Goal: Task Accomplishment & Management: Manage account settings

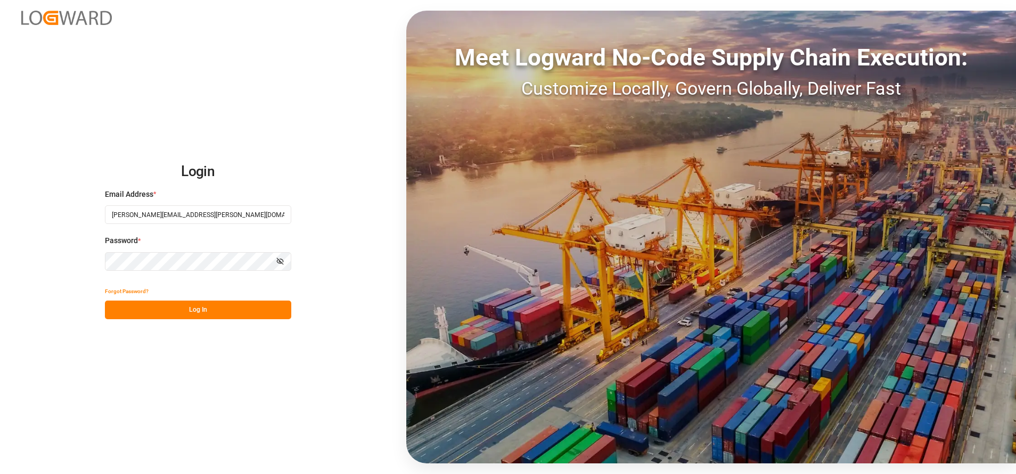
click at [244, 320] on div "Login Email Address * carlos.villar@leschaco.com Password * Show password Forgo…" at bounding box center [508, 237] width 1016 height 474
click at [247, 314] on button "Log In" at bounding box center [198, 310] width 186 height 19
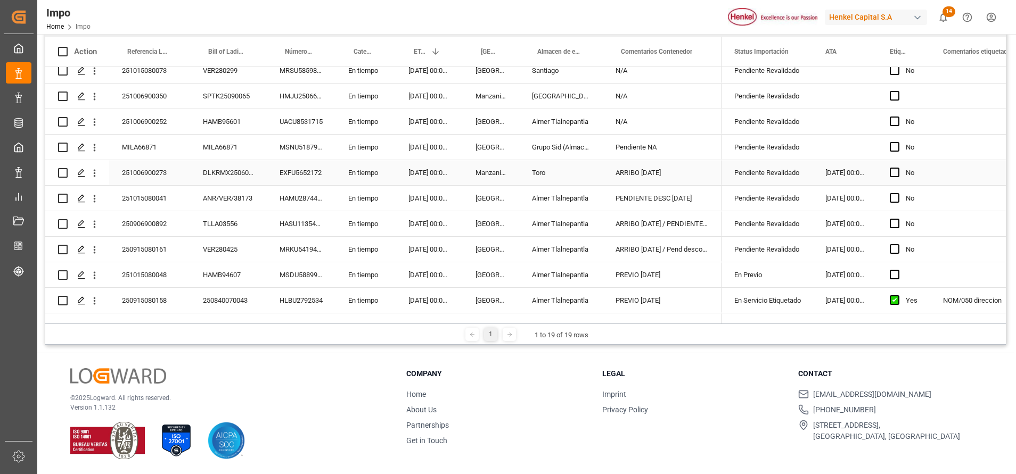
scroll to position [236, 0]
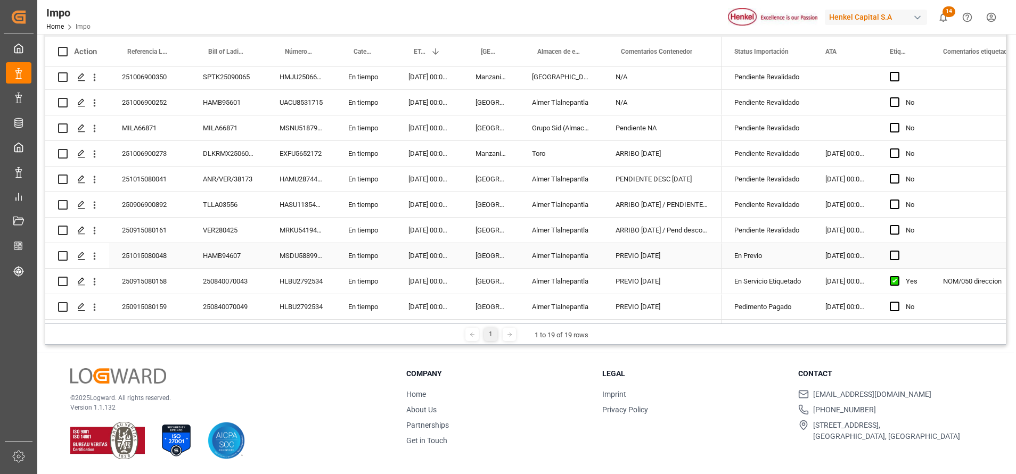
click at [766, 253] on div "En Previo" at bounding box center [766, 256] width 65 height 24
click at [789, 253] on div "En Previo" at bounding box center [766, 256] width 65 height 24
click at [797, 258] on icon "open menu" at bounding box center [792, 262] width 13 height 13
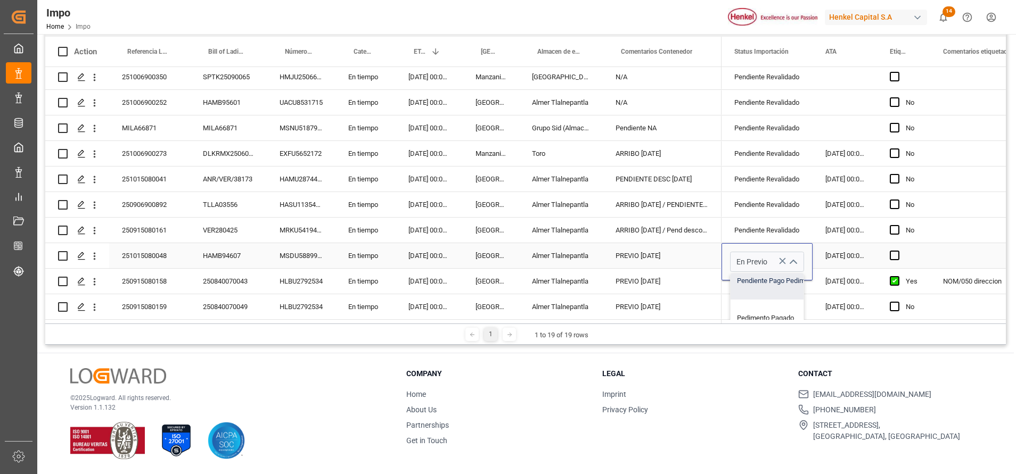
click at [763, 283] on div "Pendiente Pago Pedimento" at bounding box center [780, 280] width 100 height 37
type input "Pendiente Pago Pedimento"
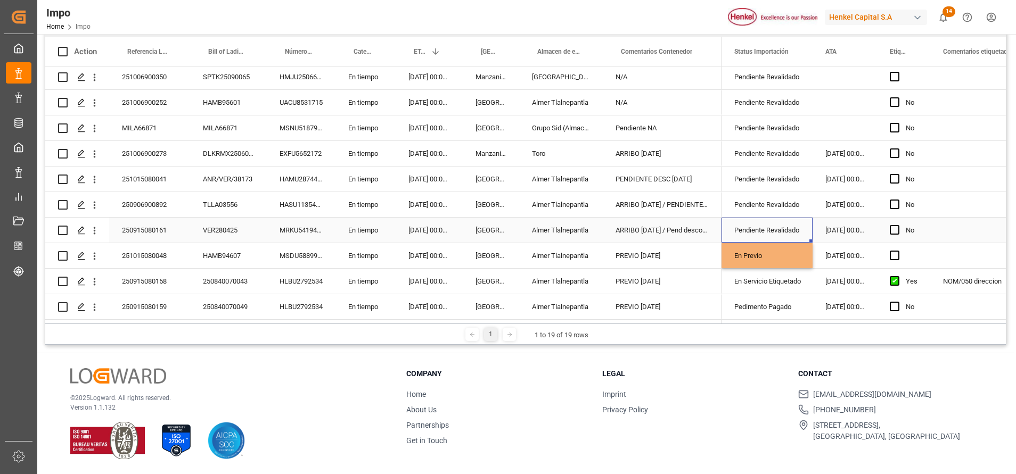
click at [776, 219] on div "Pendiente Revalidado" at bounding box center [766, 230] width 65 height 24
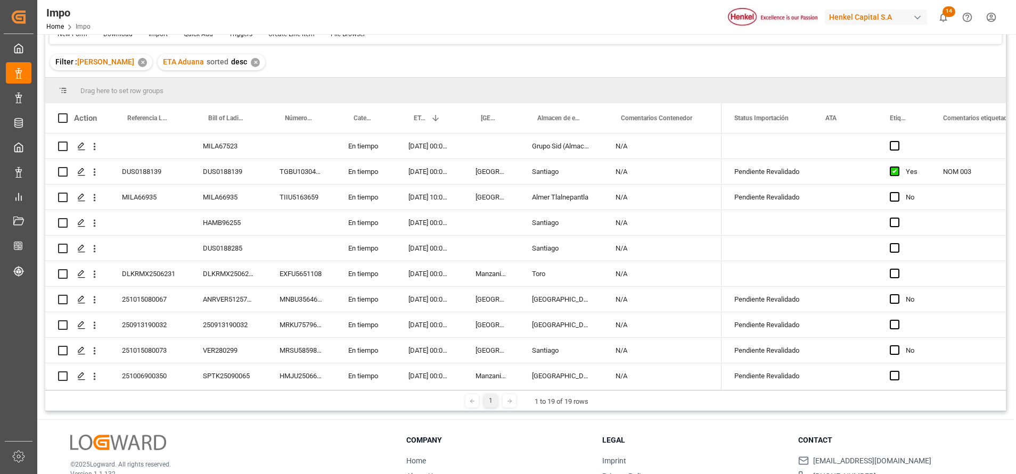
scroll to position [0, 0]
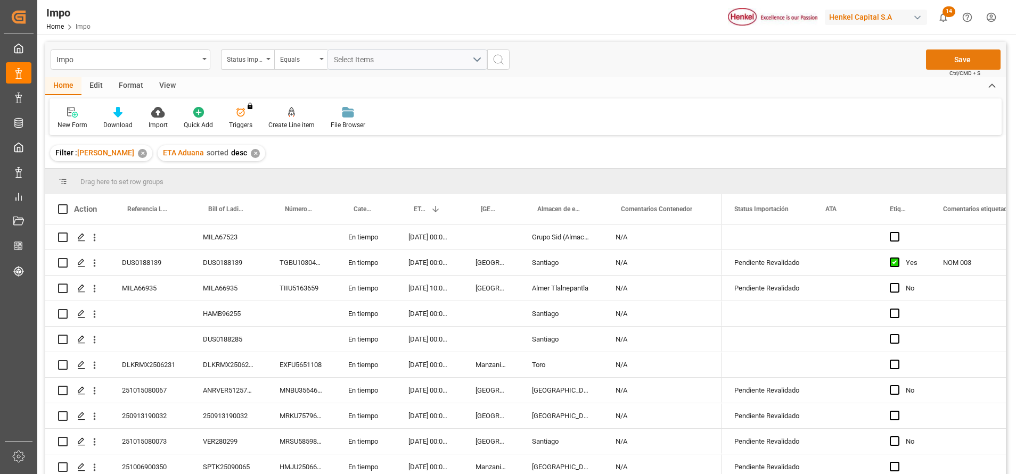
click at [949, 57] on button "Save" at bounding box center [963, 60] width 75 height 20
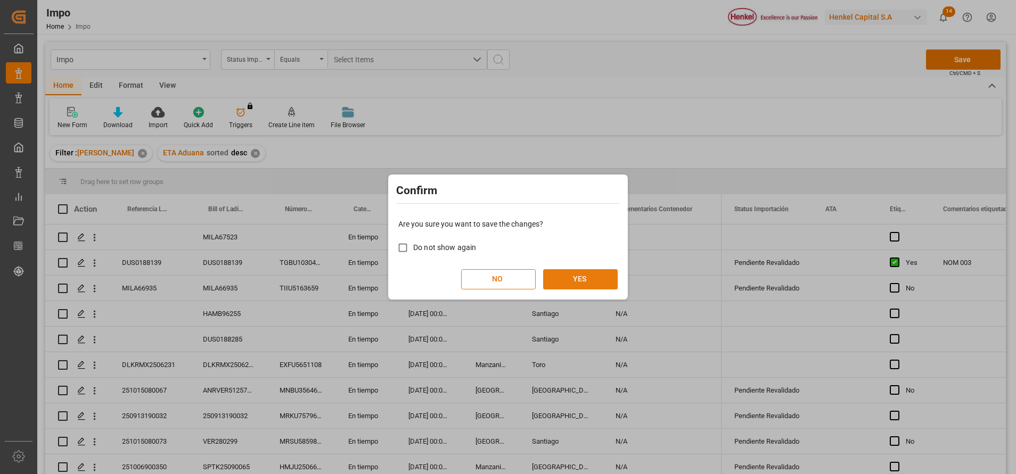
click at [604, 281] on button "YES" at bounding box center [580, 279] width 75 height 20
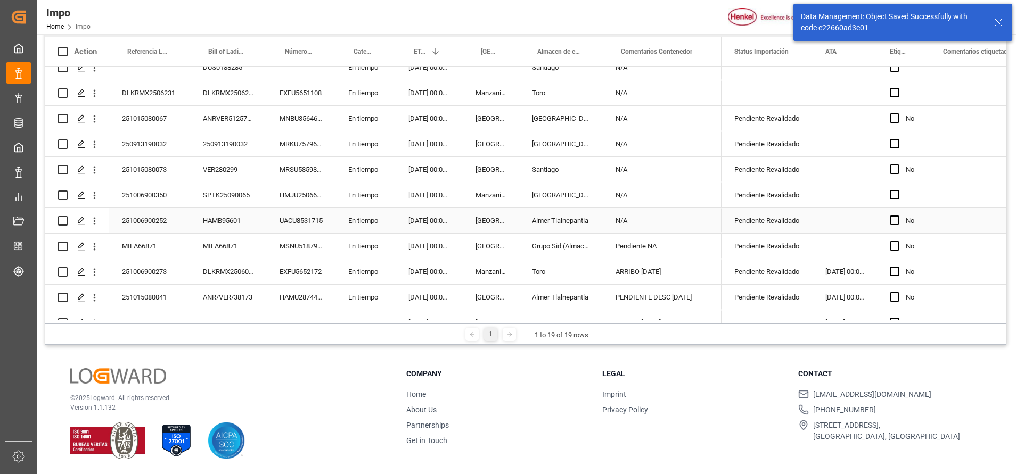
scroll to position [236, 0]
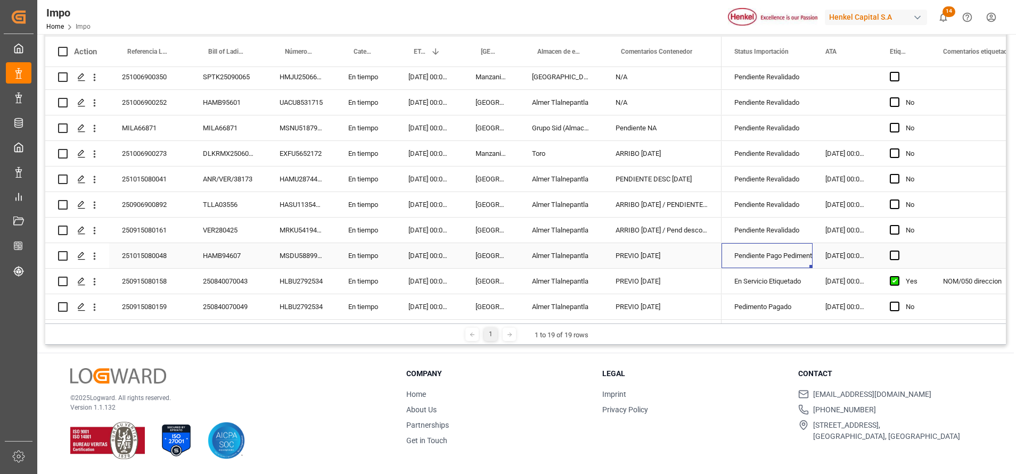
click at [783, 254] on div "Pendiente Pago Pedimento" at bounding box center [766, 256] width 65 height 24
click at [783, 232] on div "Pendiente Revalidado" at bounding box center [766, 230] width 65 height 24
click at [842, 232] on div "22.09.2025 00:00:00" at bounding box center [844, 230] width 64 height 25
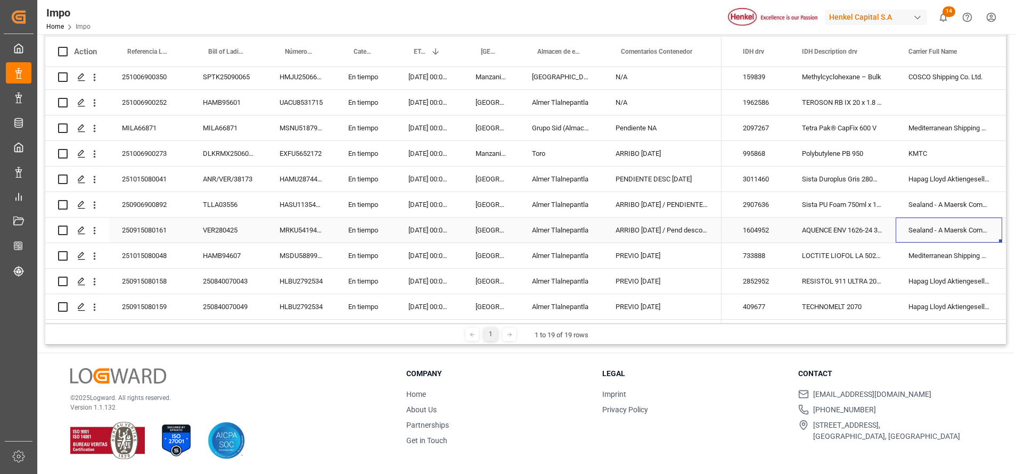
scroll to position [0, 0]
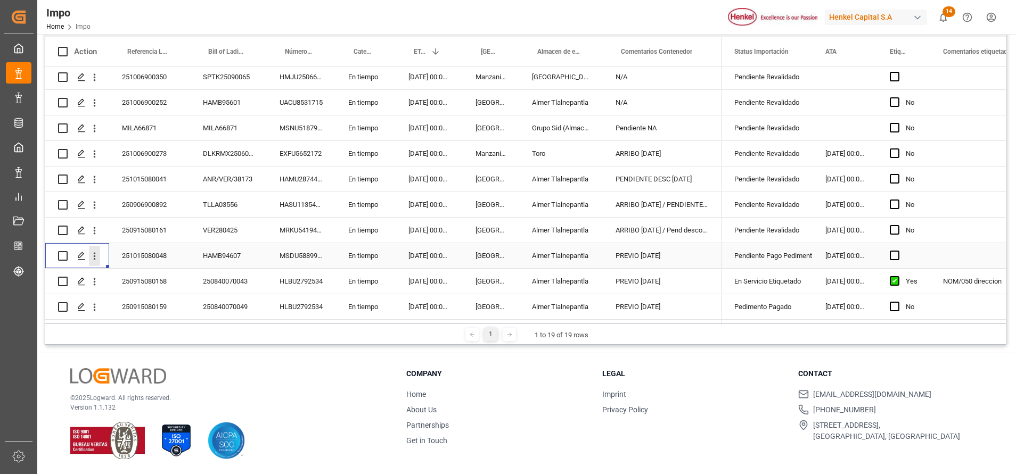
click at [94, 253] on icon "open menu" at bounding box center [95, 256] width 2 height 7
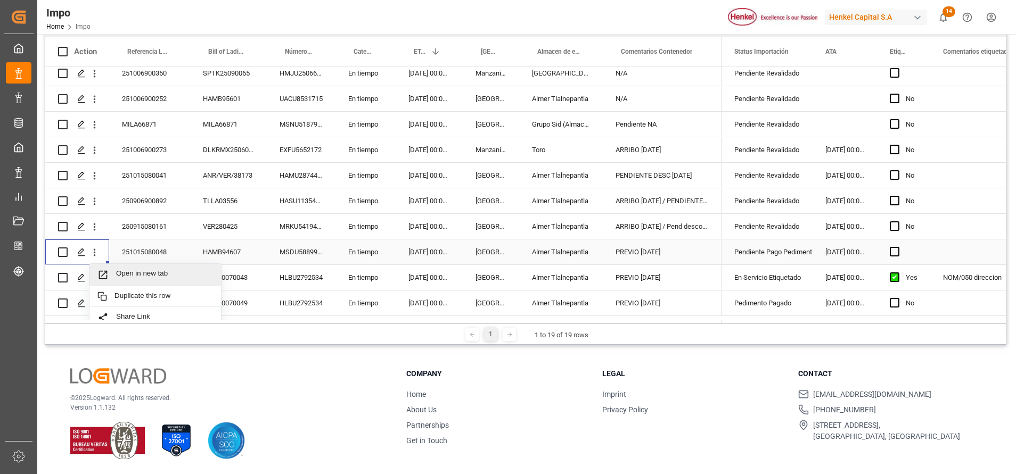
click at [149, 277] on span "Open in new tab" at bounding box center [164, 274] width 97 height 11
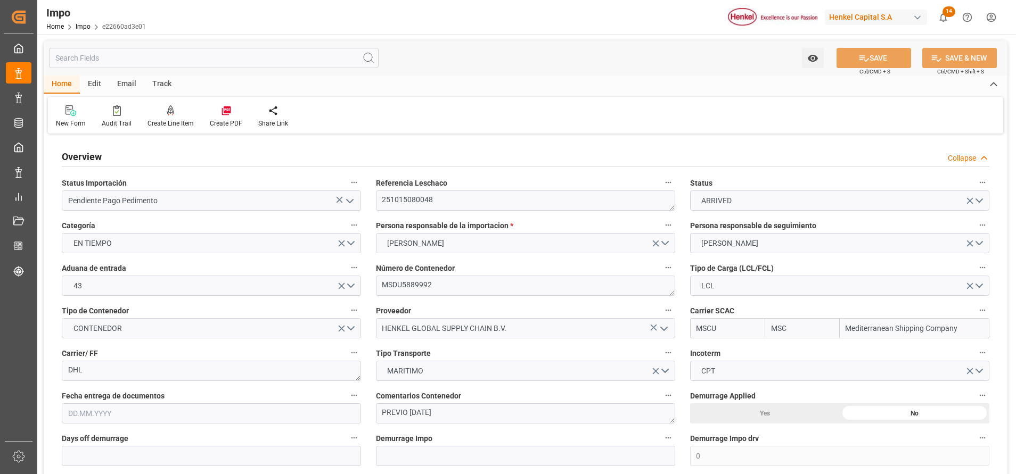
type input "MSC"
type input "Mediterranean Shipping Company"
type input "0"
type input "1"
type input "3.725"
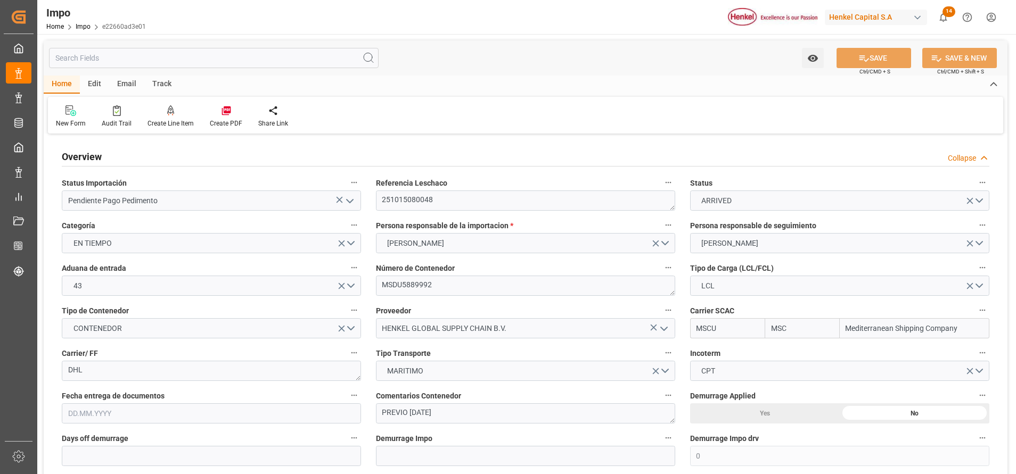
type input "4"
type input "17.09.2025"
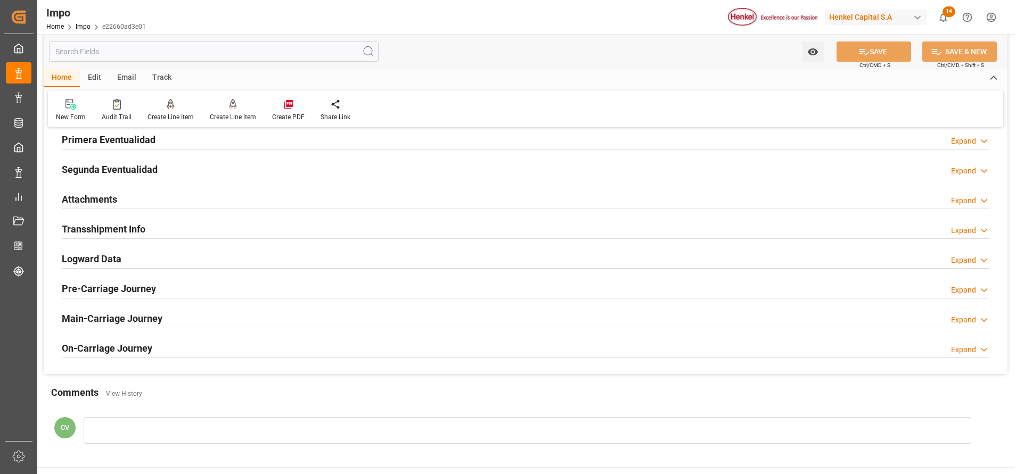
scroll to position [799, 0]
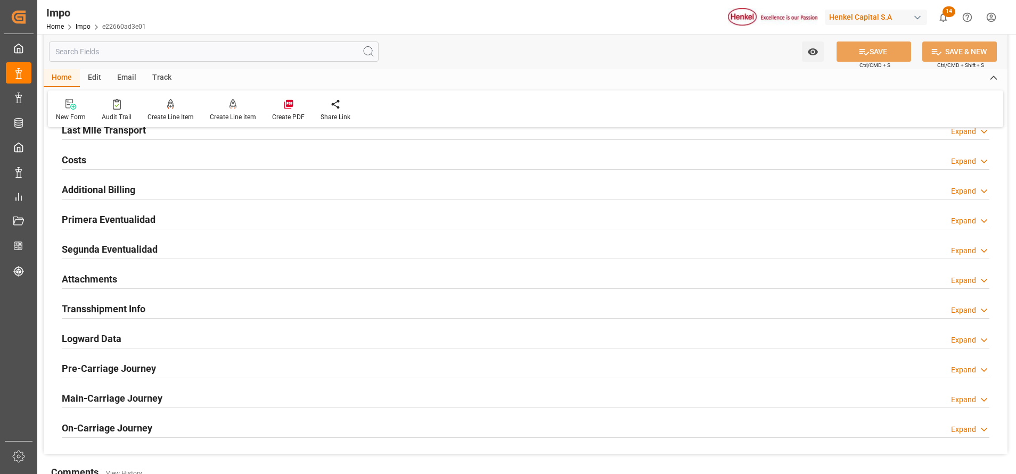
click at [120, 217] on h2 "Primera Eventualidad" at bounding box center [109, 219] width 94 height 14
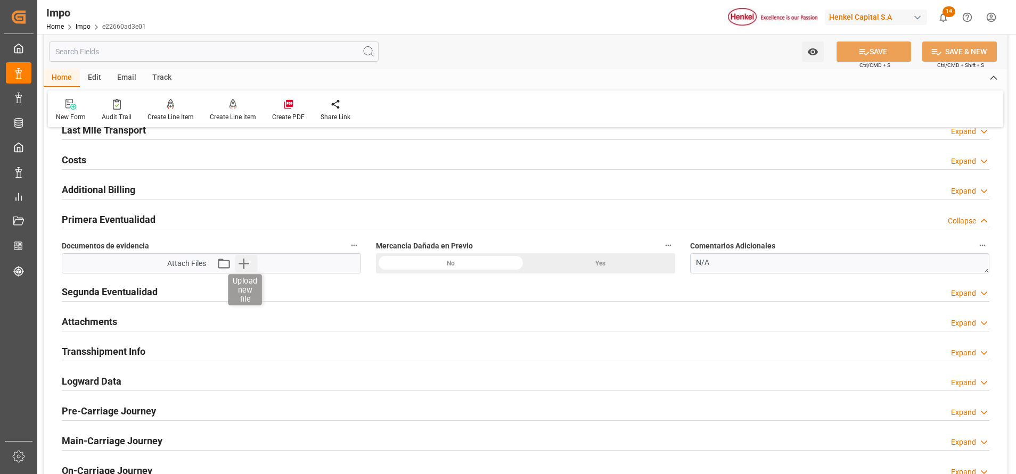
click at [240, 259] on icon "button" at bounding box center [243, 263] width 17 height 17
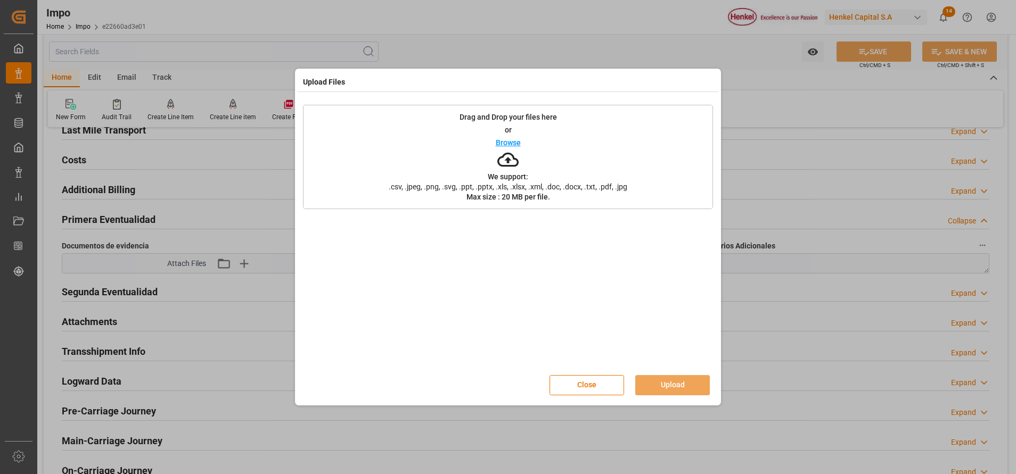
click at [516, 174] on p "We support:" at bounding box center [508, 176] width 40 height 7
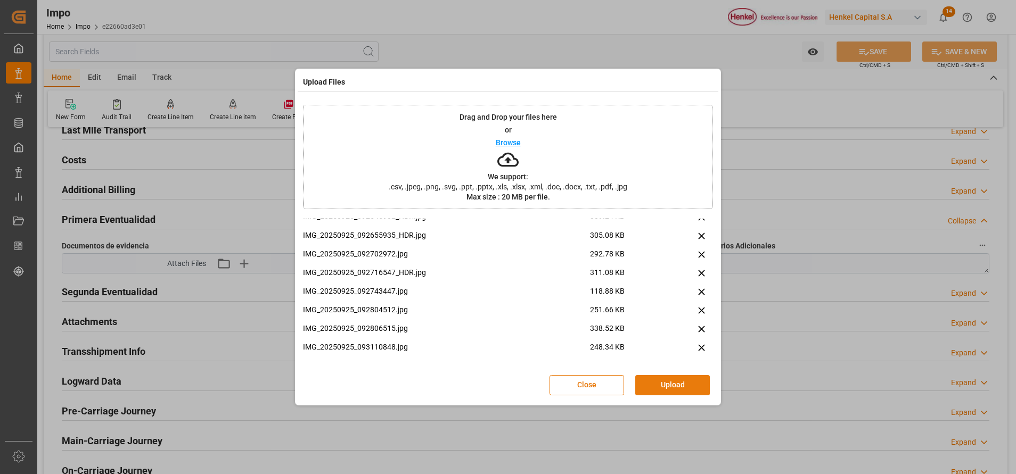
scroll to position [244, 0]
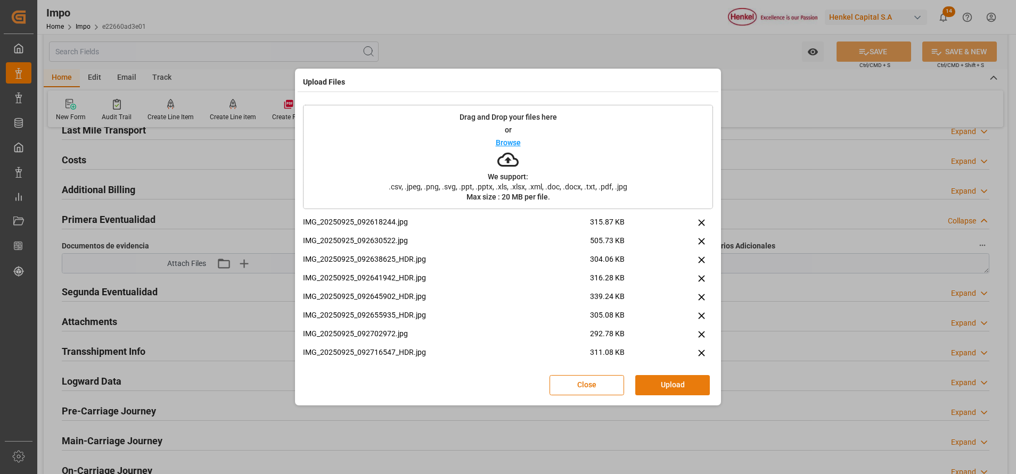
click at [680, 387] on button "Upload" at bounding box center [672, 385] width 75 height 20
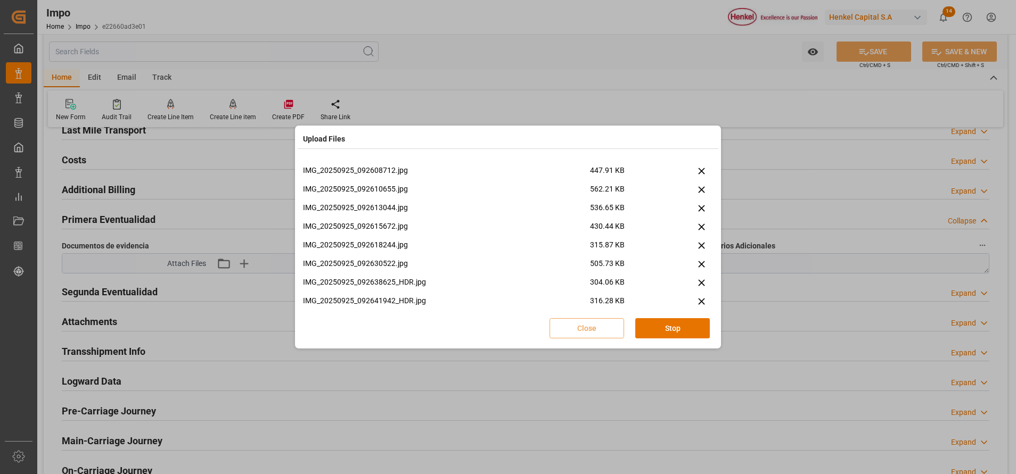
scroll to position [0, 0]
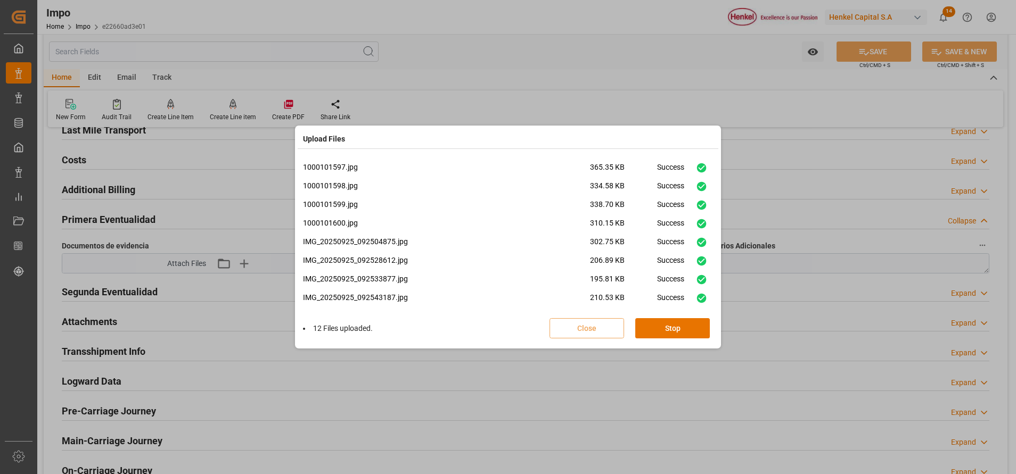
click at [590, 407] on div "Upload Files 1000101597.jpg 365.35 KB Success 1000101598.jpg 334.58 KB Success …" at bounding box center [508, 237] width 1016 height 474
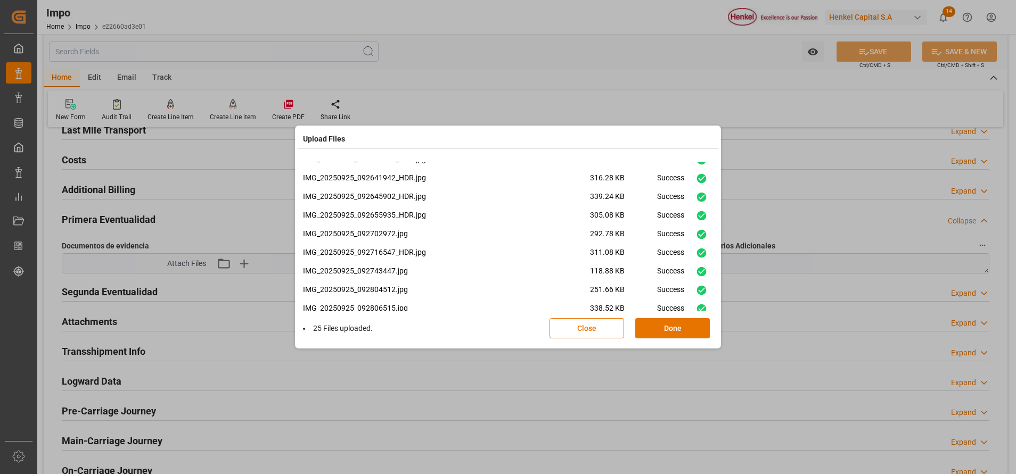
scroll to position [324, 0]
click at [685, 319] on button "Done" at bounding box center [672, 328] width 75 height 20
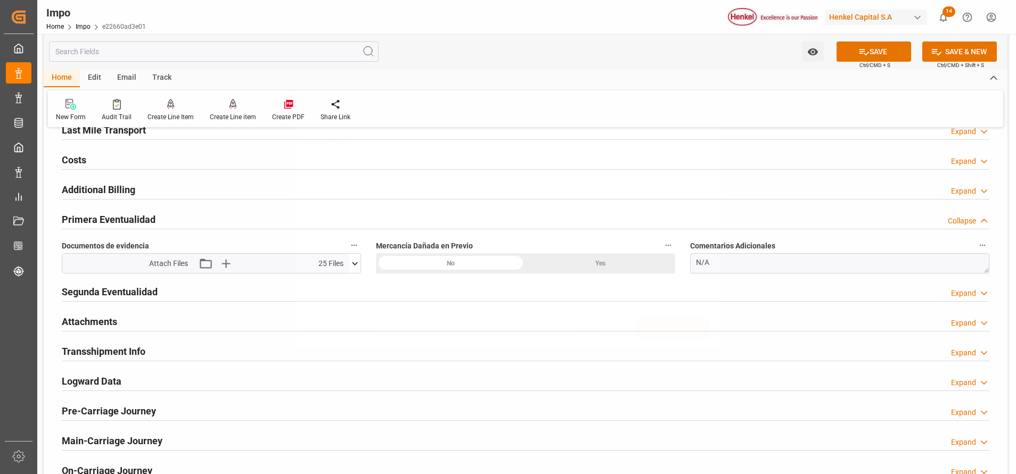
scroll to position [0, 0]
click at [556, 262] on div "Yes" at bounding box center [600, 263] width 150 height 20
click at [735, 257] on textarea "N/A" at bounding box center [839, 263] width 299 height 20
click at [743, 269] on textarea "N/A" at bounding box center [839, 263] width 299 height 20
type textarea "N"
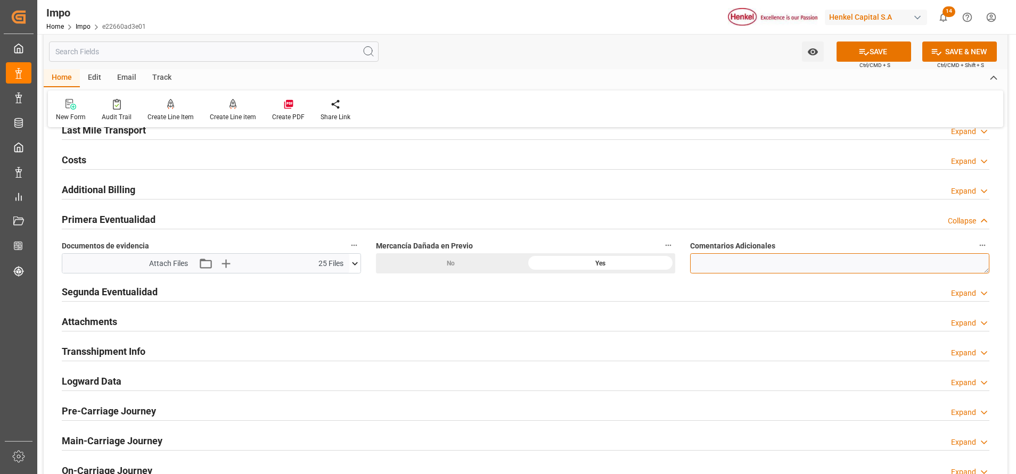
paste textarea "tambores ligeramente raspados y abollados,"
type textarea "tambores ligeramente raspados y abollados,"
click at [882, 47] on button "SAVE" at bounding box center [873, 52] width 75 height 20
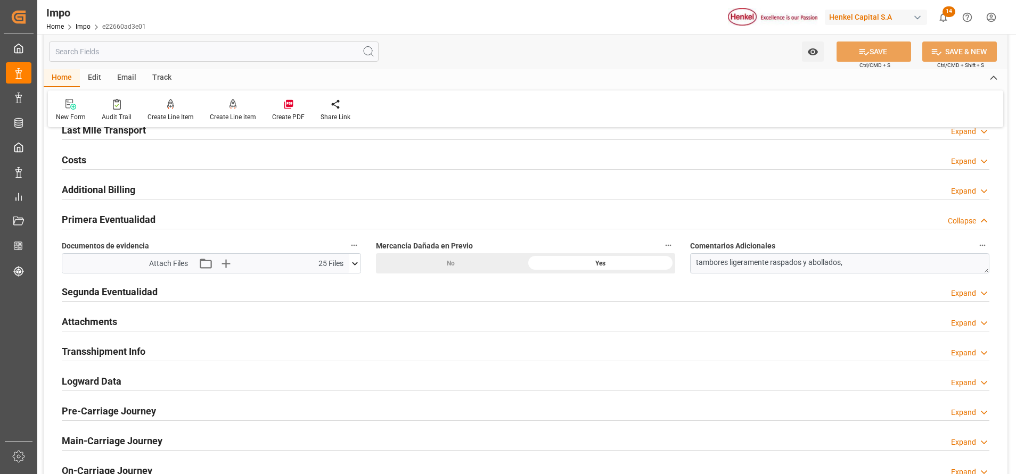
scroll to position [855, 0]
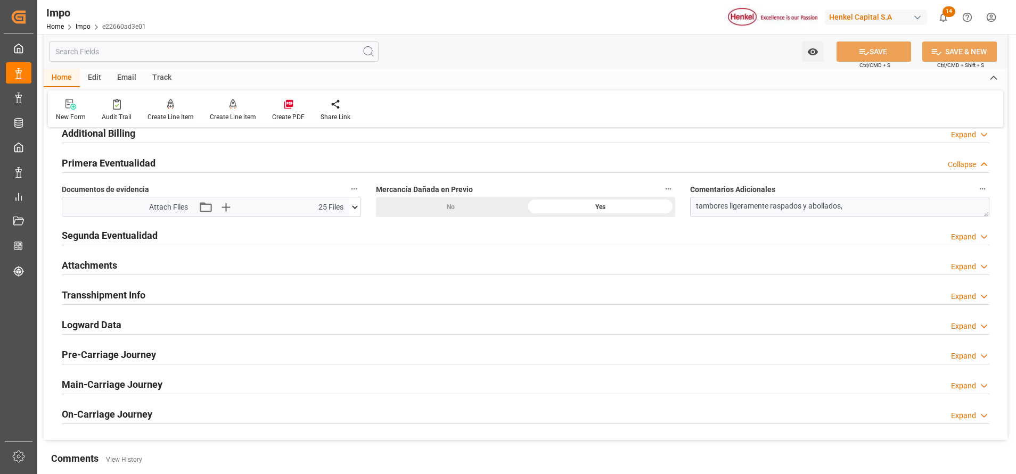
click at [651, 374] on div "Main-Carriage Journey Expand" at bounding box center [525, 384] width 927 height 20
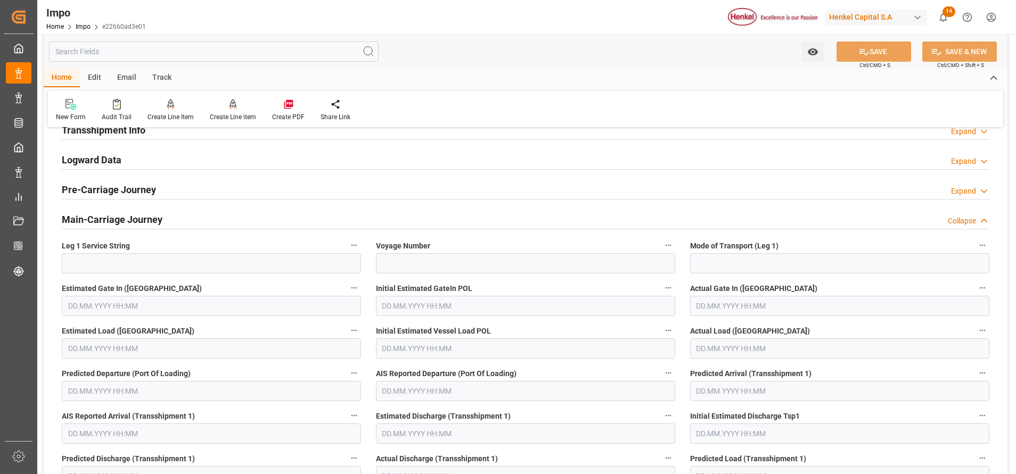
scroll to position [958, 0]
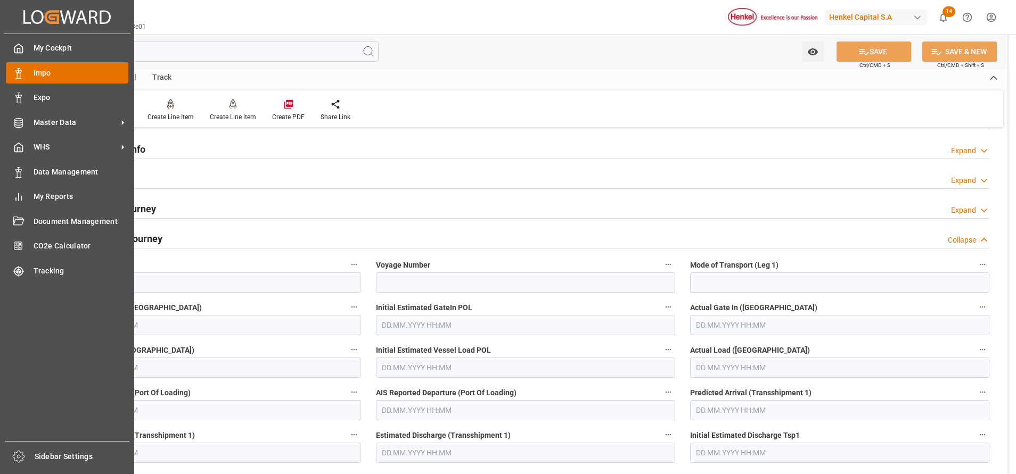
click at [39, 73] on span "Impo" at bounding box center [81, 73] width 95 height 11
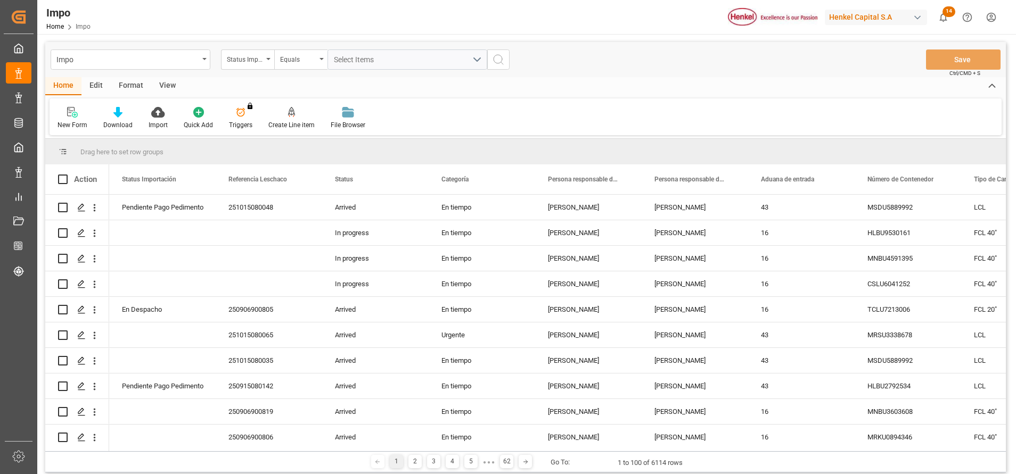
click at [128, 87] on div "Format" at bounding box center [131, 86] width 40 height 18
click at [94, 114] on div "Filter Rows" at bounding box center [73, 117] width 47 height 23
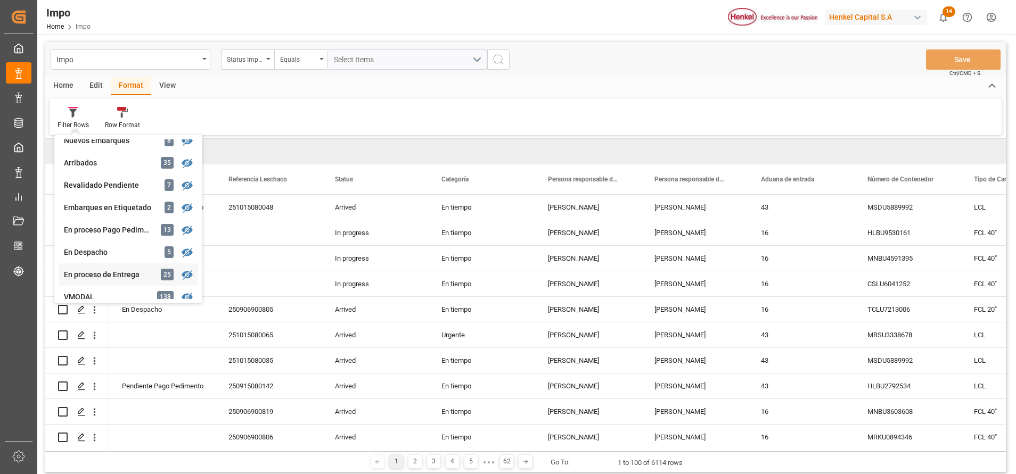
scroll to position [160, 0]
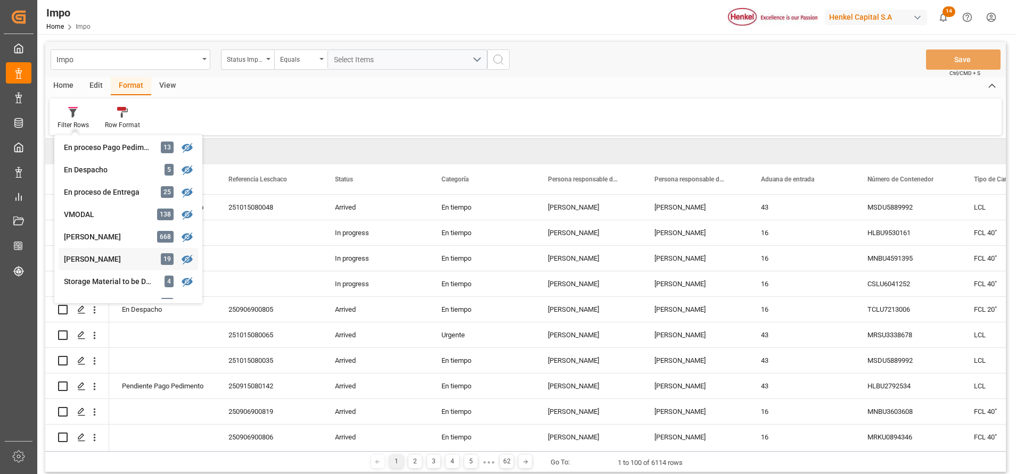
click at [95, 254] on div "Impo Status Importación Equals Select Items Save Ctrl/CMD + S Home Edit Format …" at bounding box center [525, 257] width 960 height 431
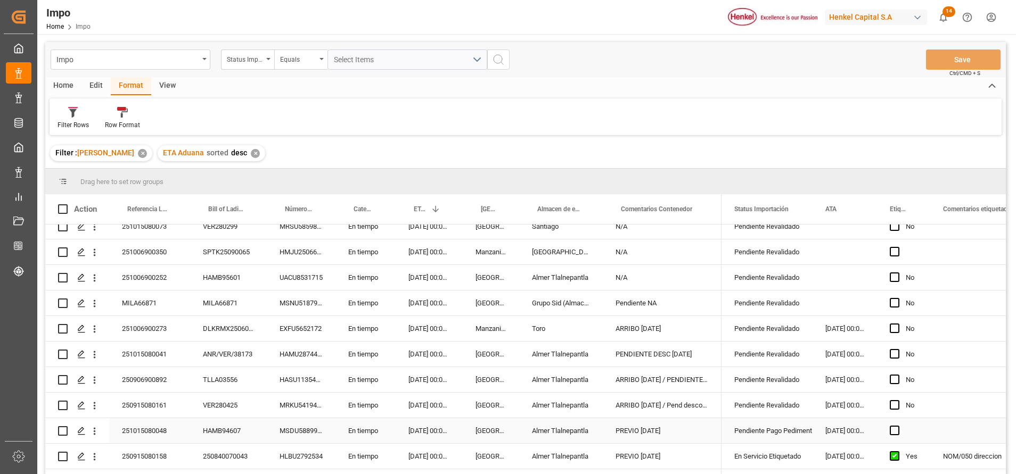
scroll to position [236, 0]
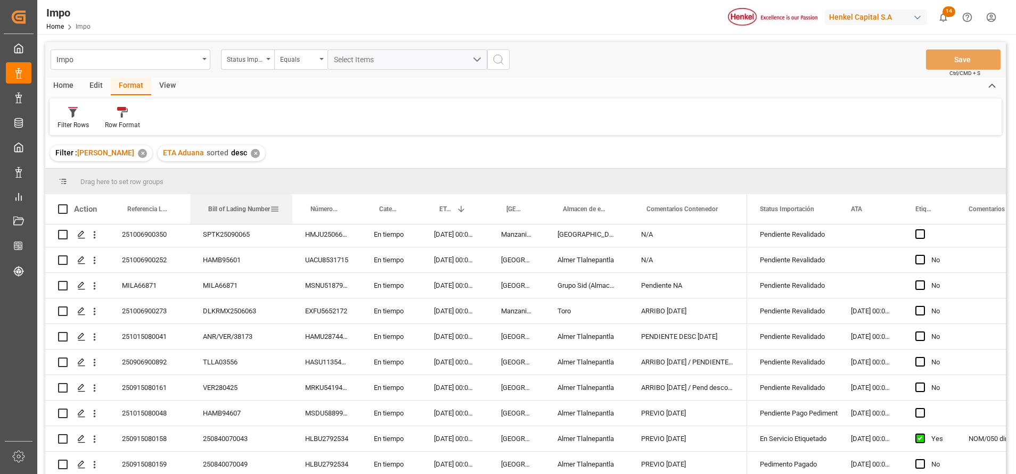
drag, startPoint x: 266, startPoint y: 211, endPoint x: 289, endPoint y: 233, distance: 31.3
click at [294, 221] on div at bounding box center [292, 209] width 4 height 30
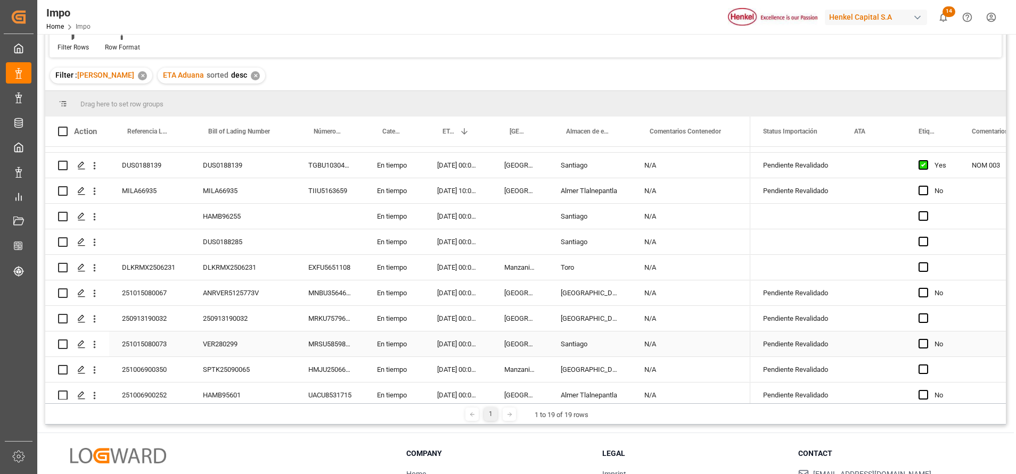
scroll to position [0, 0]
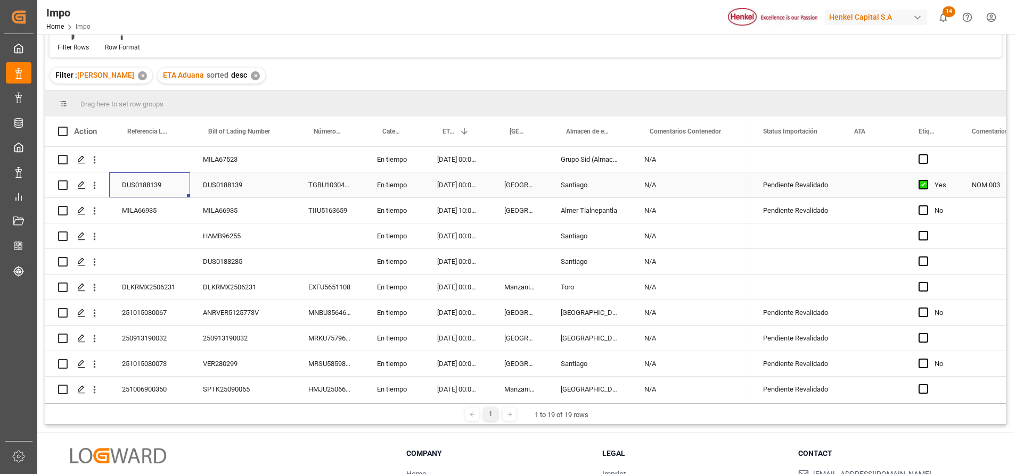
click at [149, 186] on div "DUS0188139" at bounding box center [149, 184] width 81 height 25
click at [150, 186] on div "DUS0188139" at bounding box center [149, 184] width 81 height 25
click at [151, 185] on div "DUS0188139" at bounding box center [149, 184] width 81 height 25
type input "251006900371"
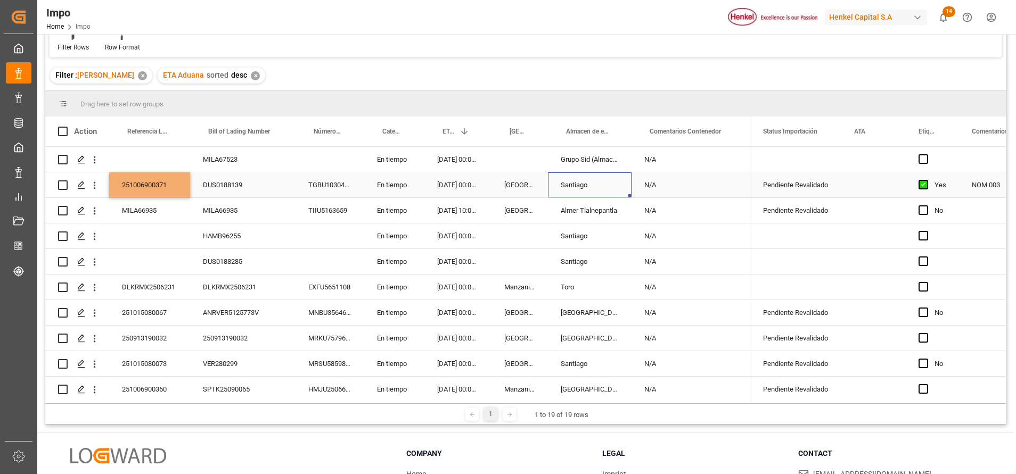
click at [610, 185] on div "Santiago" at bounding box center [590, 184] width 84 height 25
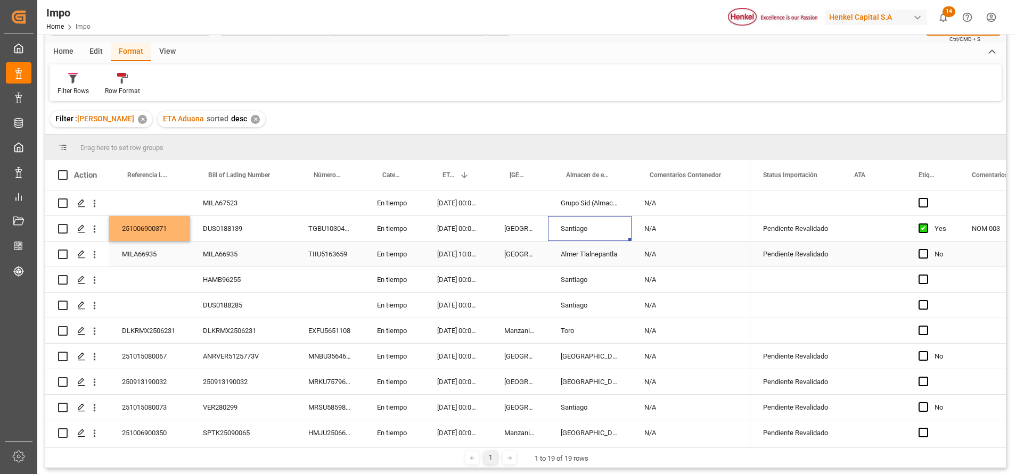
scroll to position [0, 0]
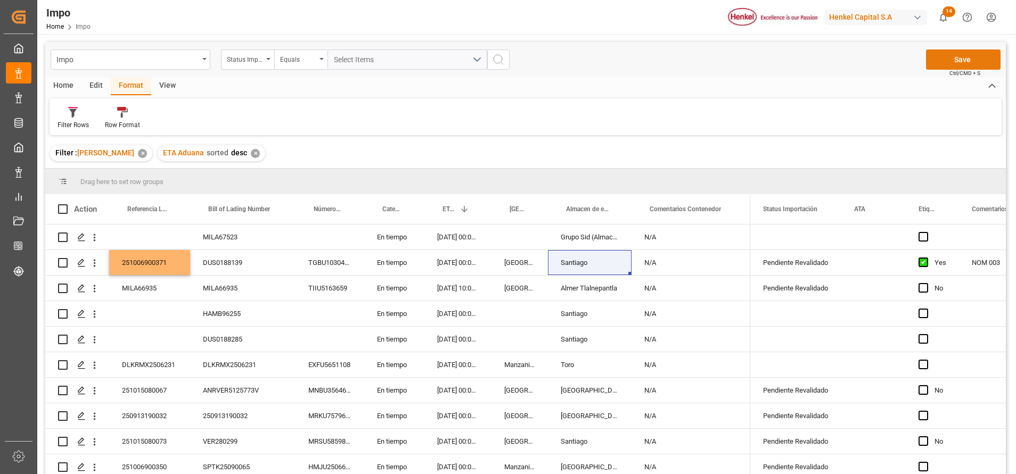
click at [938, 68] on button "Save" at bounding box center [963, 60] width 75 height 20
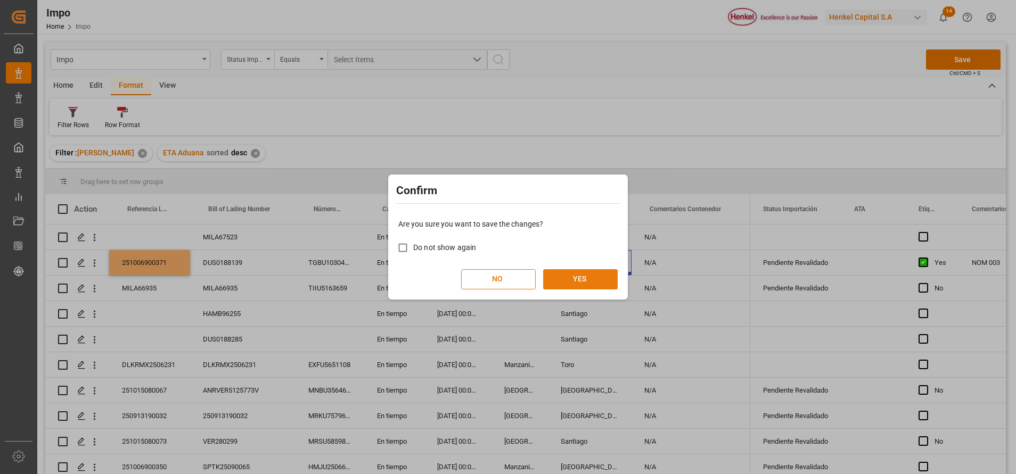
click at [593, 284] on button "YES" at bounding box center [580, 279] width 75 height 20
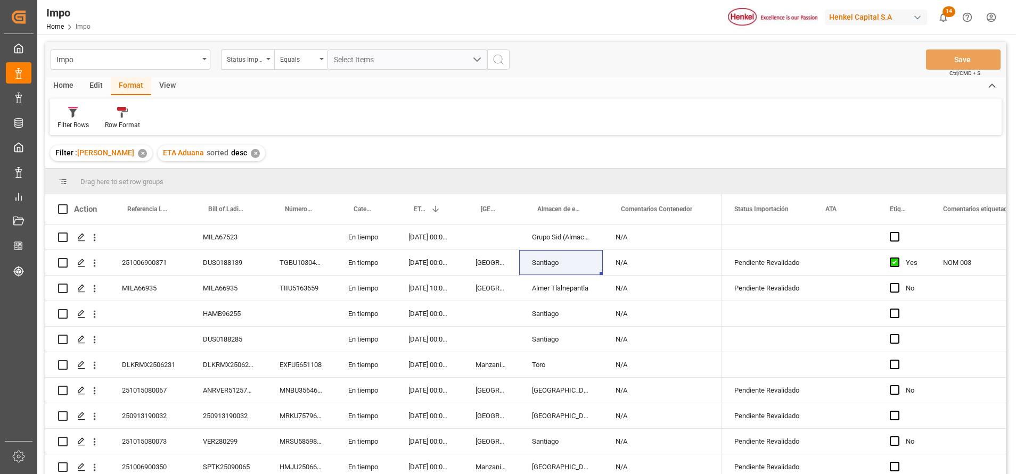
click at [683, 127] on div "Filter Rows Row Format" at bounding box center [526, 116] width 952 height 37
click at [360, 42] on div "Impo Status Importación Equals Select Items Save Ctrl/CMD + S" at bounding box center [525, 59] width 960 height 35
click at [598, 15] on div "Impo Home Impo Henkel Capital S.A 14 Notifications Only show unread All Mark al…" at bounding box center [523, 17] width 986 height 34
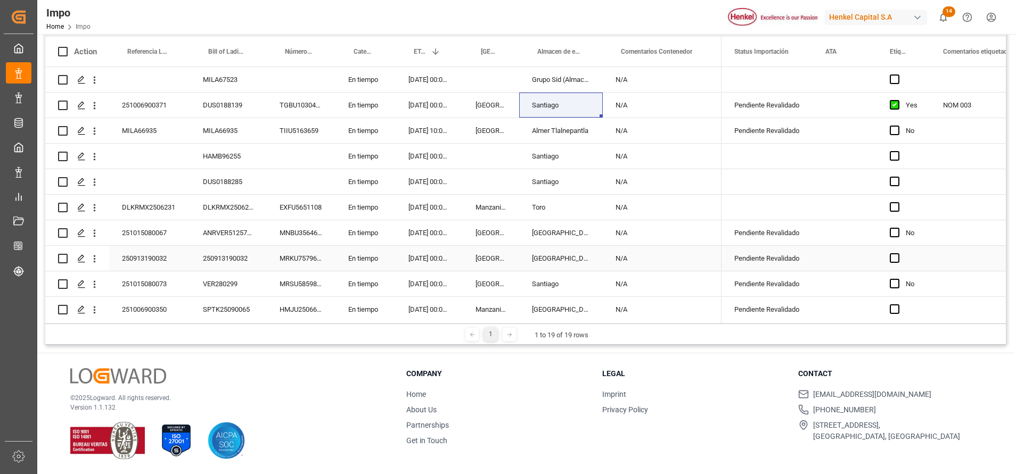
click at [223, 257] on div "250913190032" at bounding box center [228, 258] width 77 height 25
click at [261, 227] on div "ANRVER5125773V" at bounding box center [228, 232] width 77 height 25
click at [236, 253] on div "250913190032" at bounding box center [228, 258] width 77 height 25
click at [96, 260] on icon "open menu" at bounding box center [94, 258] width 11 height 11
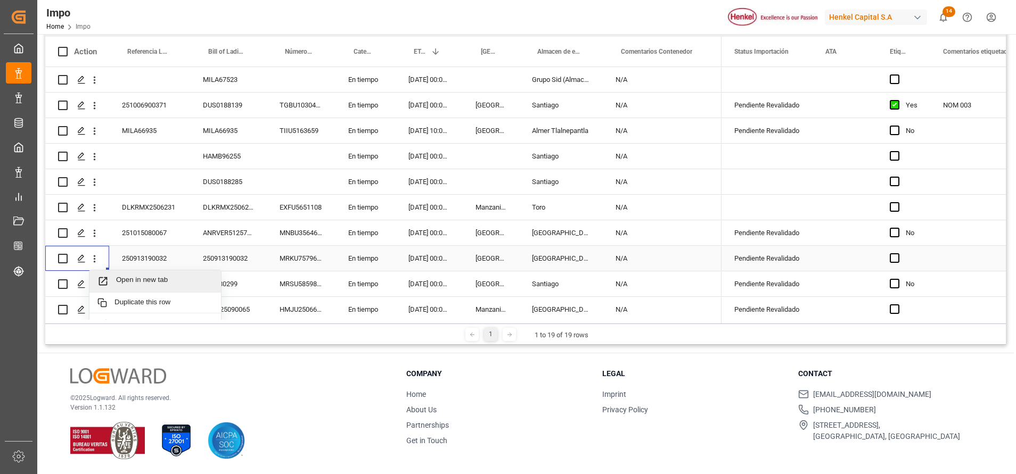
click at [139, 282] on span "Open in new tab" at bounding box center [164, 281] width 97 height 11
click at [638, 258] on div "N/A" at bounding box center [662, 258] width 119 height 25
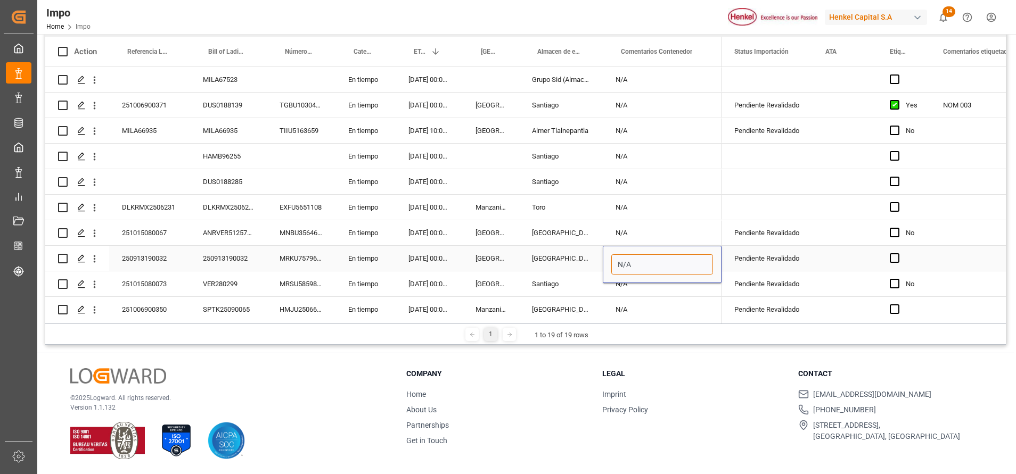
click at [637, 262] on input "N/A" at bounding box center [662, 264] width 102 height 20
type input "N/A / PENDIENTE CARTA INCREMENTABLES"
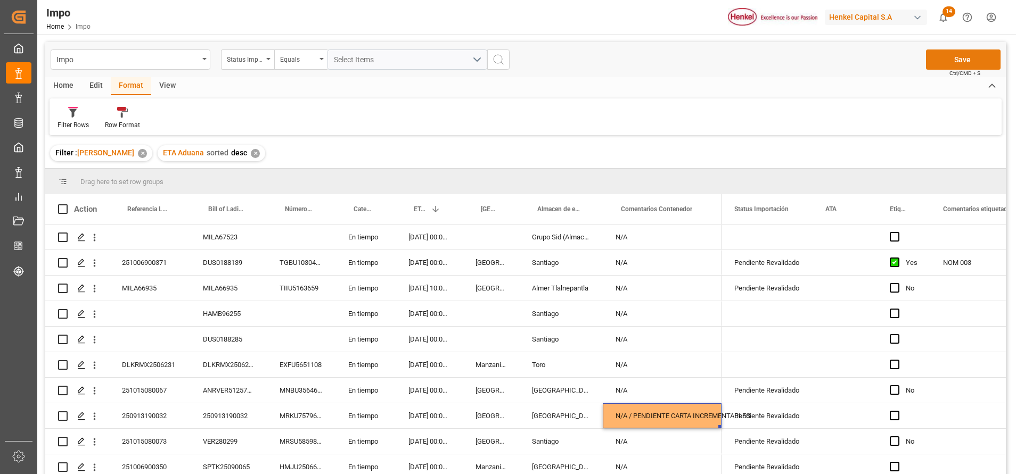
click at [970, 54] on button "Save" at bounding box center [963, 60] width 75 height 20
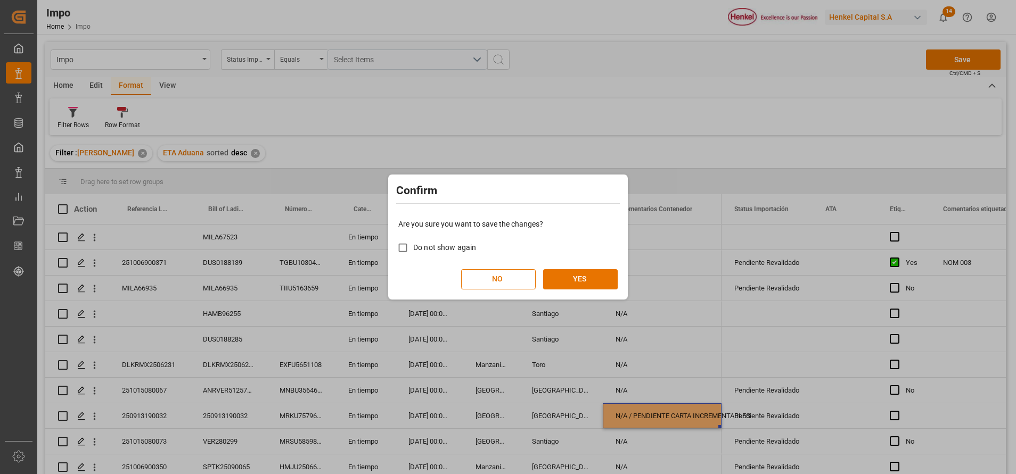
click at [627, 269] on div "Confirm Are you sure you want to save the changes? Do not show again NO YES" at bounding box center [508, 237] width 240 height 125
click at [615, 279] on button "YES" at bounding box center [580, 279] width 75 height 20
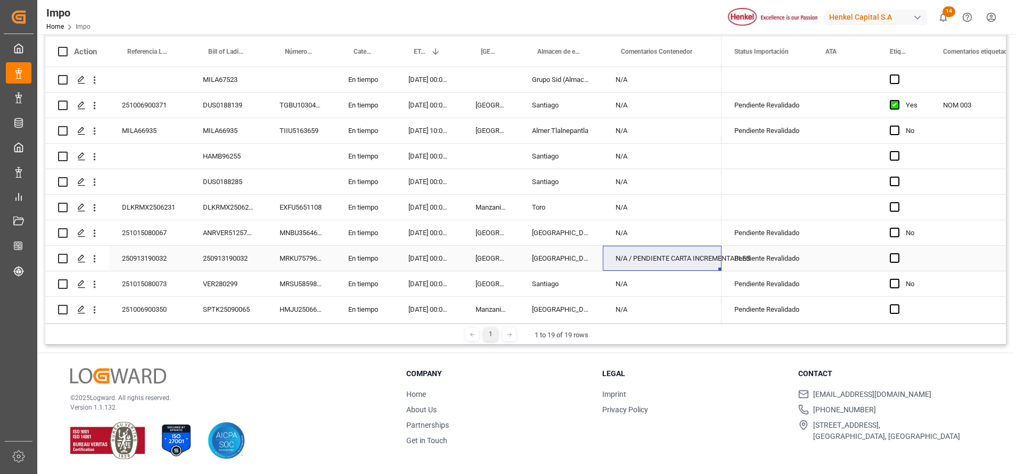
click at [243, 261] on div "250913190032" at bounding box center [228, 258] width 77 height 25
click at [229, 254] on div "250913190032" at bounding box center [228, 258] width 77 height 25
click at [228, 255] on div "250913190032" at bounding box center [228, 258] width 77 height 25
click at [224, 260] on div "250913190032" at bounding box center [228, 258] width 77 height 25
click at [224, 259] on div "250913190032" at bounding box center [228, 258] width 77 height 25
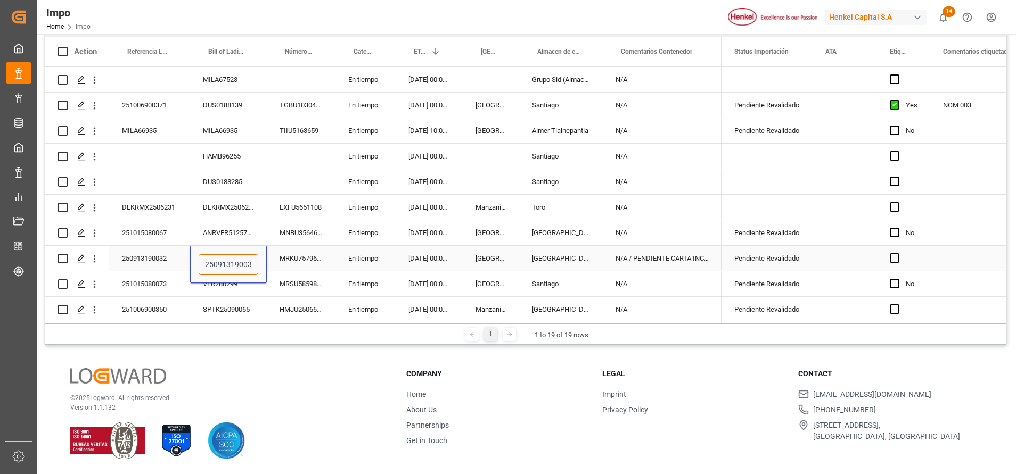
click at [219, 262] on input "250913190032" at bounding box center [229, 264] width 60 height 20
click at [221, 260] on input "250913190032" at bounding box center [229, 264] width 60 height 20
click at [224, 262] on input "250913190032" at bounding box center [229, 264] width 60 height 20
click at [225, 261] on input "250913190032" at bounding box center [229, 264] width 60 height 20
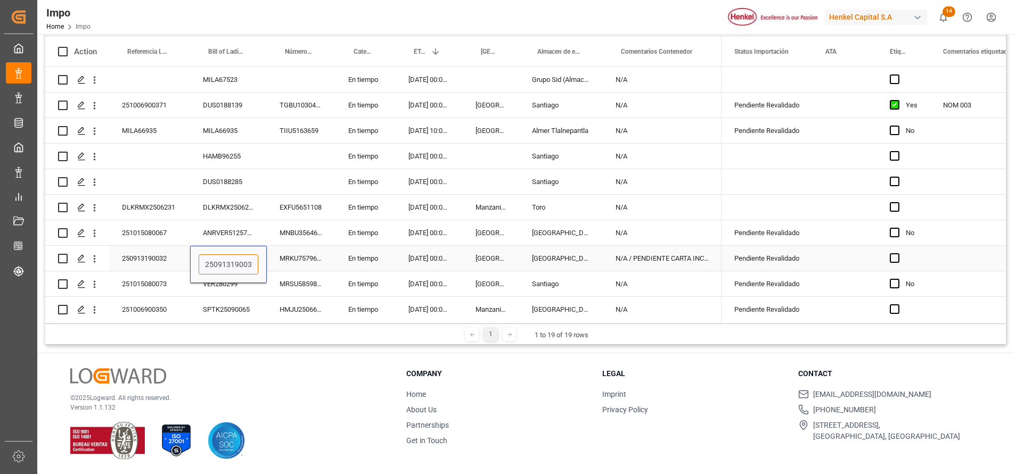
click at [225, 261] on input "250913190032" at bounding box center [229, 264] width 60 height 20
click at [679, 199] on div "N/A" at bounding box center [662, 207] width 119 height 25
click at [665, 260] on div "N/A / PENDIENTE CARTA INCREMENTABLES" at bounding box center [662, 258] width 119 height 25
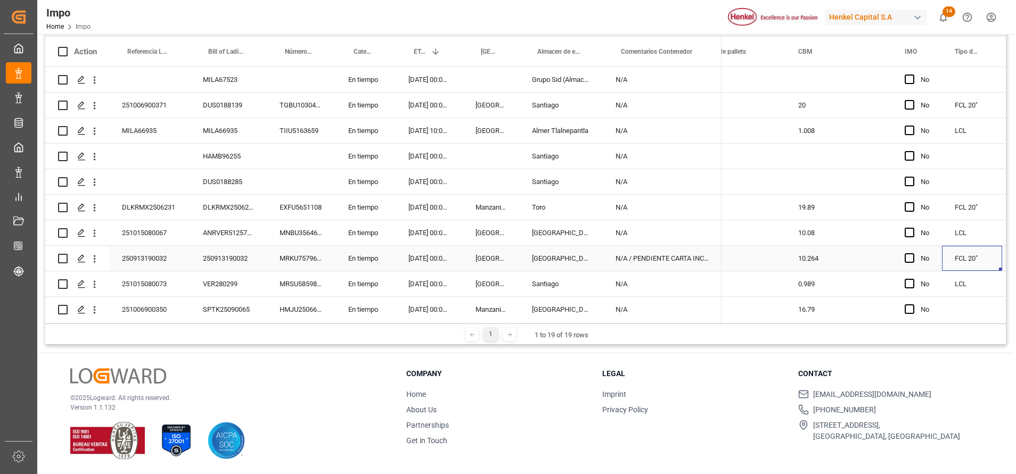
scroll to position [0, 1476]
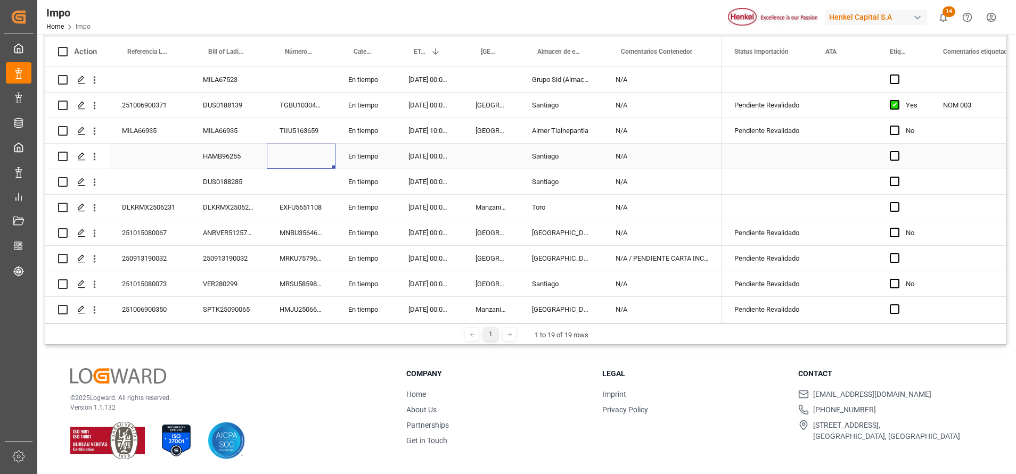
click at [323, 157] on div "Press SPACE to select this row." at bounding box center [301, 156] width 69 height 25
click at [310, 189] on div "Press SPACE to select this row." at bounding box center [301, 181] width 69 height 25
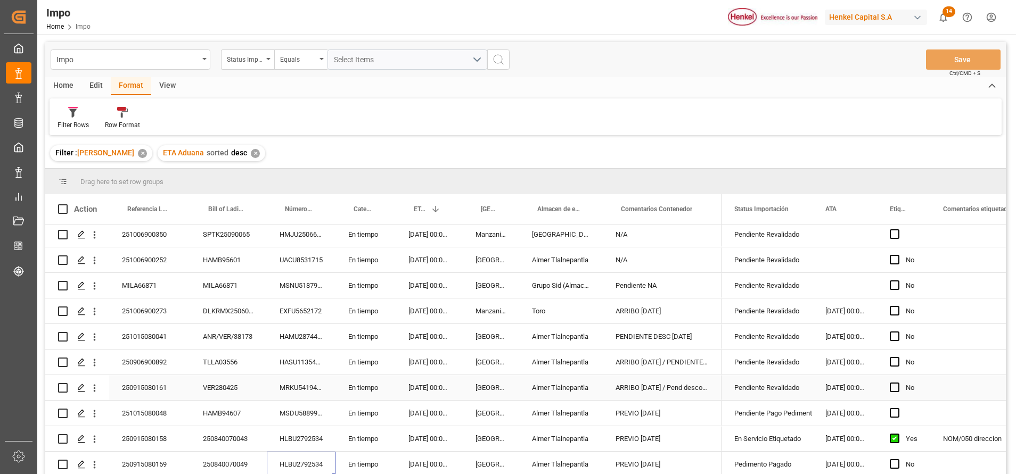
scroll to position [0, 0]
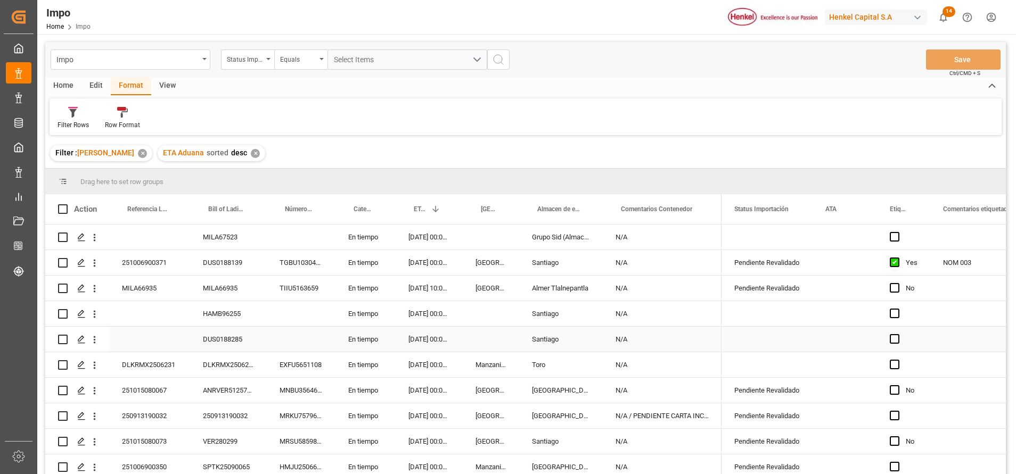
click at [237, 340] on div "DUS0188285" at bounding box center [228, 339] width 77 height 25
click at [230, 335] on div "DUS0188285" at bounding box center [228, 339] width 77 height 25
click at [229, 334] on div "DUS0188285" at bounding box center [228, 339] width 77 height 25
click at [222, 340] on input "DUS0188285" at bounding box center [229, 345] width 60 height 20
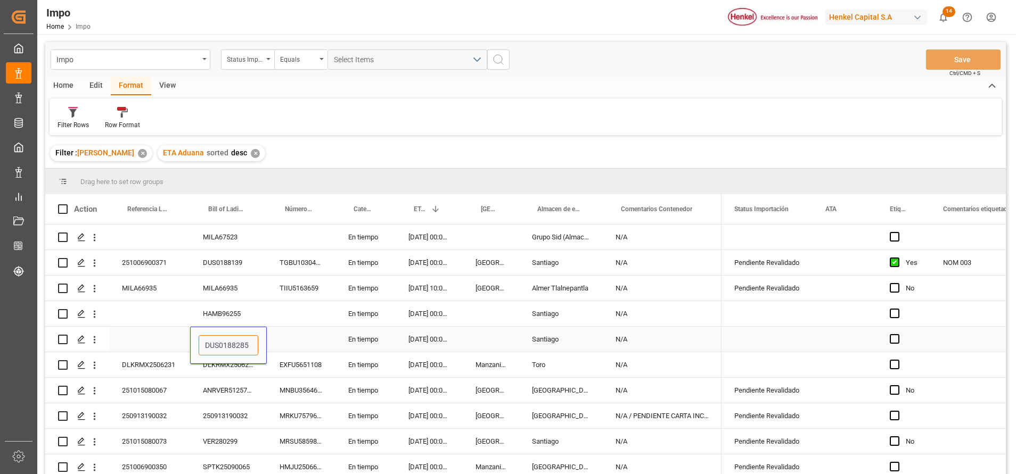
scroll to position [80, 0]
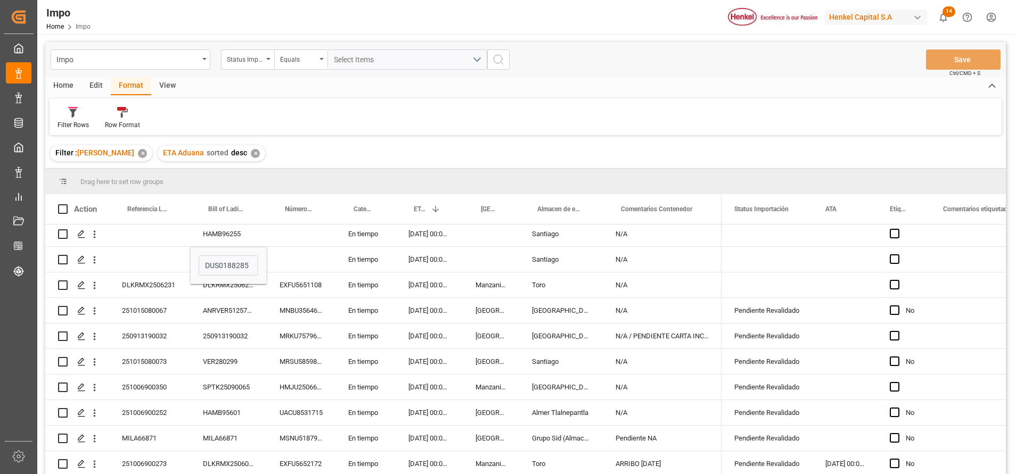
click at [486, 127] on div "Filter Rows Row Format" at bounding box center [526, 116] width 952 height 37
click at [612, 34] on header "Impo Home Impo Henkel Capital S.A 14 Notifications Only show unread All Mark al…" at bounding box center [523, 17] width 986 height 35
click at [98, 257] on icon "open menu" at bounding box center [94, 259] width 11 height 11
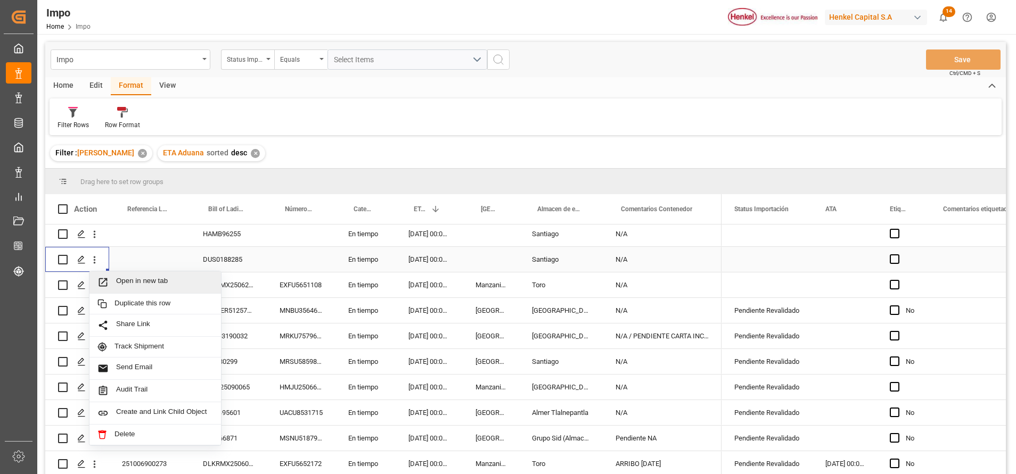
click at [115, 277] on span "Press SPACE to select this row." at bounding box center [106, 282] width 19 height 11
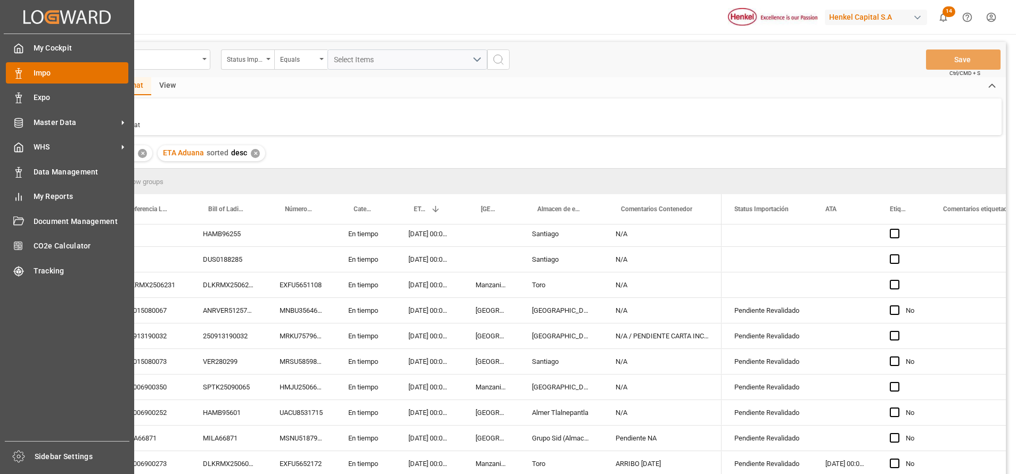
click at [29, 73] on div "Impo Impo" at bounding box center [67, 72] width 122 height 21
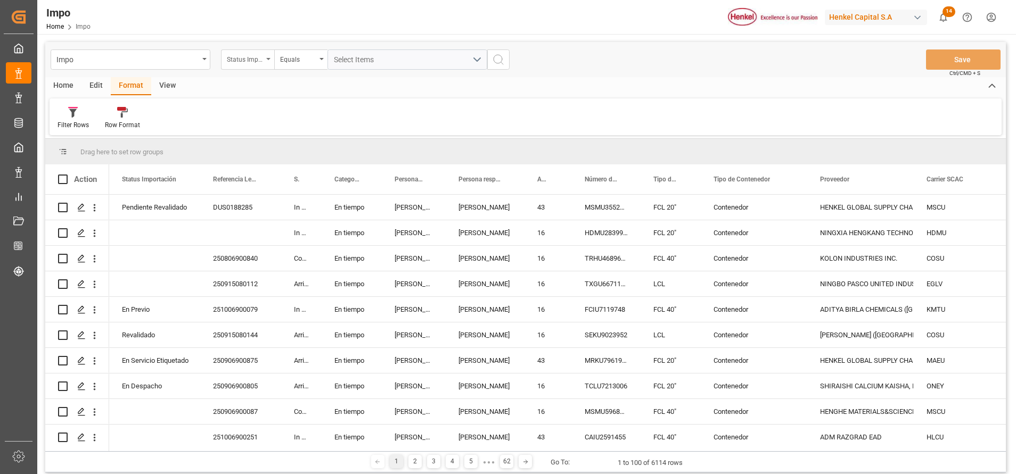
click at [273, 61] on div "Status Importación" at bounding box center [247, 60] width 53 height 20
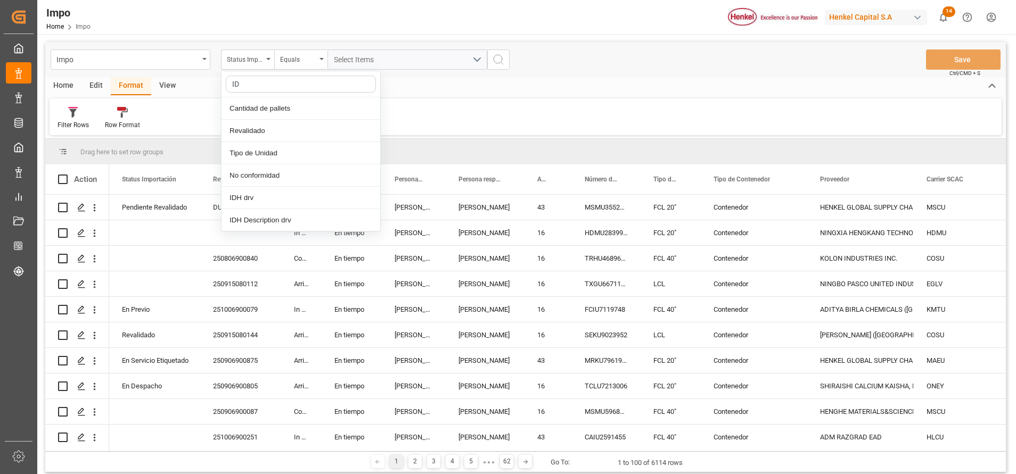
type input "IDH"
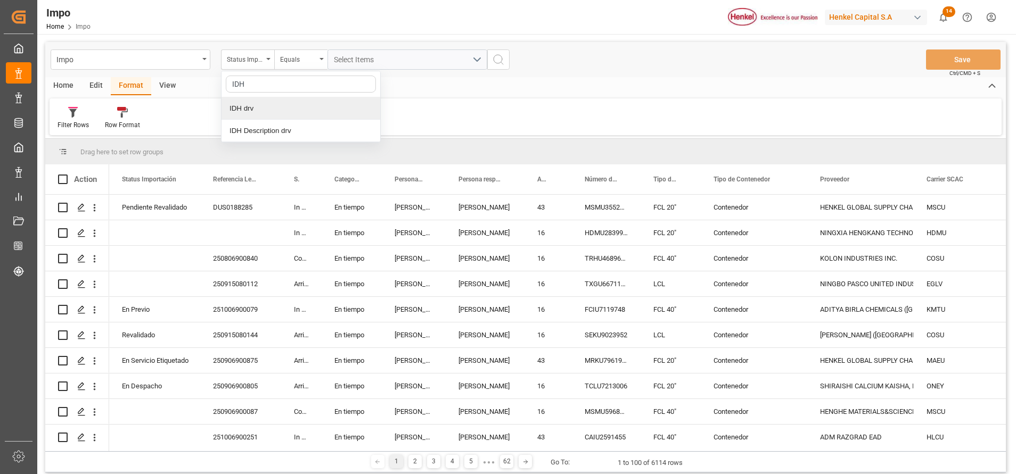
click at [256, 100] on div "IDH drv" at bounding box center [300, 108] width 159 height 22
click at [383, 57] on input "text" at bounding box center [407, 60] width 160 height 20
type input "2306420"
click at [508, 60] on button "search button" at bounding box center [498, 60] width 22 height 20
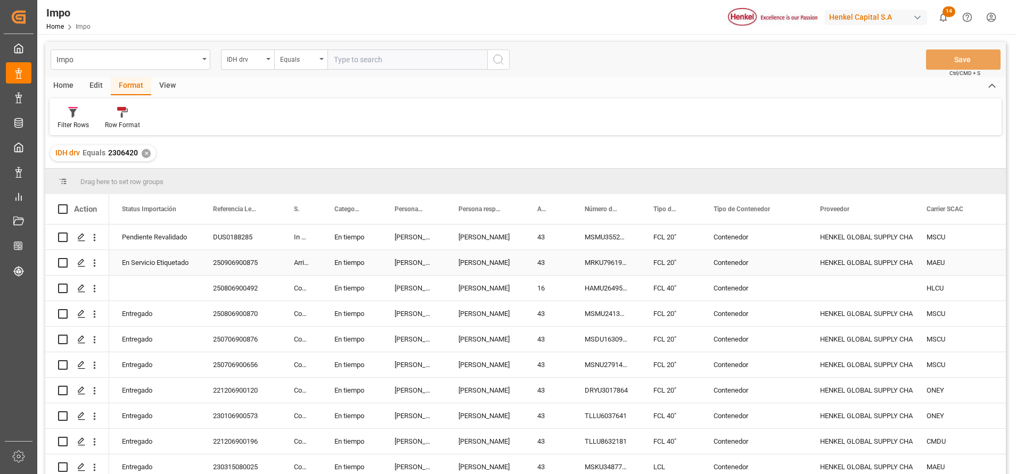
click at [881, 242] on div "HENKEL GLOBAL SUPPLY CHAIN B.V." at bounding box center [860, 237] width 81 height 24
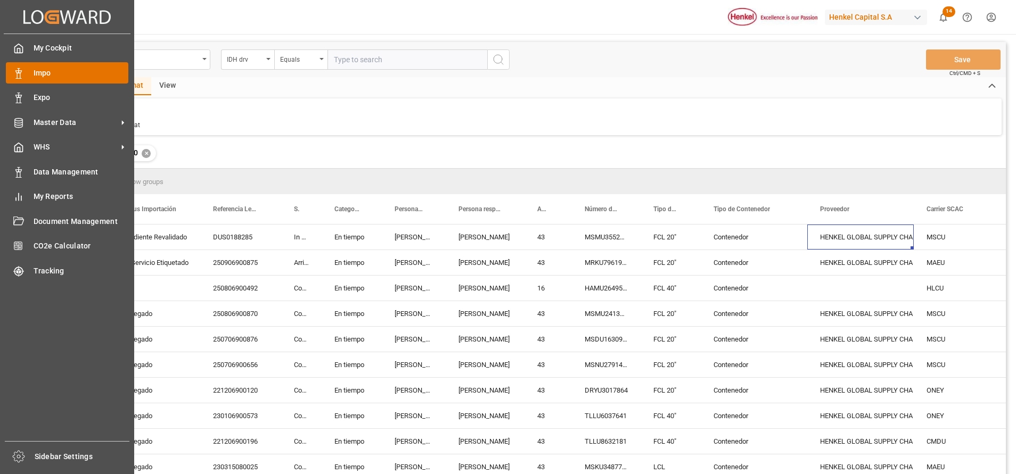
click at [15, 65] on div "Impo Impo" at bounding box center [67, 72] width 122 height 21
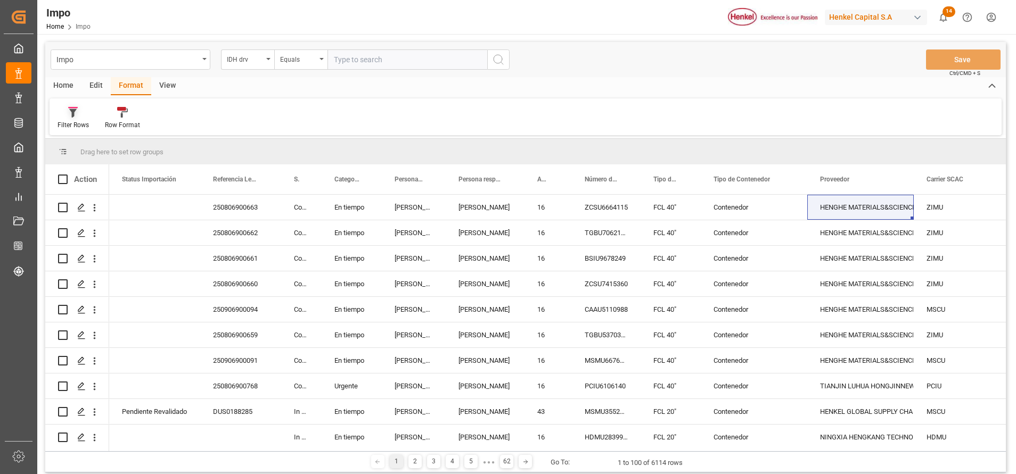
click at [80, 116] on div at bounding box center [72, 111] width 31 height 11
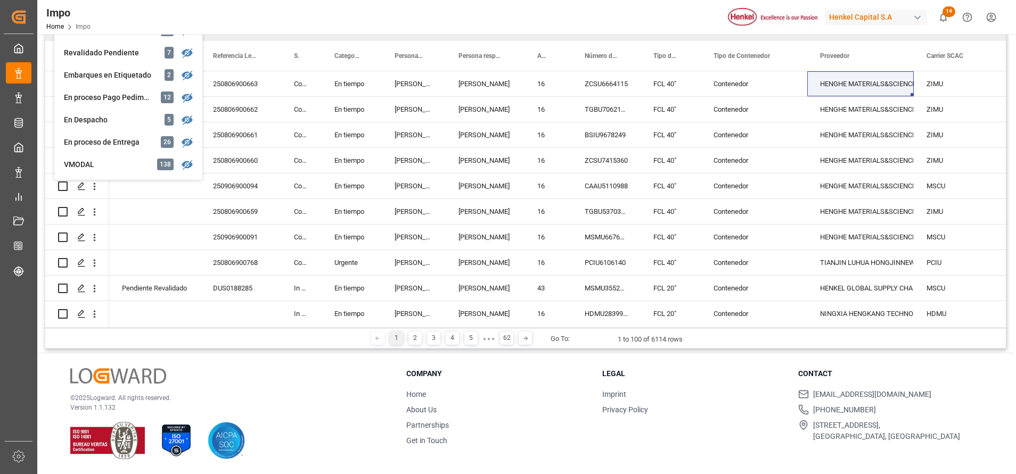
scroll to position [160, 0]
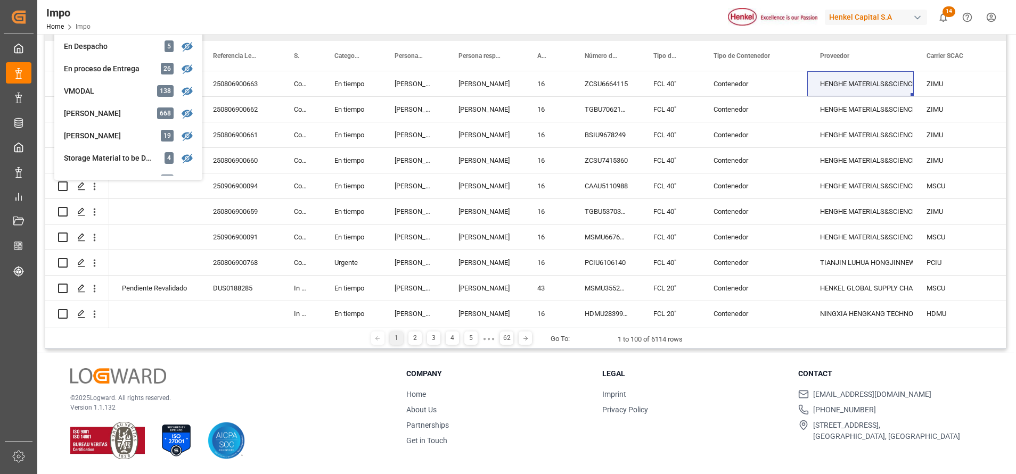
click at [107, 133] on div "Carlos Villar" at bounding box center [110, 135] width 93 height 11
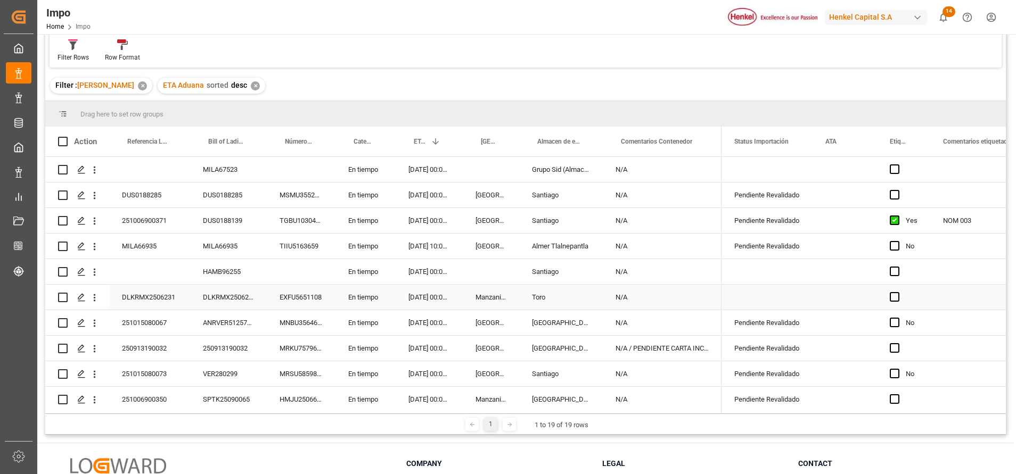
scroll to position [44, 0]
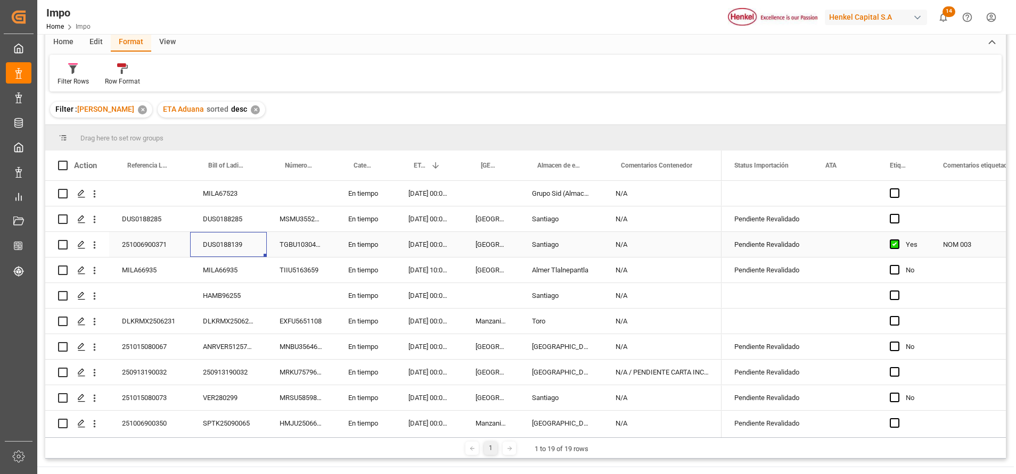
click at [235, 244] on div "DUS0188139" at bounding box center [228, 244] width 77 height 25
click at [233, 246] on input "DUS0188139" at bounding box center [229, 251] width 60 height 20
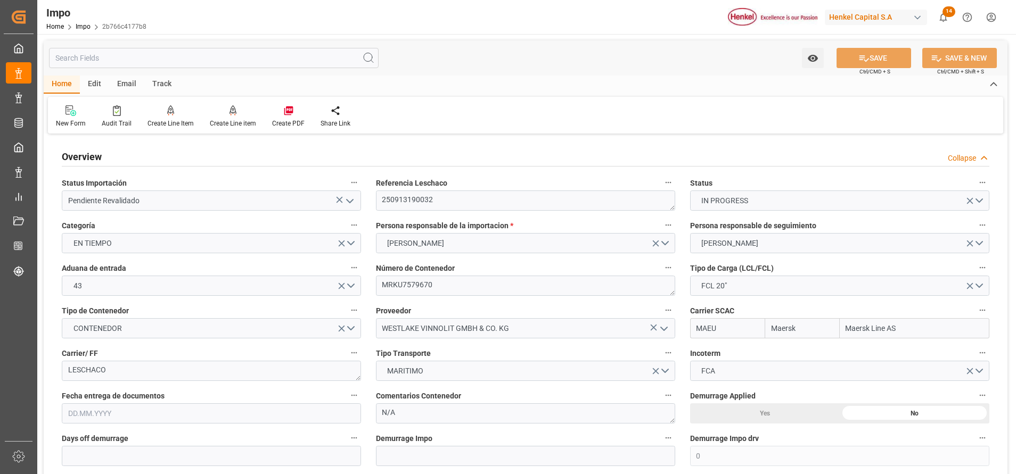
type input "Maersk"
type input "Maersk Line AS"
type input "0"
type input "1"
type input "10.264"
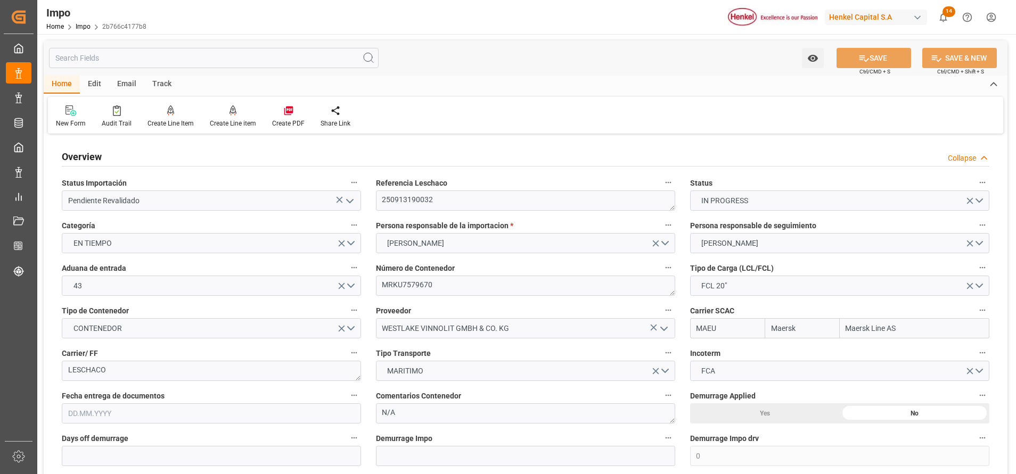
type input "8"
type input "[DATE]"
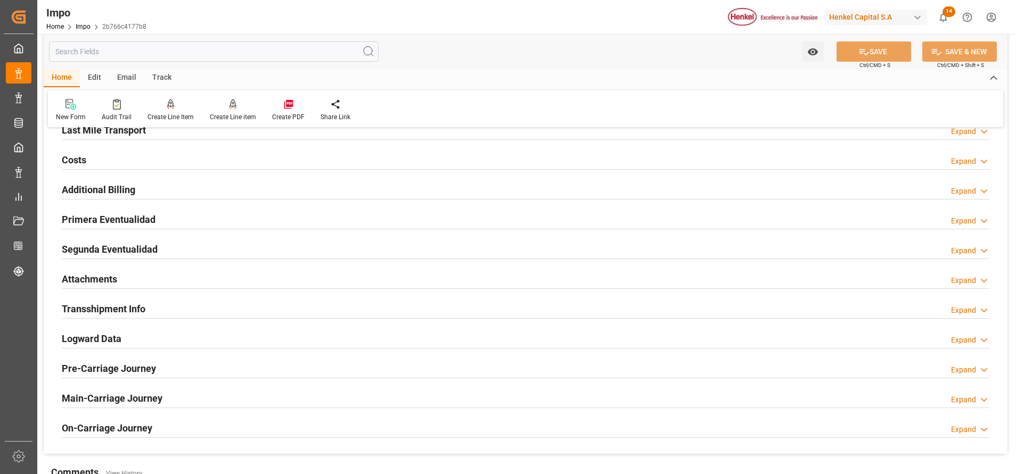
click at [89, 281] on h2 "Attachments" at bounding box center [89, 279] width 55 height 14
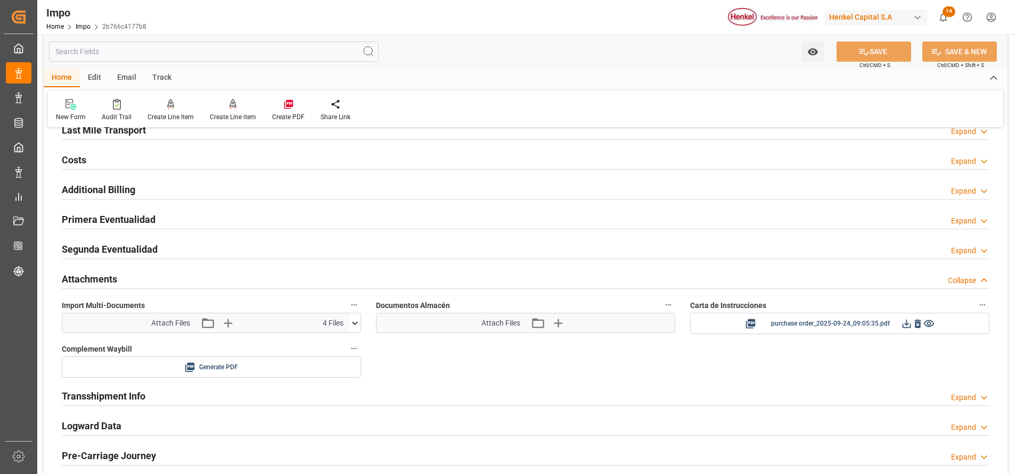
click at [349, 325] on icon at bounding box center [354, 323] width 11 height 11
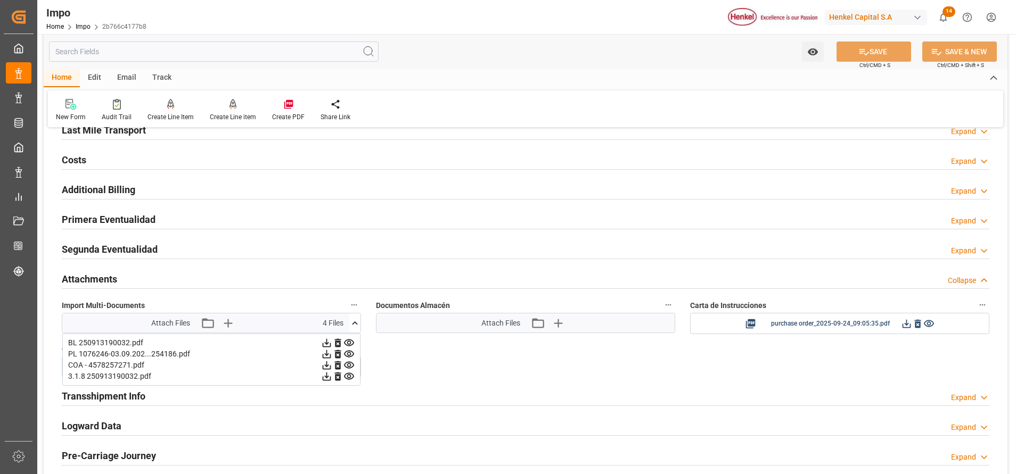
click at [136, 342] on div "BL 250913190032.pdf" at bounding box center [211, 343] width 286 height 11
drag, startPoint x: 136, startPoint y: 342, endPoint x: 322, endPoint y: 347, distance: 185.3
click at [322, 347] on icon at bounding box center [326, 343] width 11 height 11
click at [570, 387] on div "Transshipment Info Expand" at bounding box center [525, 395] width 927 height 20
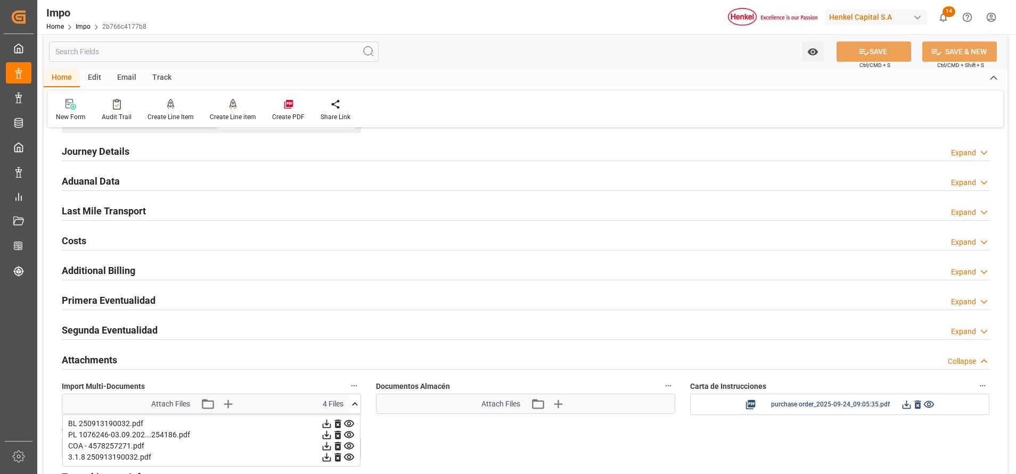
scroll to position [479, 0]
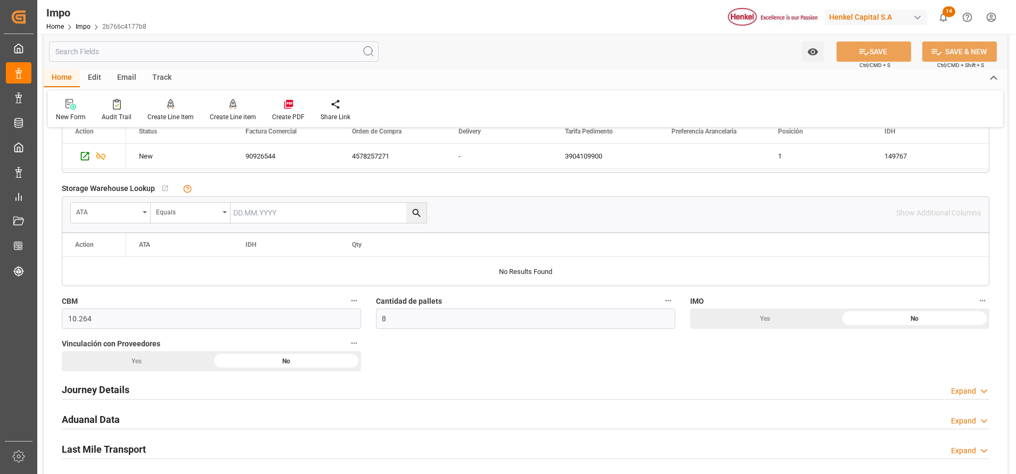
click at [95, 389] on h2 "Journey Details" at bounding box center [96, 390] width 68 height 14
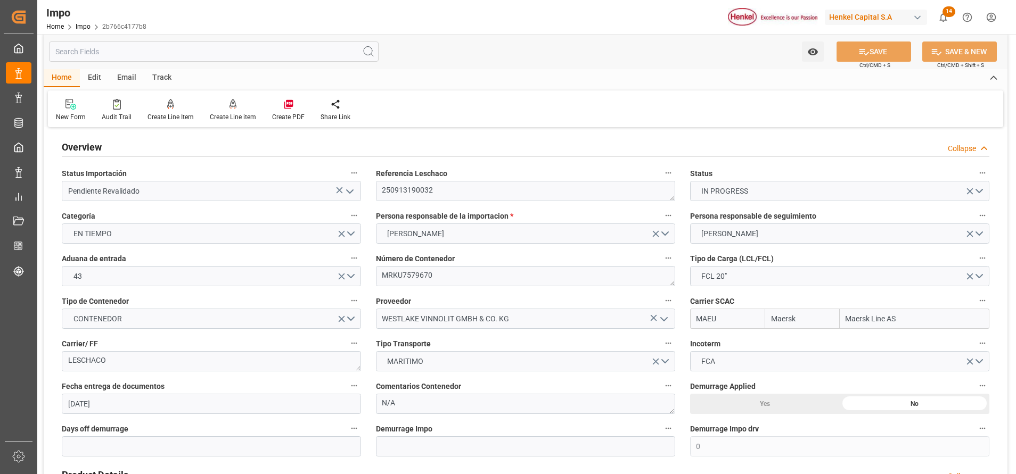
scroll to position [0, 0]
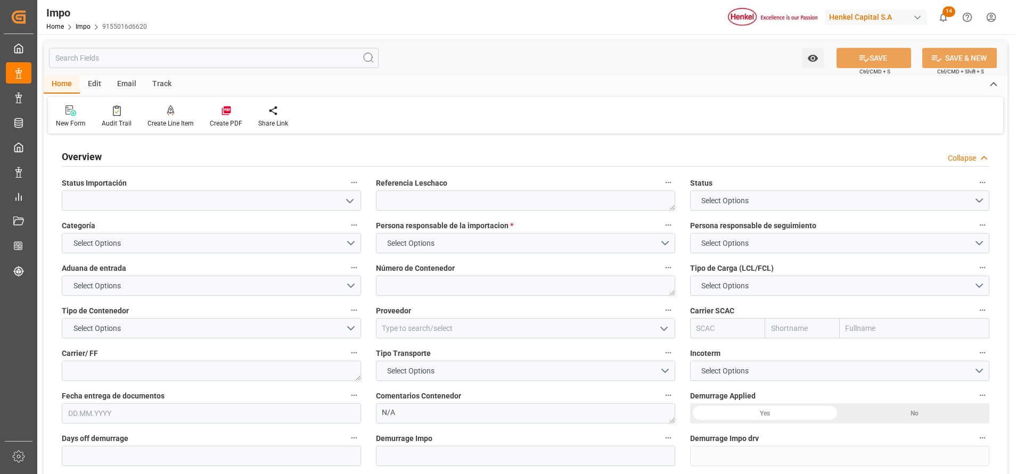
type textarea "N/A"
type input "AA"
type input "[DATE]"
click at [353, 203] on icon "open menu" at bounding box center [349, 201] width 13 height 13
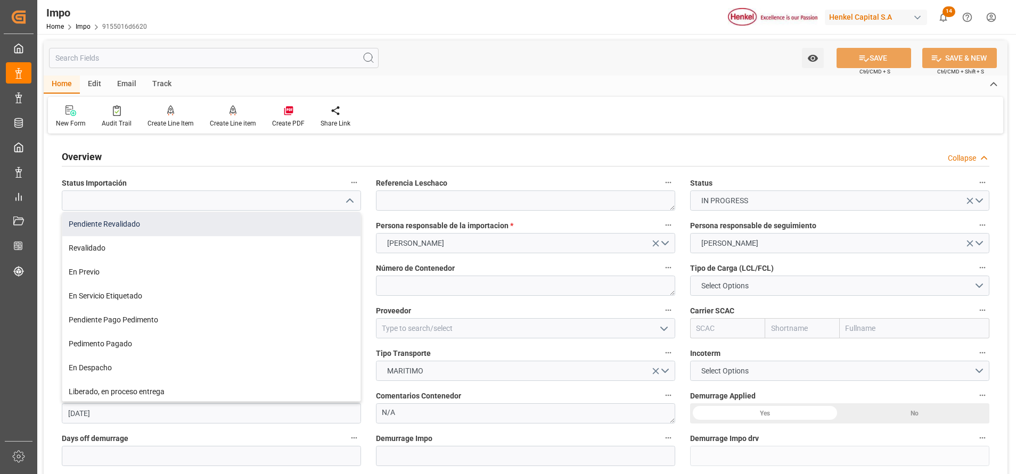
click at [244, 234] on div "Pendiente Revalidado" at bounding box center [211, 224] width 298 height 24
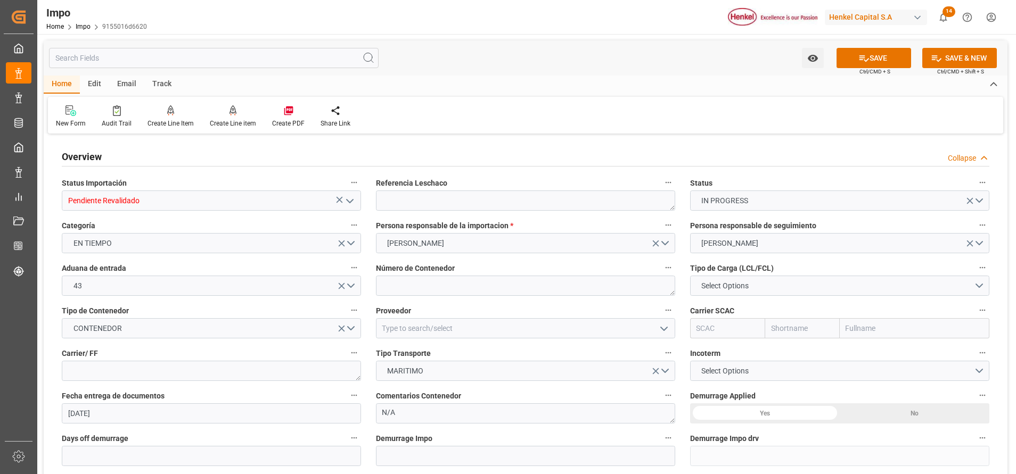
type input "Pendiente Revalidado"
click at [567, 208] on textarea at bounding box center [525, 201] width 299 height 20
paste textarea "DUS0188285"
type textarea "DUS0188285"
click at [549, 278] on textarea at bounding box center [525, 286] width 299 height 20
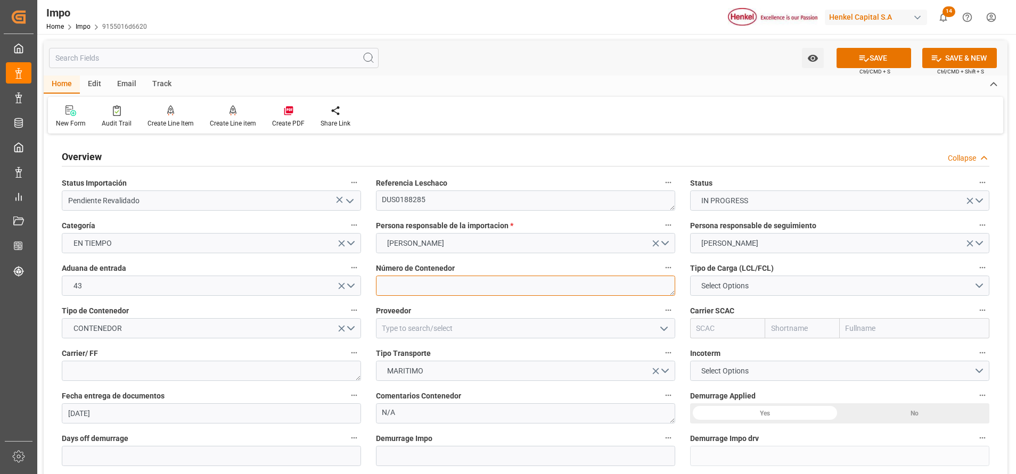
click at [569, 291] on textarea at bounding box center [525, 286] width 299 height 20
paste textarea "MSMU3552118"
type textarea "MSMU3552118"
drag, startPoint x: 790, startPoint y: 287, endPoint x: 785, endPoint y: 288, distance: 5.4
click at [793, 285] on button "Select Options" at bounding box center [839, 286] width 299 height 20
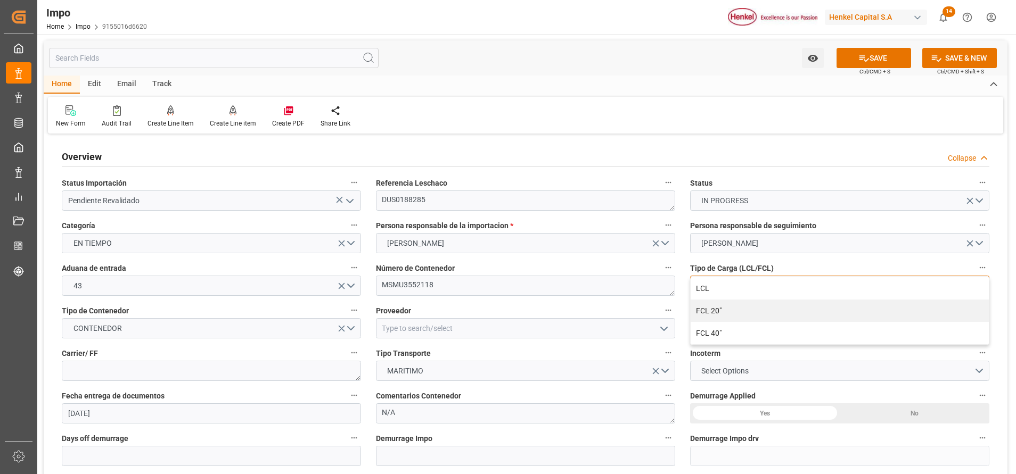
click at [785, 283] on div "LCL" at bounding box center [839, 288] width 298 height 22
click at [789, 284] on button "LCL" at bounding box center [839, 286] width 299 height 20
click at [768, 310] on div "FCL 20"" at bounding box center [839, 311] width 298 height 22
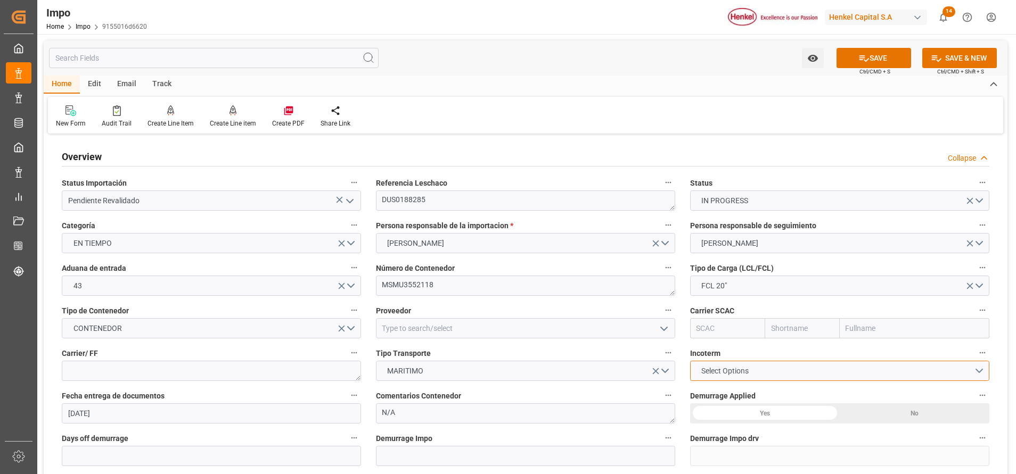
drag, startPoint x: 737, startPoint y: 367, endPoint x: 730, endPoint y: 375, distance: 10.9
click at [737, 367] on span "Select Options" at bounding box center [725, 371] width 58 height 11
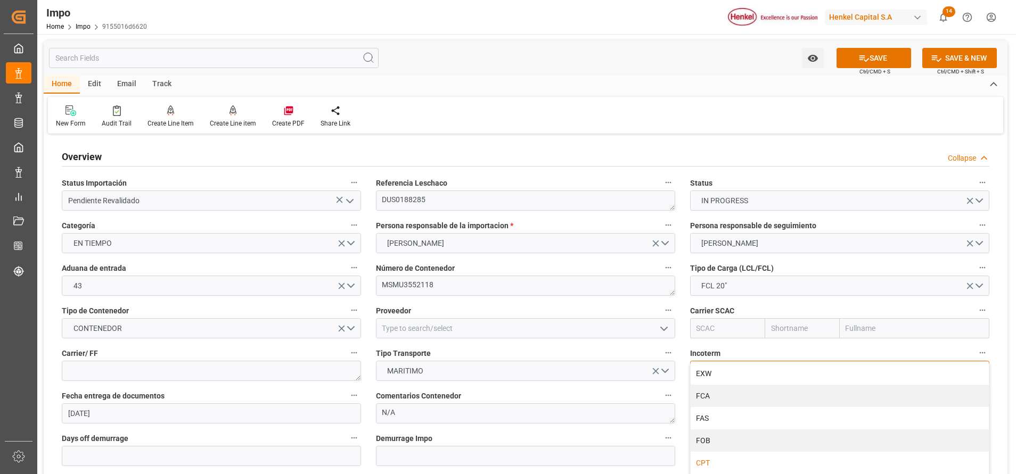
click at [715, 459] on div "CPT" at bounding box center [839, 463] width 298 height 22
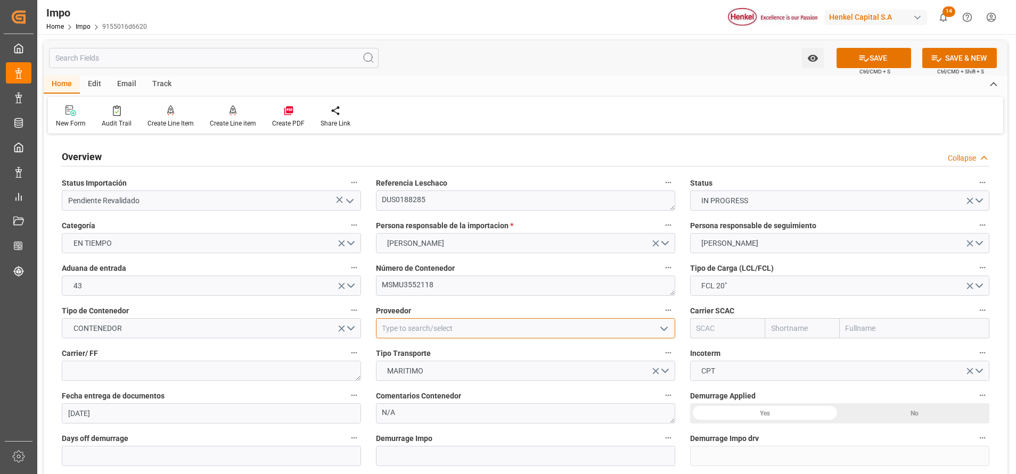
click at [512, 338] on input at bounding box center [525, 328] width 299 height 20
click at [637, 322] on input at bounding box center [525, 328] width 299 height 20
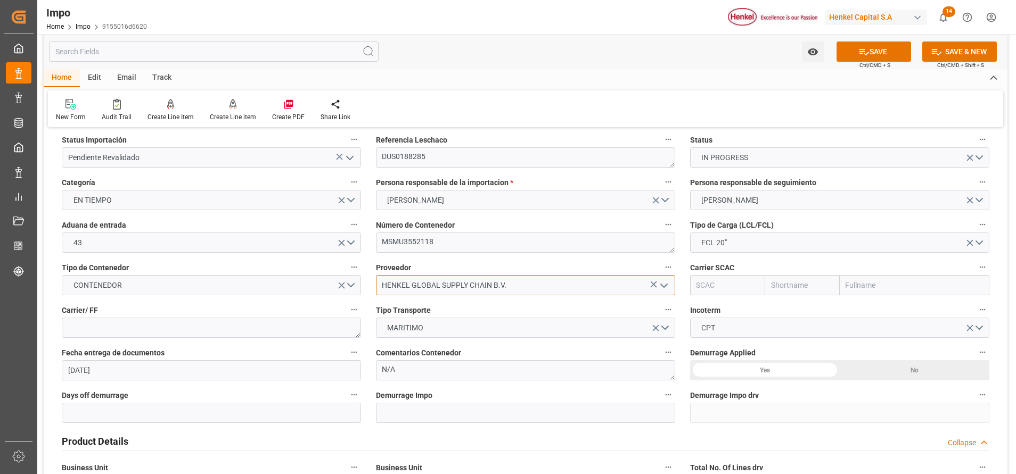
scroll to position [80, 0]
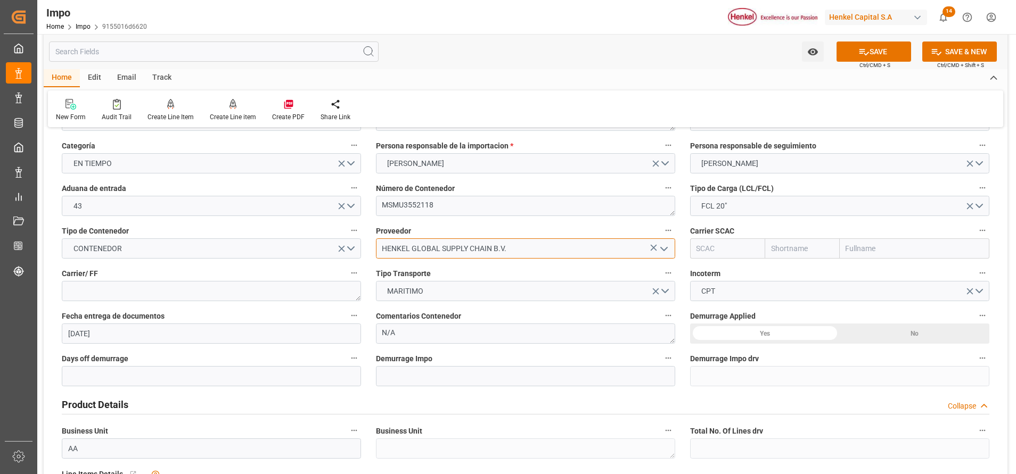
type input "HENKEL GLOBAL SUPPLY CHAIN B.V."
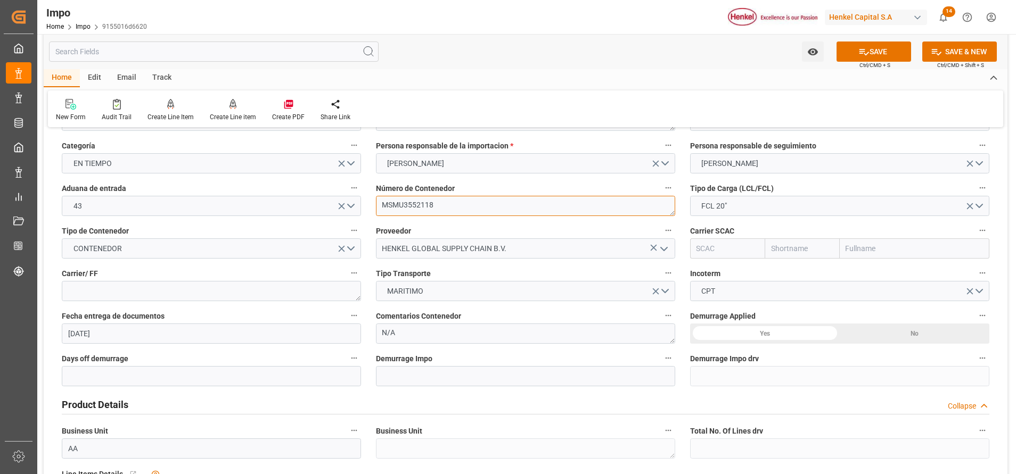
click at [424, 207] on textarea "MSMU3552118" at bounding box center [525, 206] width 299 height 20
click at [425, 207] on textarea "MSMU3552118" at bounding box center [525, 206] width 299 height 20
click at [428, 204] on textarea "MSMU3552118" at bounding box center [525, 206] width 299 height 20
click at [430, 202] on textarea "MSMU3552118" at bounding box center [525, 206] width 299 height 20
click at [861, 242] on input "text" at bounding box center [915, 249] width 150 height 20
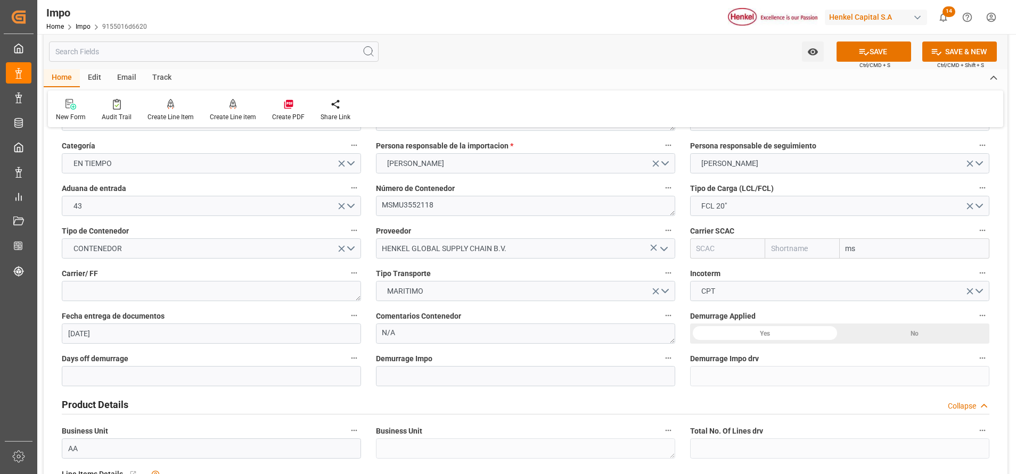
type input "msc"
click at [881, 244] on input "msc" at bounding box center [915, 249] width 150 height 20
drag, startPoint x: 886, startPoint y: 266, endPoint x: 860, endPoint y: 276, distance: 28.5
click at [886, 266] on div "Mediterranean Shipping Company" at bounding box center [904, 272] width 129 height 24
type input "MSCU"
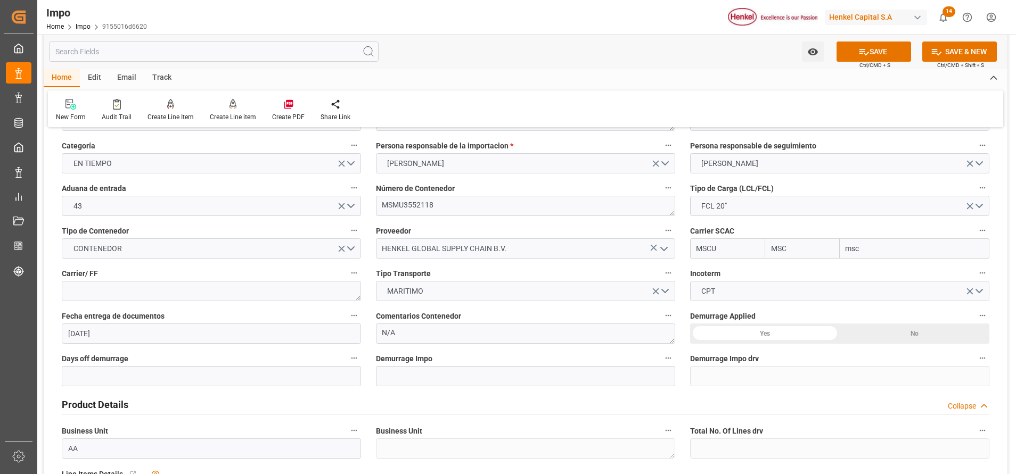
type input "MSC"
type input "Mediterranean Shipping Company"
click at [892, 334] on div "No" at bounding box center [915, 334] width 150 height 20
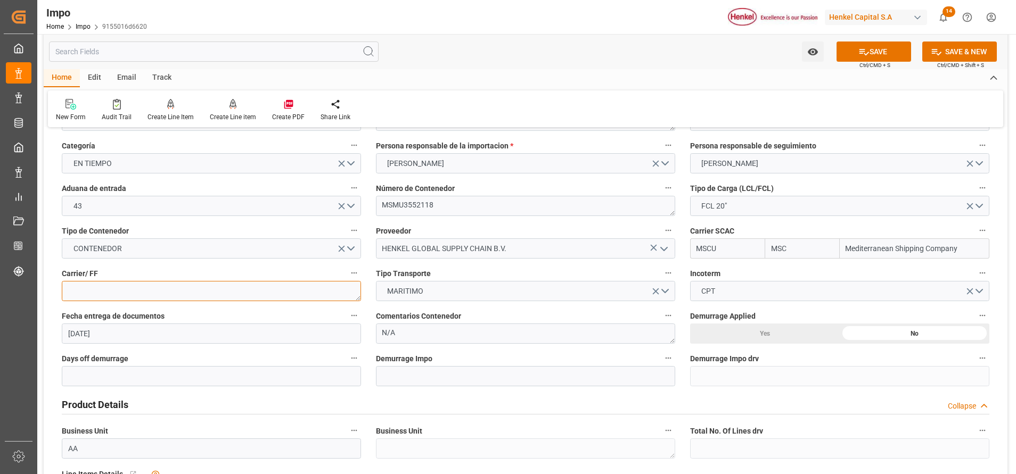
click at [323, 286] on textarea at bounding box center [211, 291] width 299 height 20
type textarea "DSV"
click at [122, 340] on input "[DATE]" at bounding box center [211, 334] width 299 height 20
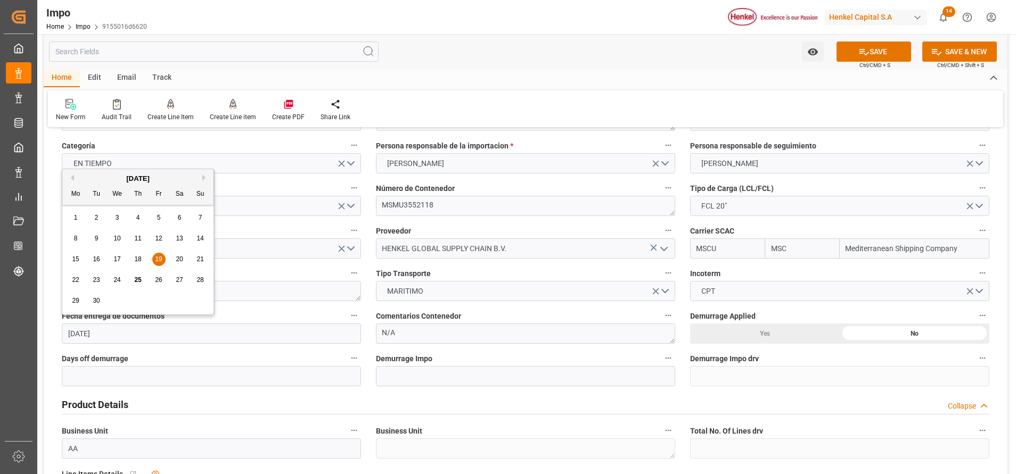
click at [465, 89] on div "Home Edit Email Track New Form Audit Trail Create Line Item Create Line item Cr…" at bounding box center [526, 98] width 964 height 58
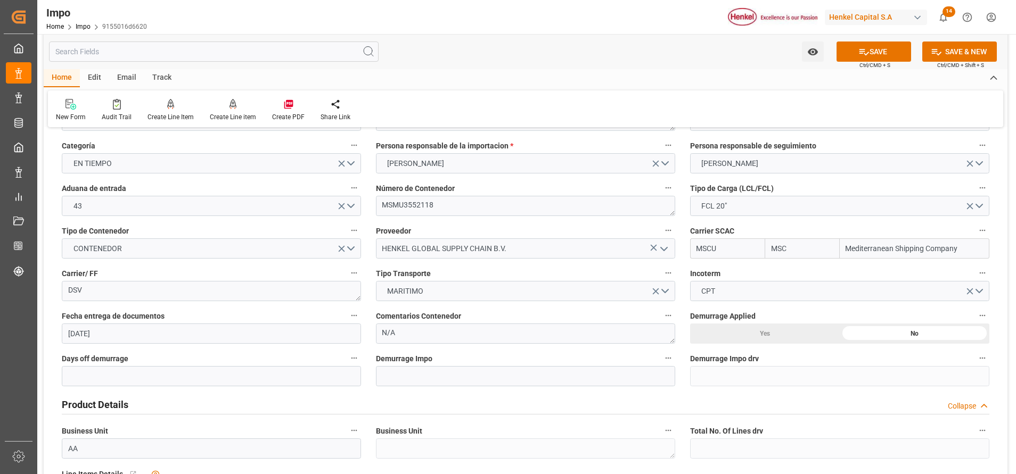
scroll to position [160, 0]
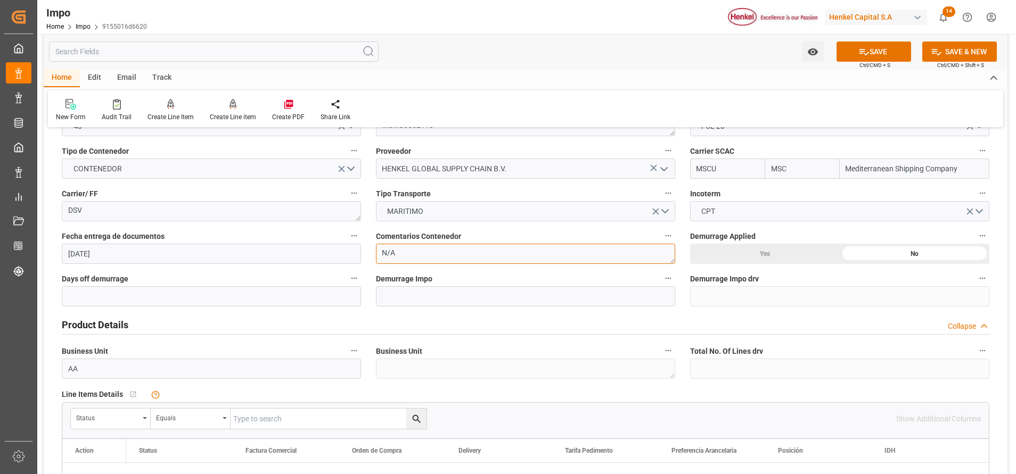
click at [519, 251] on textarea "N/A" at bounding box center [525, 254] width 299 height 20
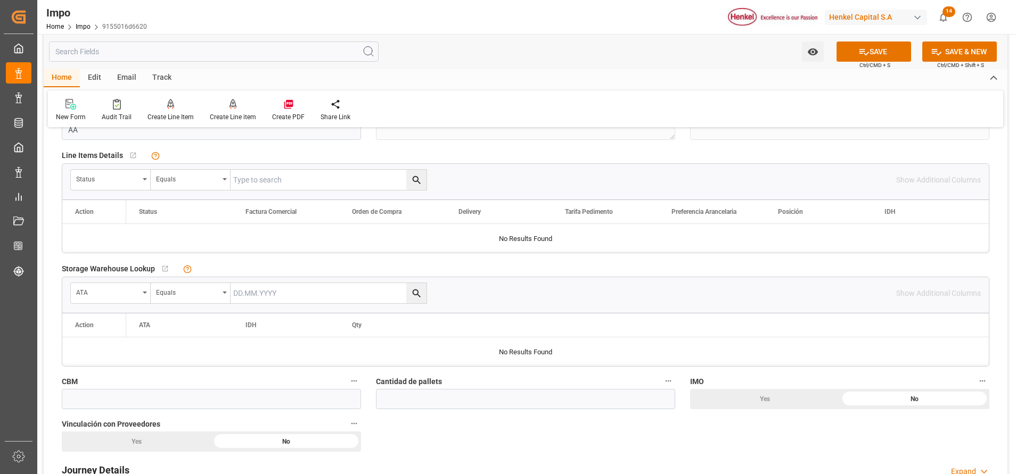
scroll to position [399, 0]
click at [142, 183] on div "Status" at bounding box center [111, 179] width 80 height 20
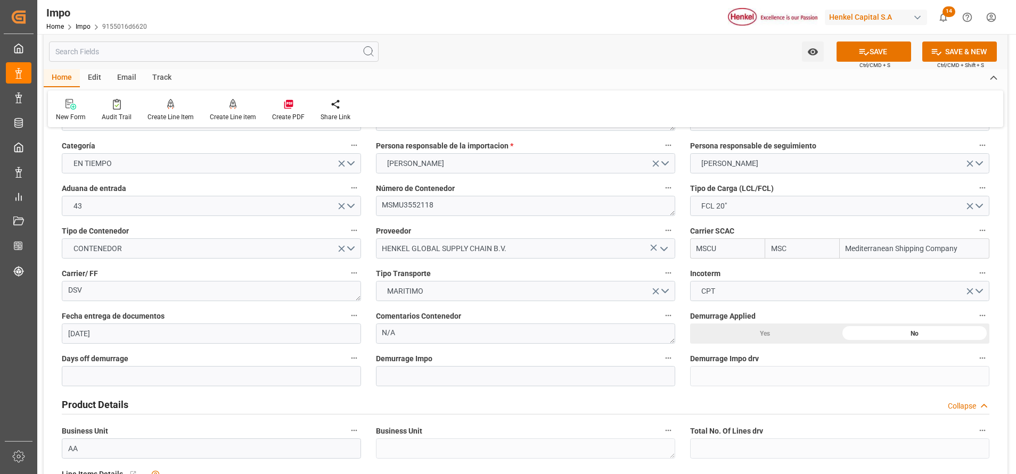
scroll to position [0, 0]
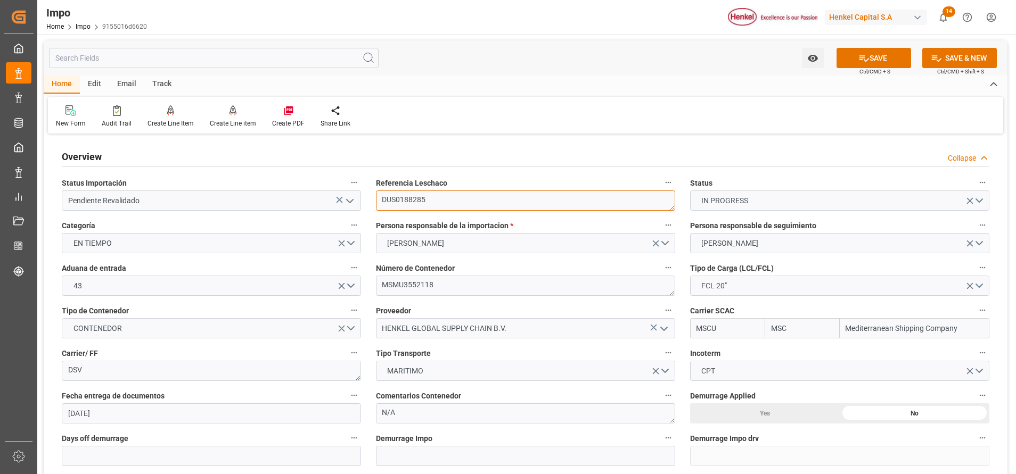
click at [396, 201] on textarea "DUS0188285" at bounding box center [525, 201] width 299 height 20
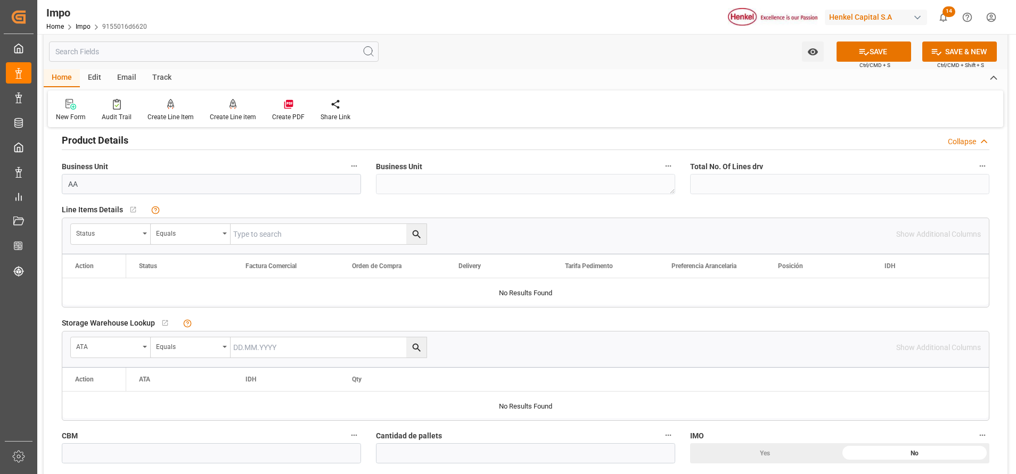
scroll to position [319, 0]
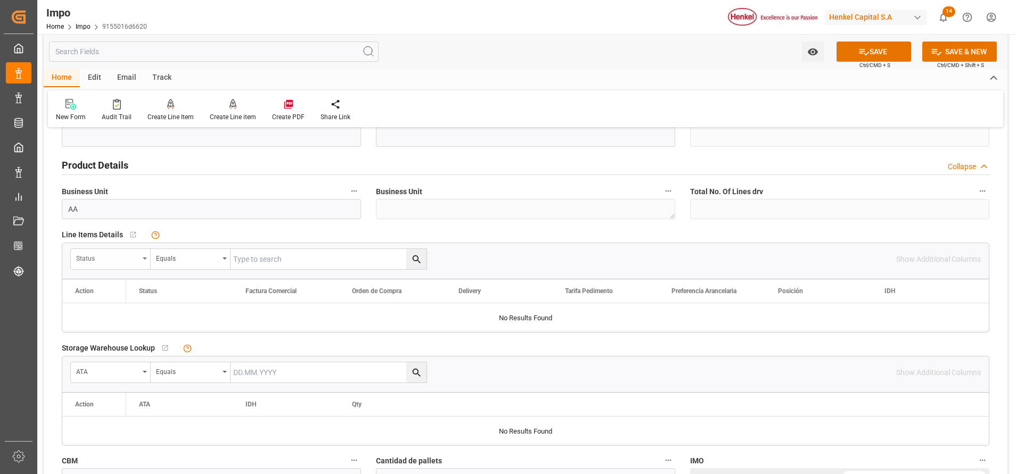
click at [145, 265] on div "Status" at bounding box center [111, 259] width 80 height 20
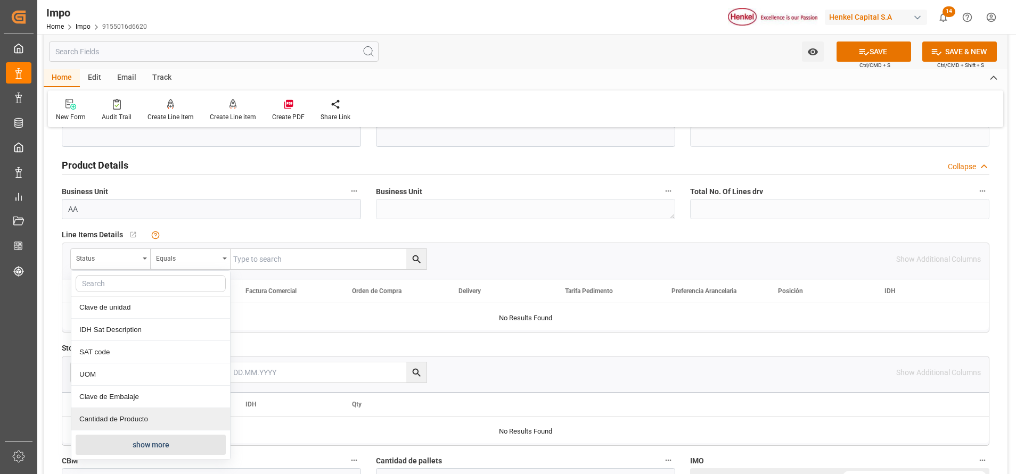
drag, startPoint x: 148, startPoint y: 444, endPoint x: 145, endPoint y: 438, distance: 7.1
click at [147, 444] on button "show more" at bounding box center [151, 445] width 150 height 20
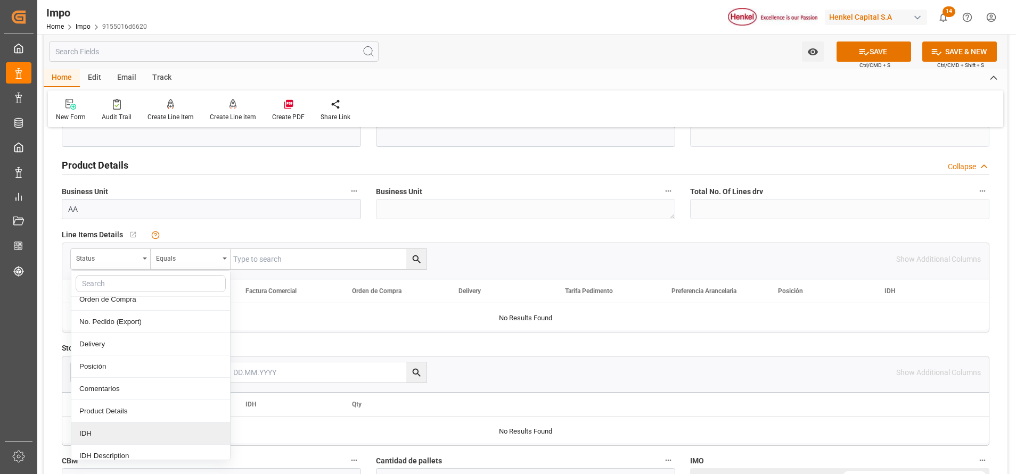
scroll to position [227, 0]
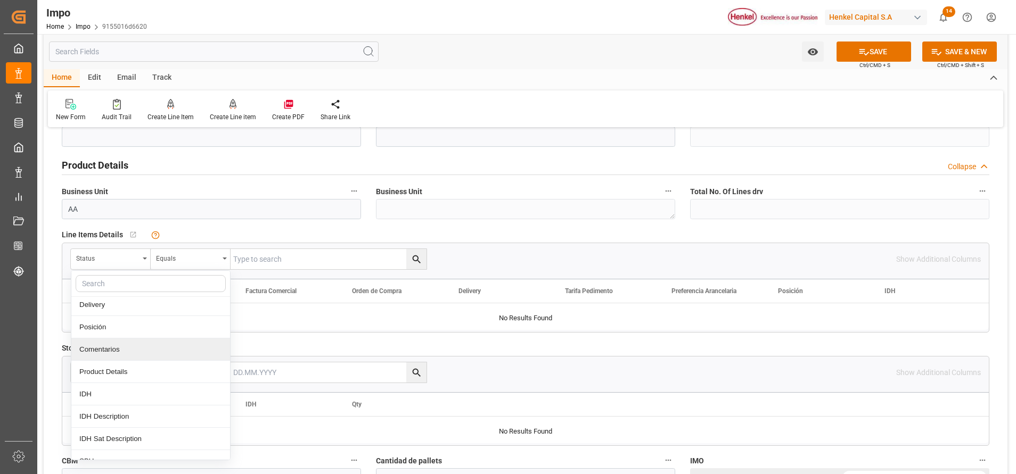
click at [120, 353] on div "Comentarios" at bounding box center [150, 350] width 159 height 22
click at [278, 252] on input "text" at bounding box center [329, 259] width 196 height 20
paste input "DUS0188285"
type input "DUS0188285"
click at [419, 254] on icon "search button" at bounding box center [416, 259] width 11 height 11
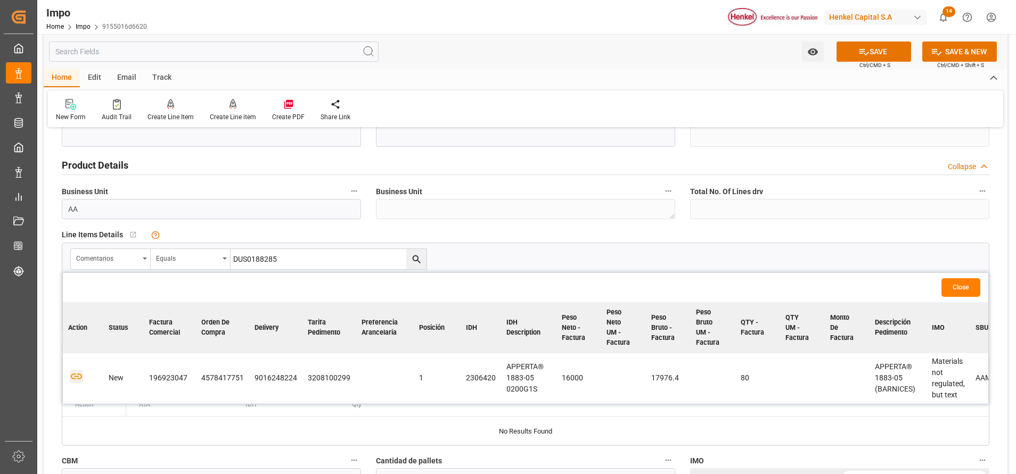
click at [76, 373] on icon "button" at bounding box center [76, 376] width 13 height 13
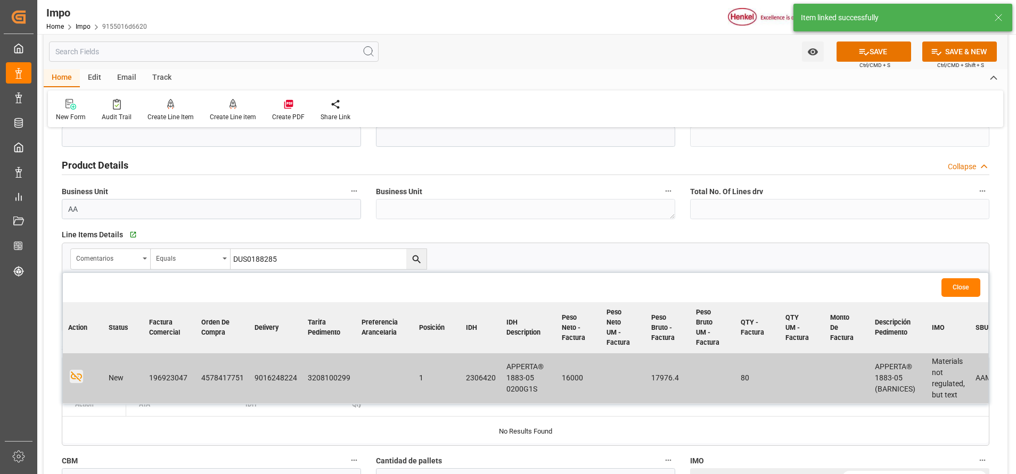
click at [953, 289] on button "Close" at bounding box center [960, 287] width 39 height 19
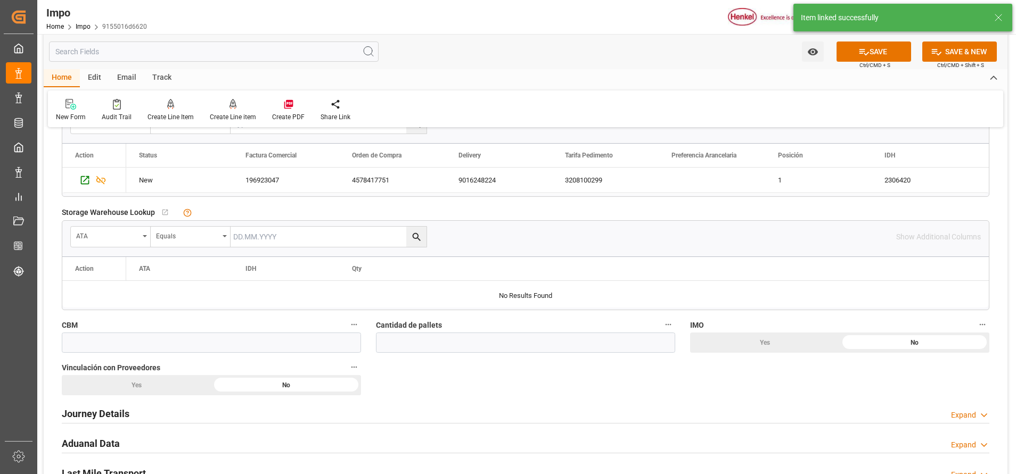
scroll to position [479, 0]
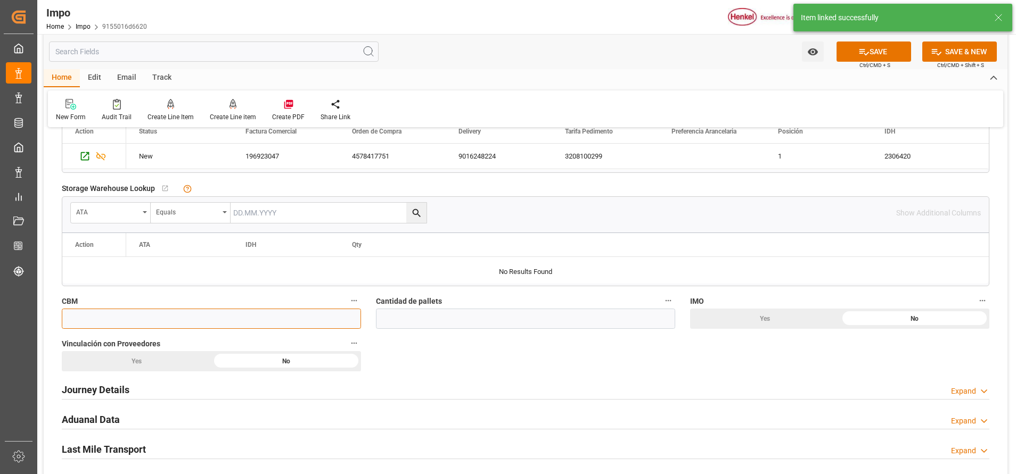
click at [205, 329] on input "text" at bounding box center [211, 319] width 299 height 20
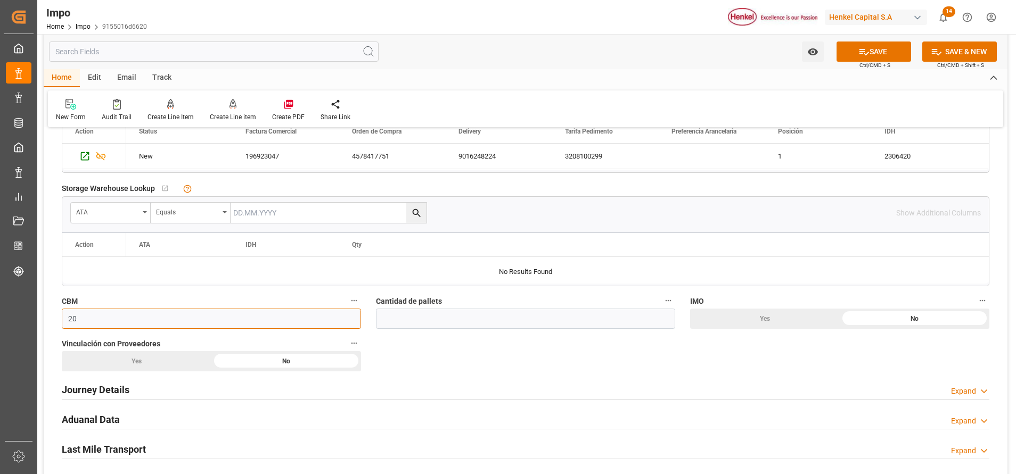
type input "20"
click at [509, 320] on input "text" at bounding box center [525, 319] width 299 height 20
type input "2"
type input "0"
click at [571, 356] on div "Overview Collapse Status Importación Pendiente Revalidado Referencia Leschaco D…" at bounding box center [526, 216] width 964 height 1116
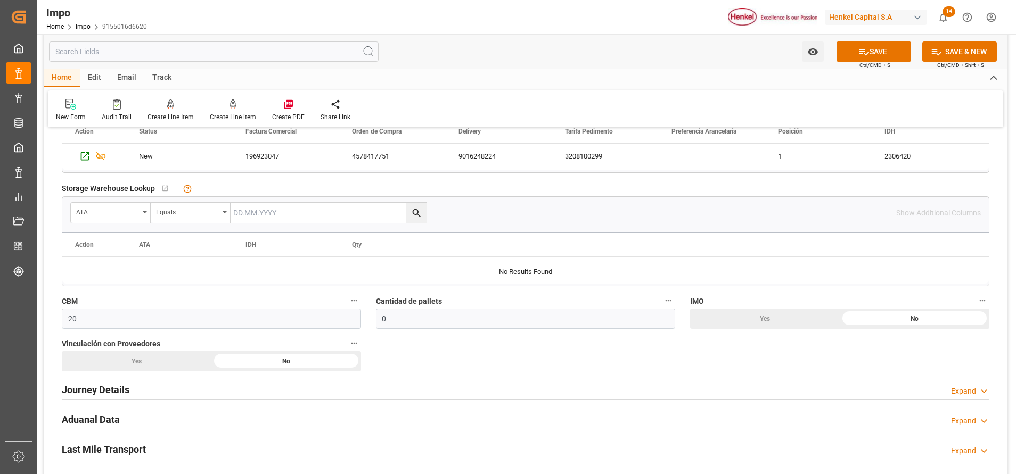
click at [167, 361] on div "Yes" at bounding box center [137, 361] width 150 height 20
click at [105, 384] on h2 "Journey Details" at bounding box center [96, 390] width 68 height 14
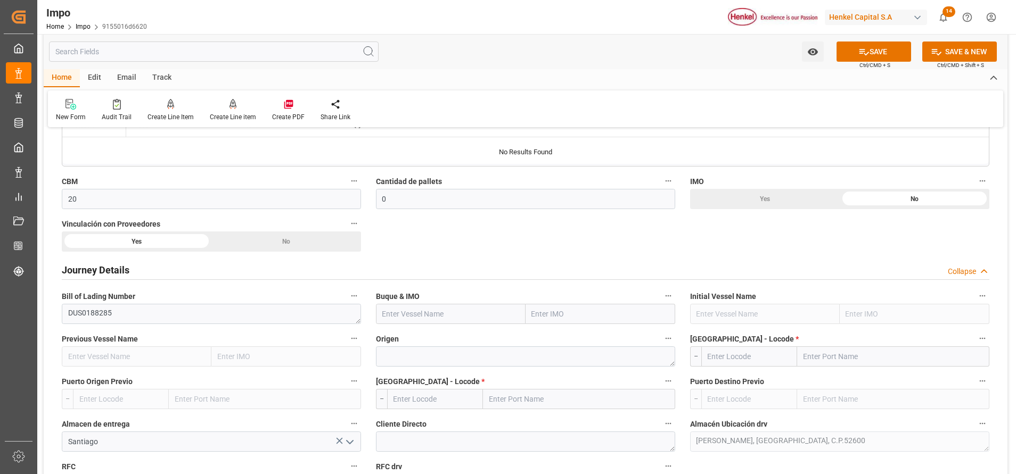
scroll to position [639, 0]
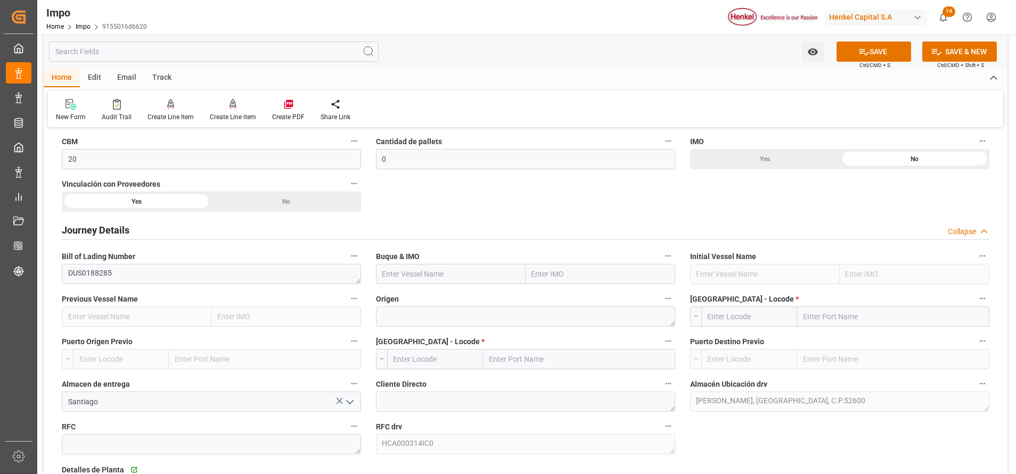
drag, startPoint x: 536, startPoint y: 266, endPoint x: 588, endPoint y: 321, distance: 75.7
click at [536, 265] on input "text" at bounding box center [600, 274] width 150 height 20
paste input "SCI [GEOGRAPHIC_DATA]"
type input "SCI [GEOGRAPHIC_DATA]"
click at [572, 297] on span "9699127 - SCI [GEOGRAPHIC_DATA]" at bounding box center [590, 297] width 117 height 9
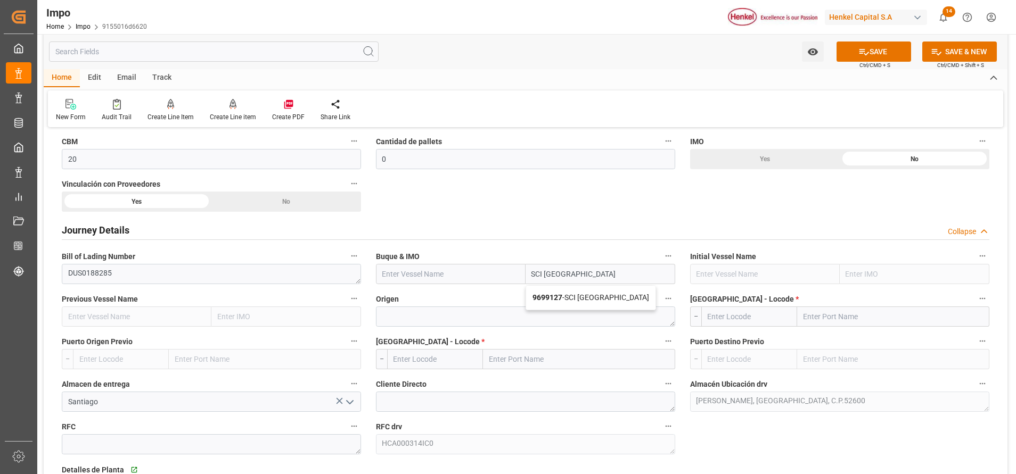
type input "SCI [GEOGRAPHIC_DATA]"
type input "9699127"
click at [468, 310] on textarea at bounding box center [525, 317] width 299 height 20
type textarea "[GEOGRAPHIC_DATA]"
click at [816, 324] on input "text" at bounding box center [893, 317] width 192 height 20
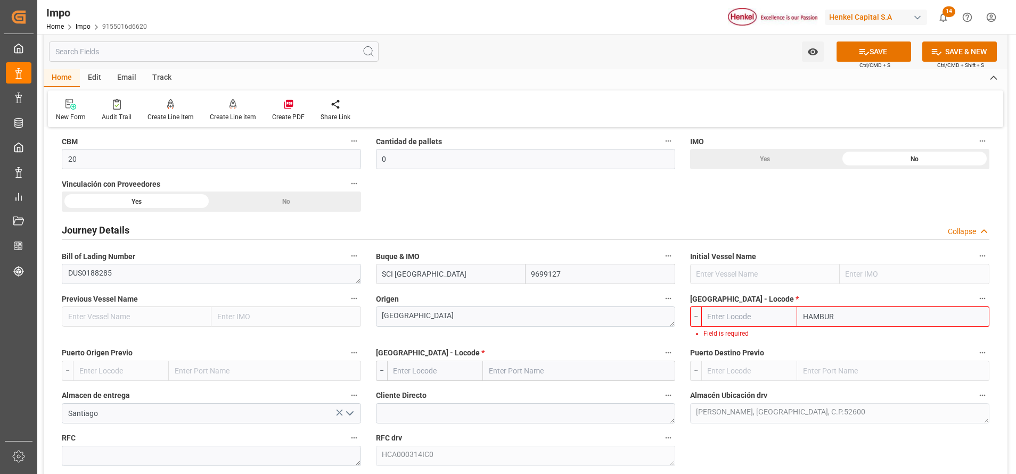
type input "[GEOGRAPHIC_DATA]"
click at [868, 314] on input "[GEOGRAPHIC_DATA]" at bounding box center [893, 317] width 192 height 20
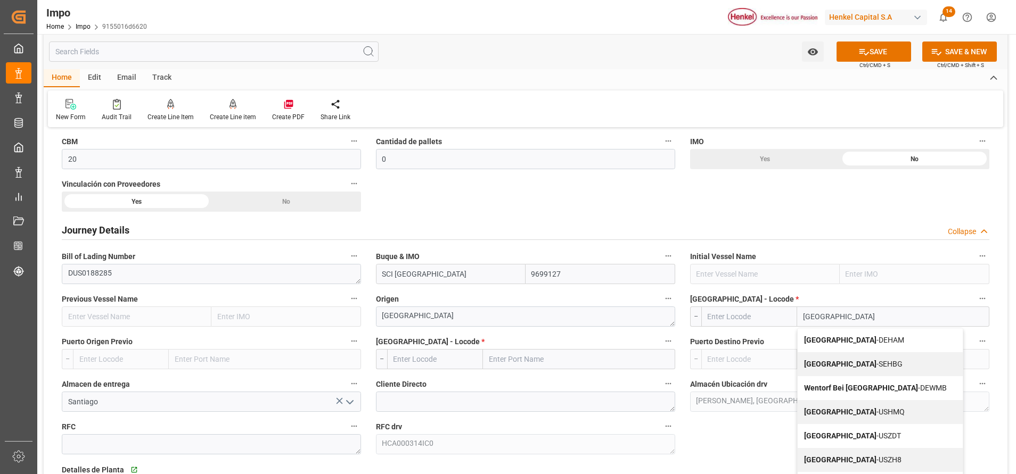
click at [864, 337] on span "[GEOGRAPHIC_DATA] - DEHAM" at bounding box center [854, 340] width 100 height 9
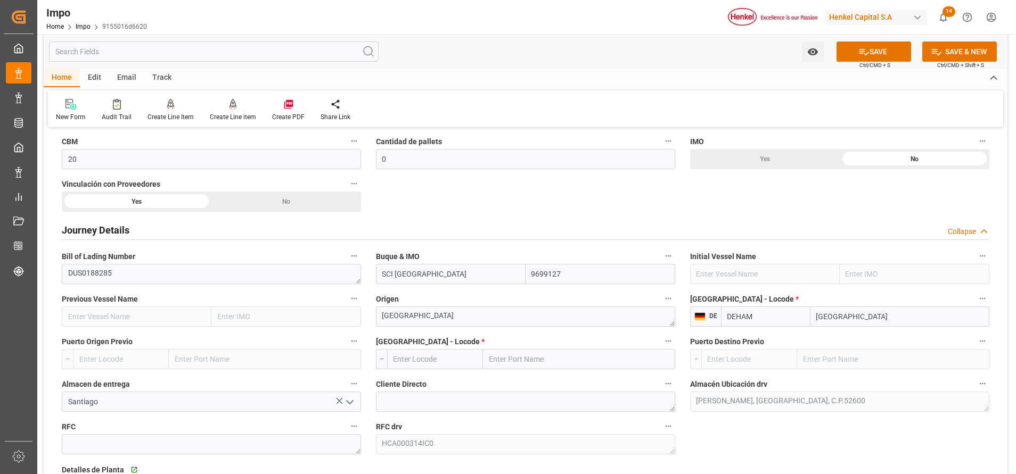
type input "DEHAM"
type input "[GEOGRAPHIC_DATA]"
click at [536, 356] on input "text" at bounding box center [579, 359] width 192 height 20
type input "VERA"
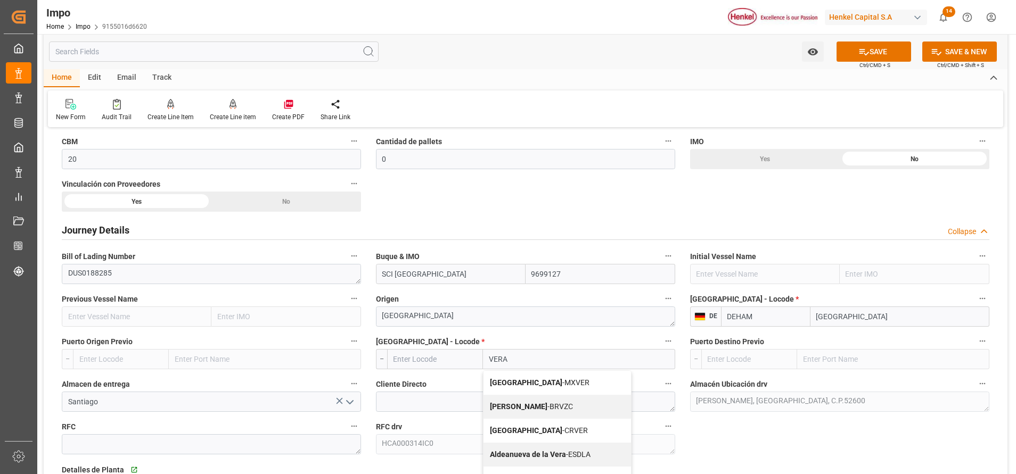
click at [549, 376] on div "Veracruz - MXVER" at bounding box center [556, 383] width 147 height 24
type input "MXVER"
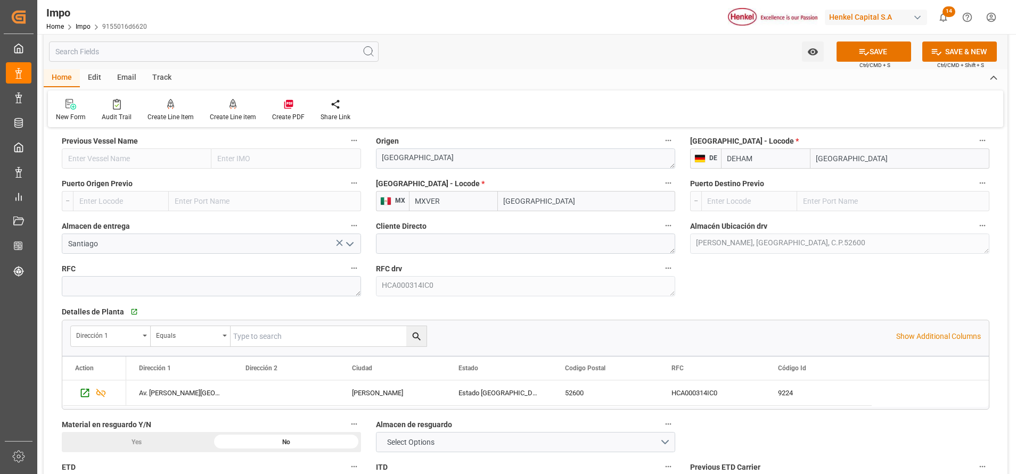
scroll to position [799, 0]
type input "[GEOGRAPHIC_DATA]"
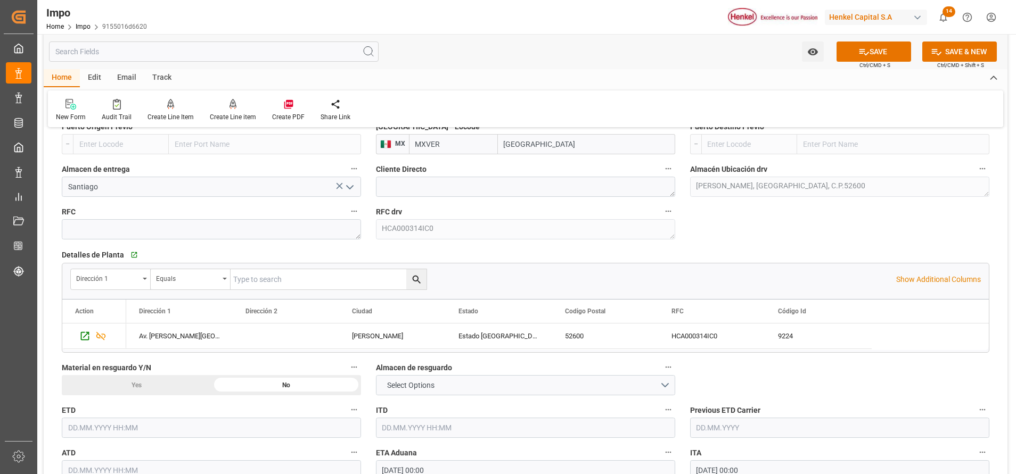
scroll to position [878, 0]
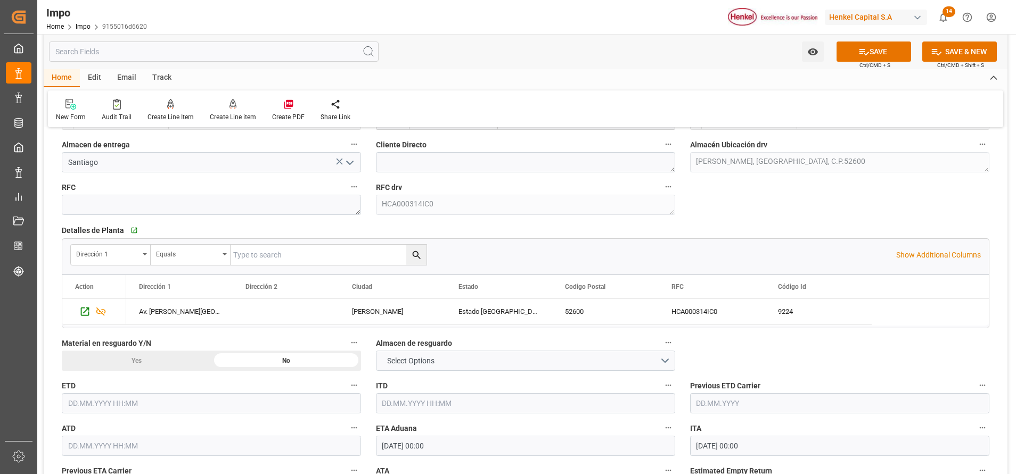
click at [798, 215] on div "Overview Collapse Status Importación Pendiente Revalidado Referencia Leschaco D…" at bounding box center [526, 85] width 964 height 1655
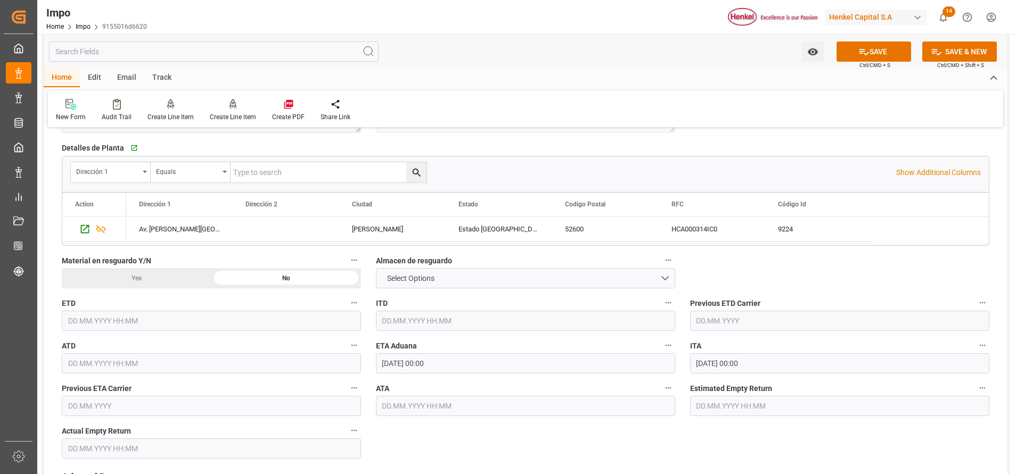
scroll to position [1038, 0]
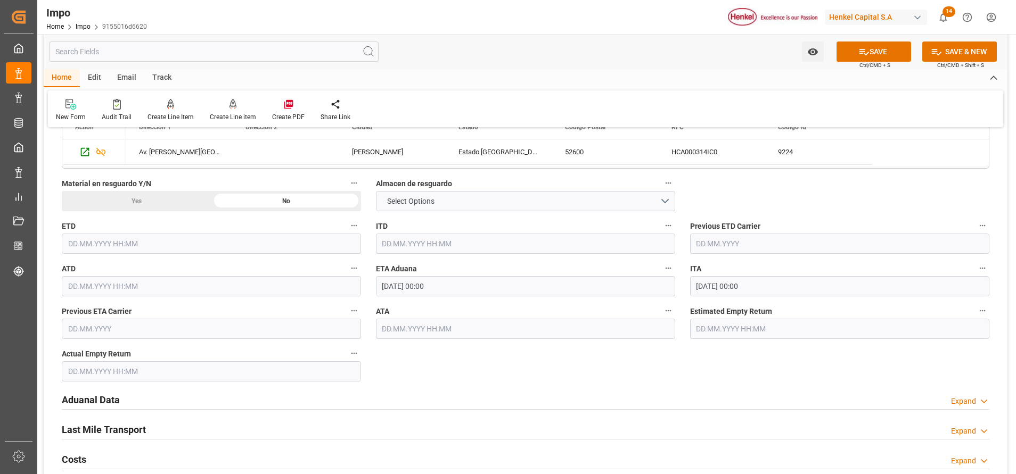
click at [401, 285] on input "[DATE] 00:00" at bounding box center [525, 286] width 299 height 20
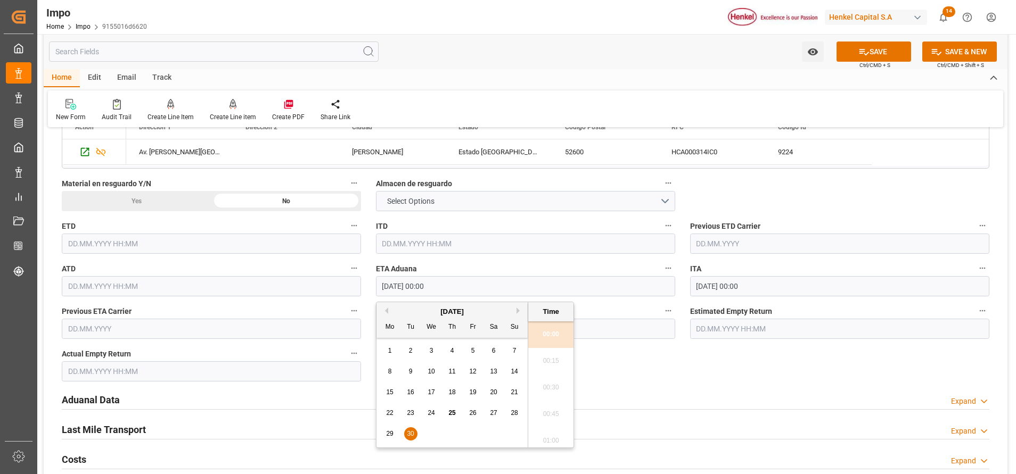
drag, startPoint x: 667, startPoint y: 379, endPoint x: 585, endPoint y: 457, distance: 113.0
click at [393, 288] on input "[DATE] 00:00" at bounding box center [525, 286] width 299 height 20
click at [513, 311] on div "[DATE]" at bounding box center [451, 312] width 151 height 11
click at [517, 311] on button "Next Month" at bounding box center [519, 311] width 6 height 6
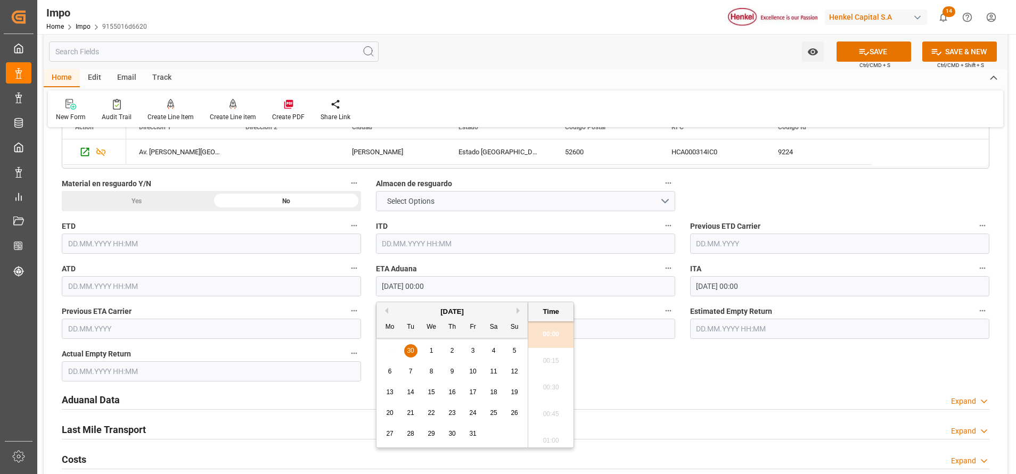
click at [450, 353] on span "2" at bounding box center [452, 350] width 4 height 7
click at [546, 338] on li "00:00" at bounding box center [550, 335] width 45 height 27
click at [470, 296] on input "[DATE] 00:00" at bounding box center [525, 286] width 299 height 20
type input "[DATE] 00:00"
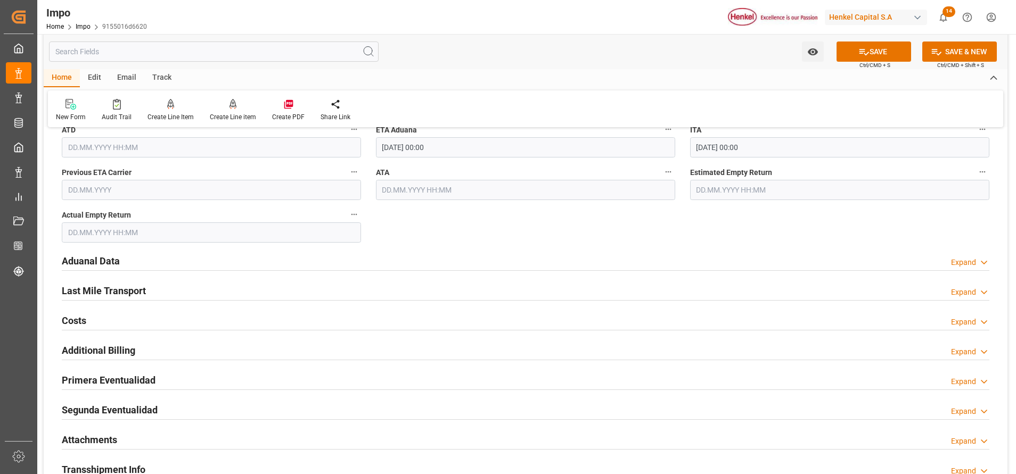
scroll to position [1198, 0]
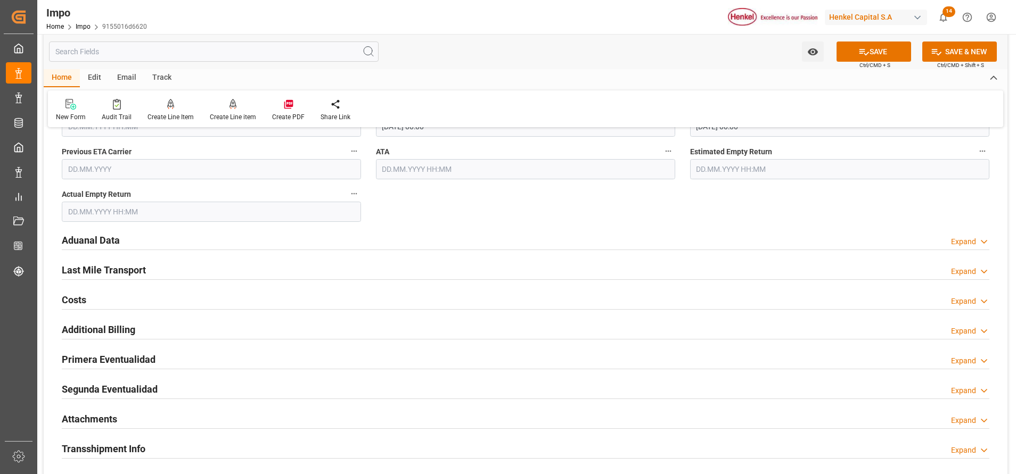
click at [108, 238] on h2 "Aduanal Data" at bounding box center [91, 240] width 58 height 14
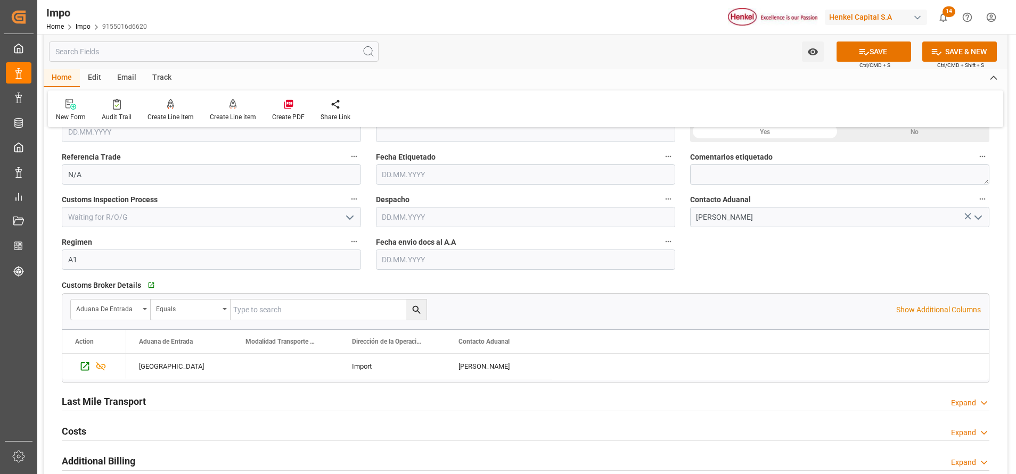
scroll to position [1437, 0]
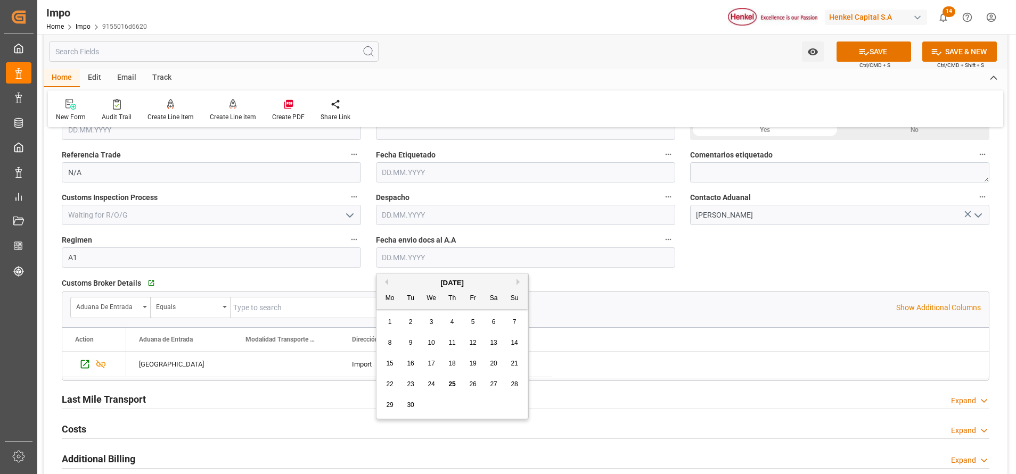
click at [444, 268] on div "Fecha envio docs al A.A" at bounding box center [525, 250] width 314 height 43
click at [453, 383] on span "25" at bounding box center [451, 384] width 7 height 7
type input "[DATE]"
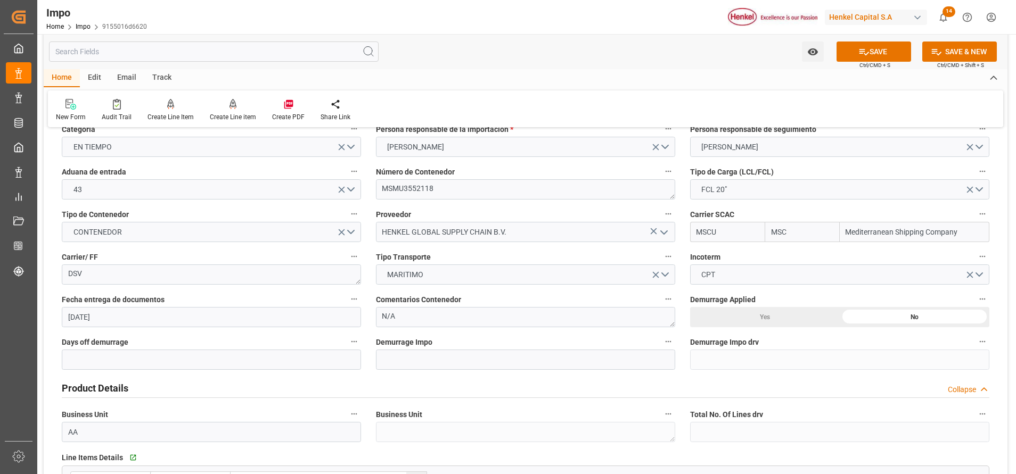
scroll to position [240, 0]
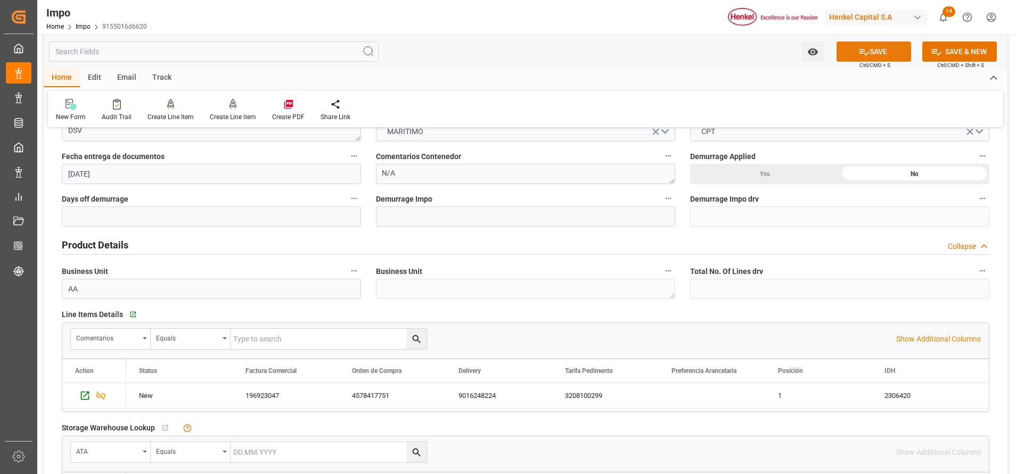
click at [893, 51] on button "SAVE" at bounding box center [873, 52] width 75 height 20
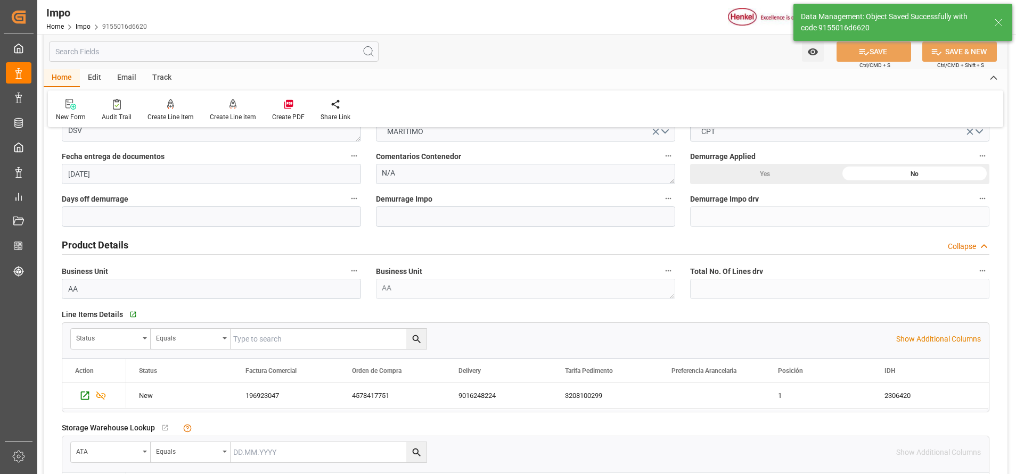
type textarea "AA"
type input "0"
type input "1"
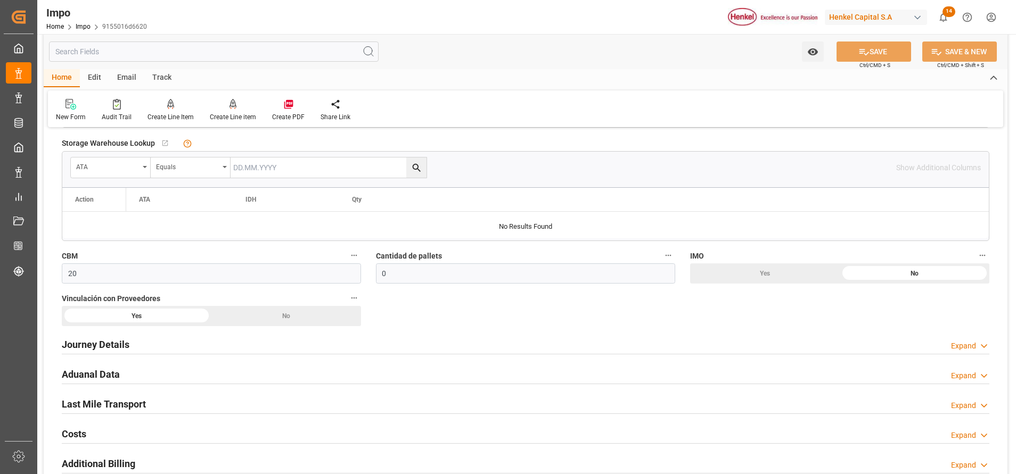
scroll to position [559, 0]
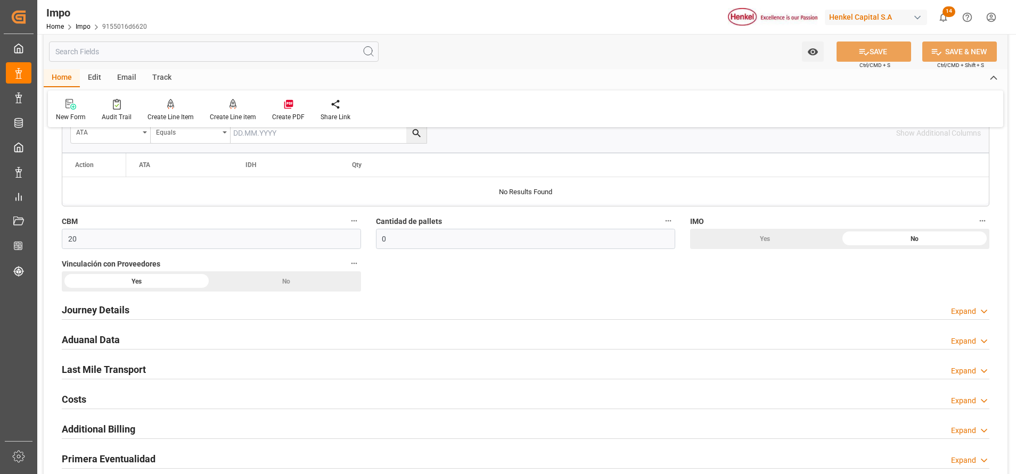
click at [116, 306] on h2 "Journey Details" at bounding box center [96, 310] width 68 height 14
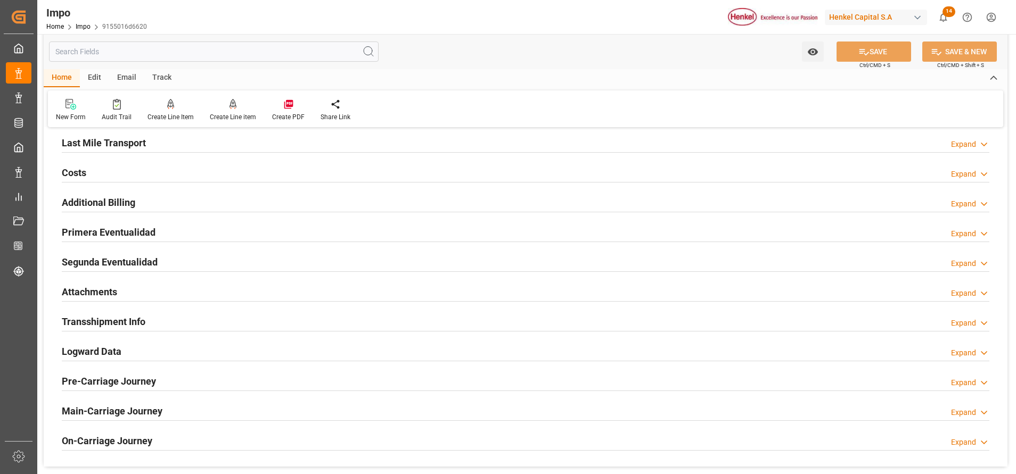
scroll to position [1358, 0]
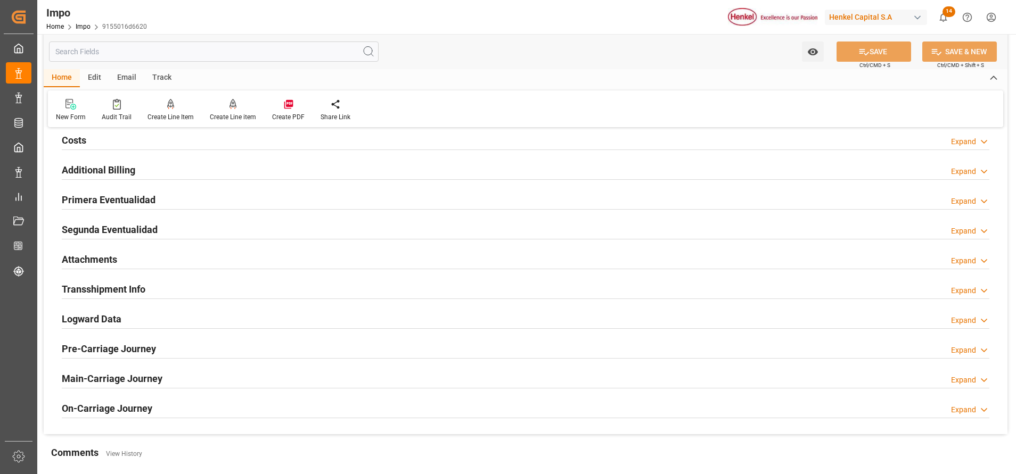
click at [98, 254] on h2 "Attachments" at bounding box center [89, 259] width 55 height 14
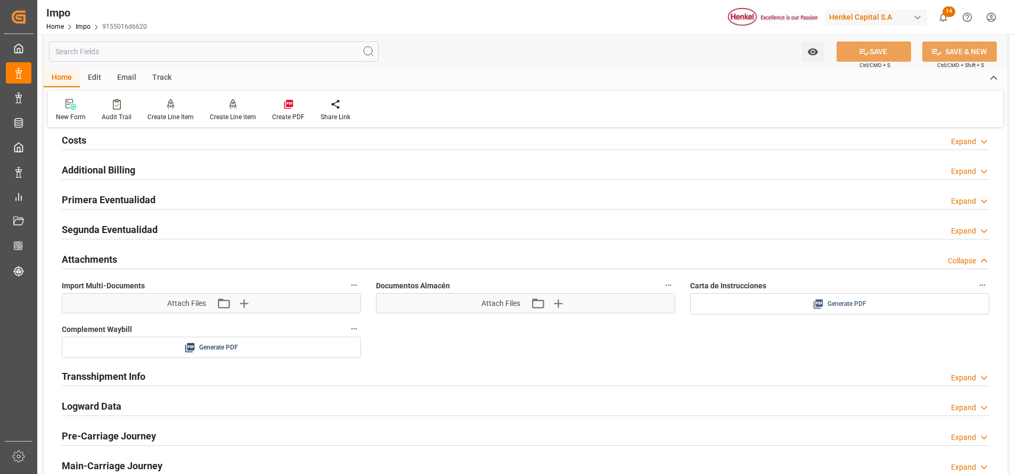
click at [787, 301] on div "Generate PDF" at bounding box center [839, 304] width 283 height 13
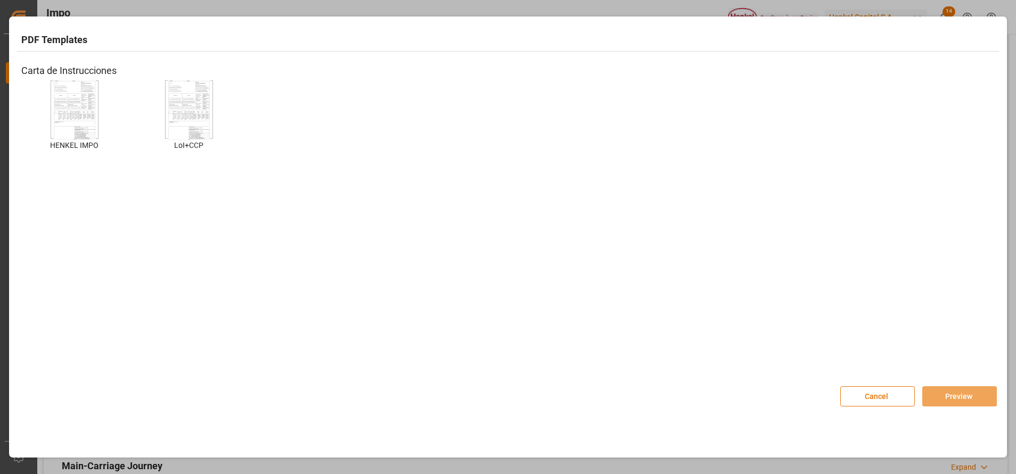
click at [104, 120] on div "HENKEL IMPO HENKEL IMPO" at bounding box center [74, 123] width 106 height 86
click at [96, 125] on div at bounding box center [75, 109] width 48 height 59
drag, startPoint x: 959, startPoint y: 401, endPoint x: 951, endPoint y: 404, distance: 8.4
click at [957, 401] on button "Preview" at bounding box center [959, 397] width 75 height 20
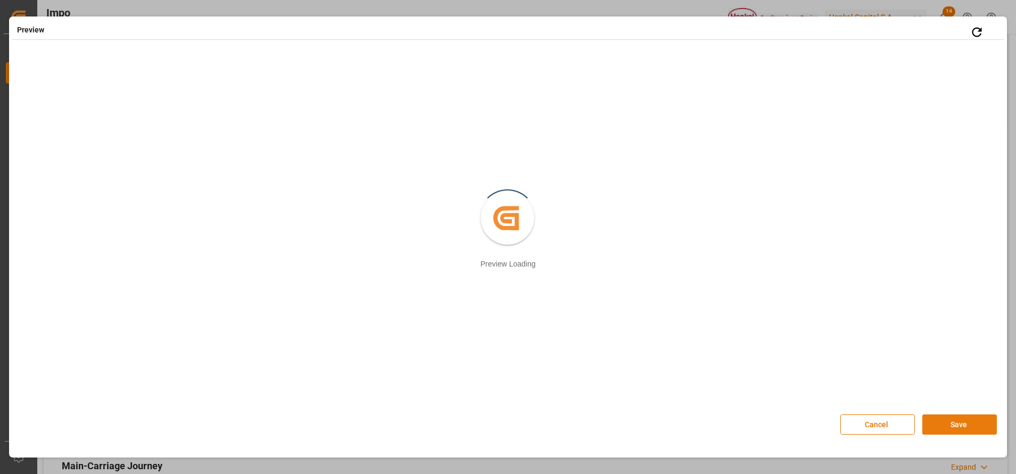
click at [951, 419] on button "Save" at bounding box center [959, 425] width 75 height 20
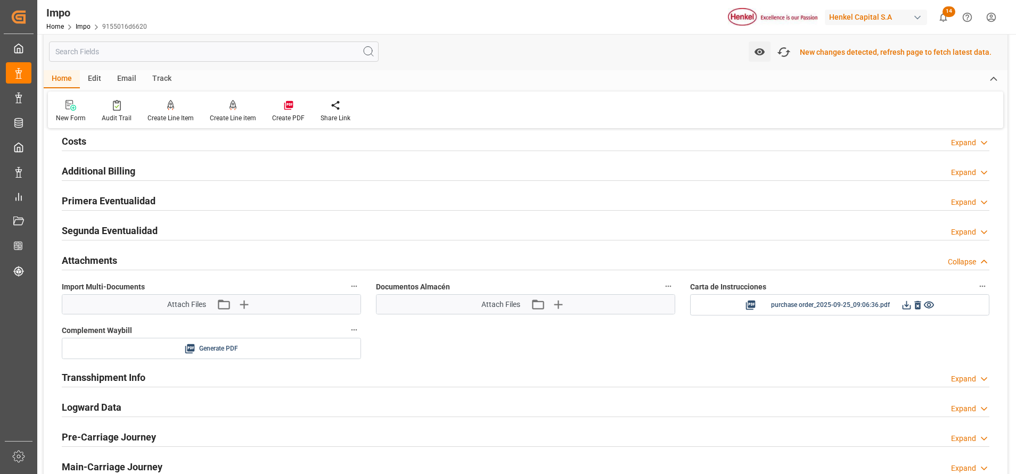
scroll to position [1359, 0]
click at [903, 304] on icon at bounding box center [906, 304] width 11 height 11
